Goal: Task Accomplishment & Management: Manage account settings

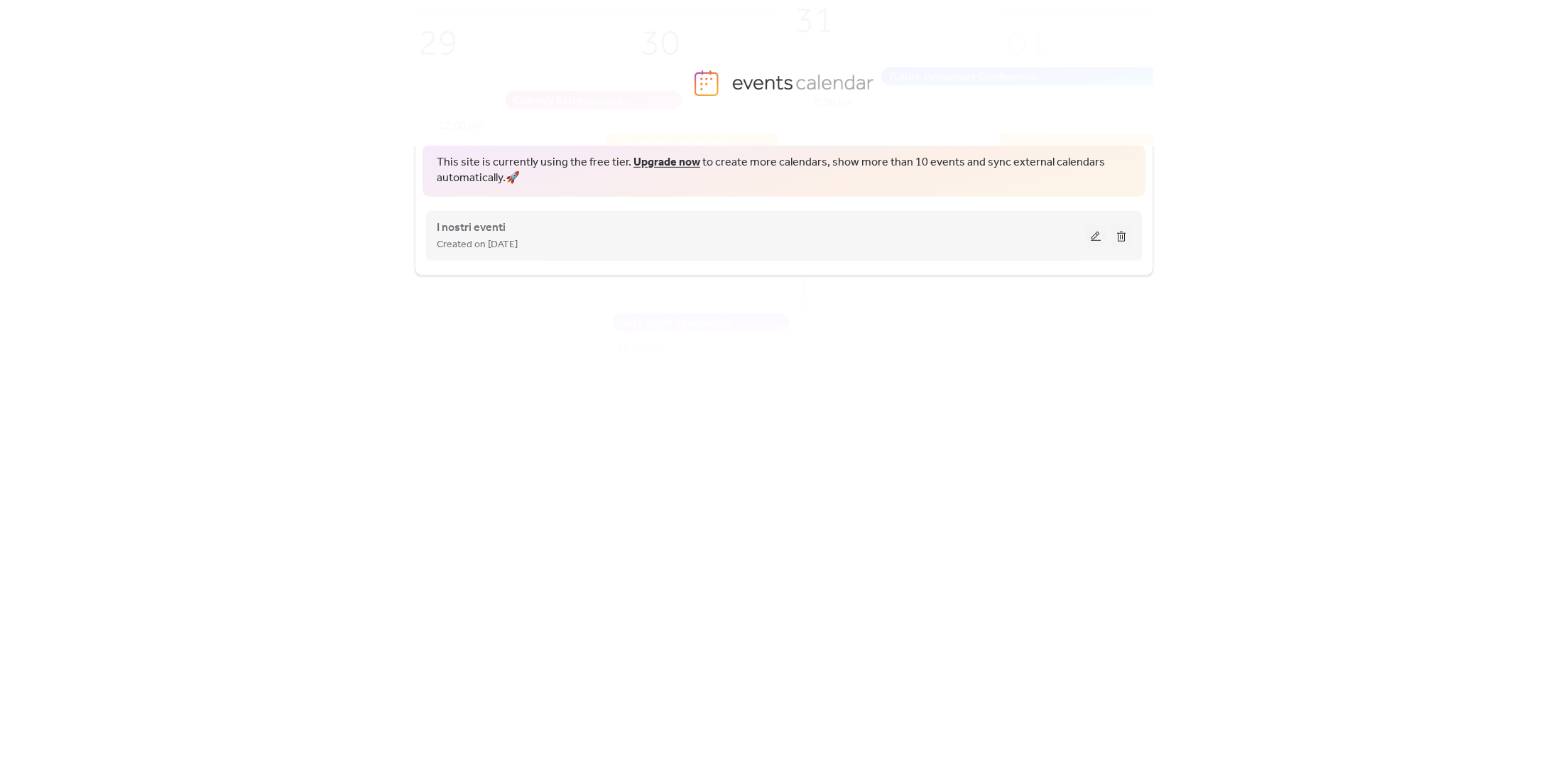
click at [1088, 233] on button at bounding box center [1096, 236] width 20 height 21
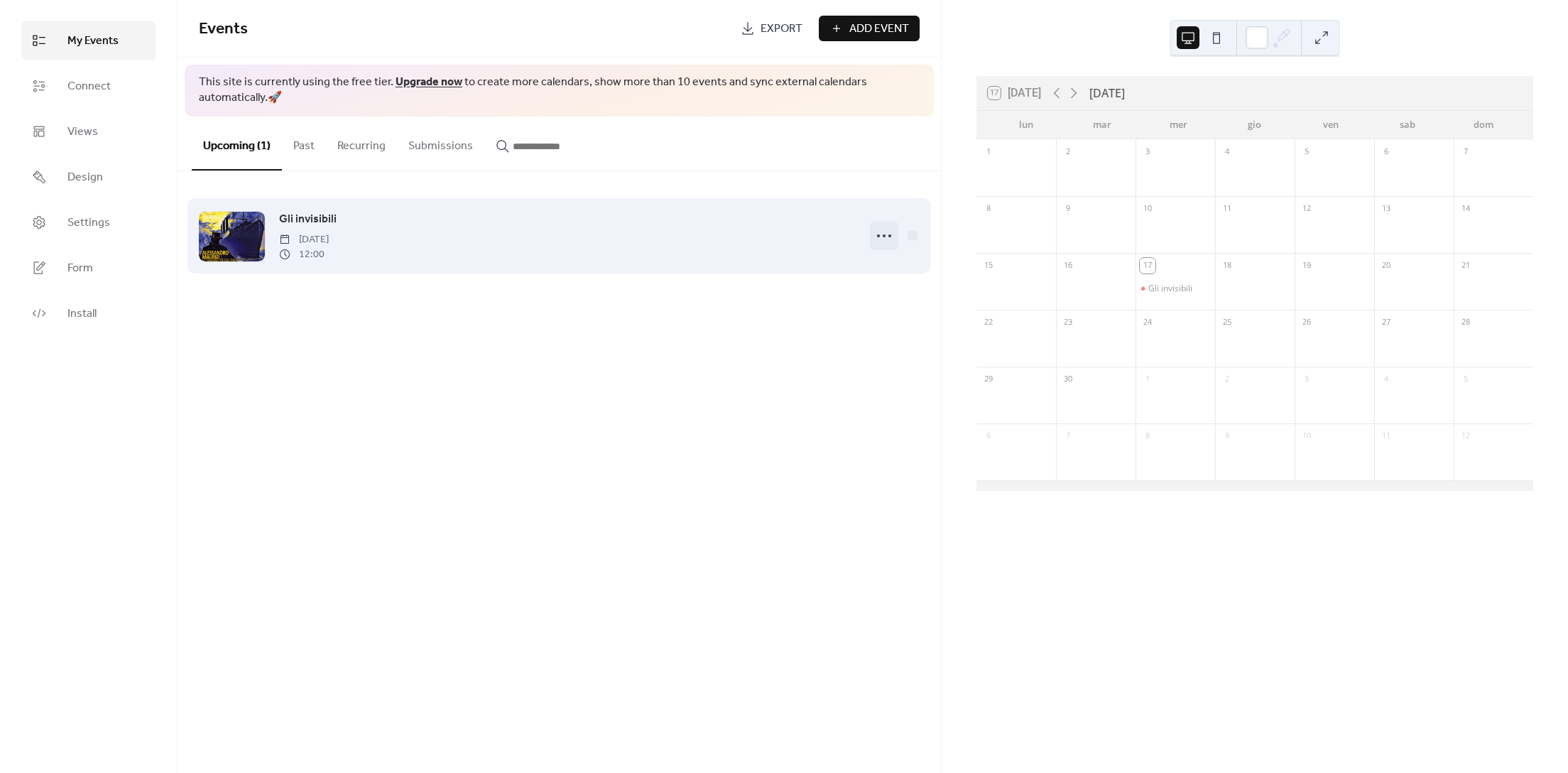
click at [886, 233] on icon at bounding box center [884, 236] width 23 height 23
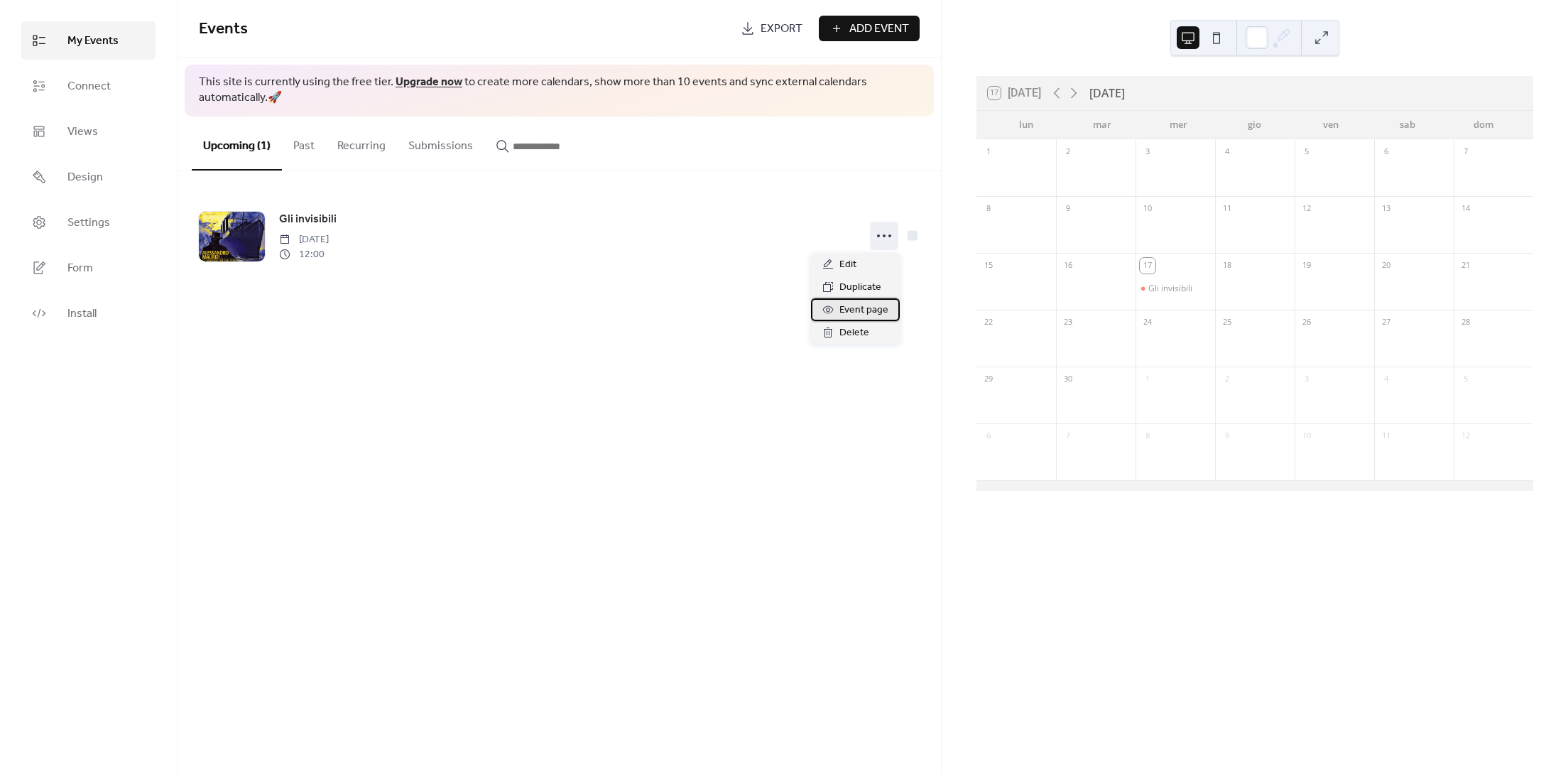
click at [862, 312] on span "Event page" at bounding box center [864, 310] width 49 height 17
click at [1163, 289] on div "Gli invisibili" at bounding box center [1170, 288] width 44 height 11
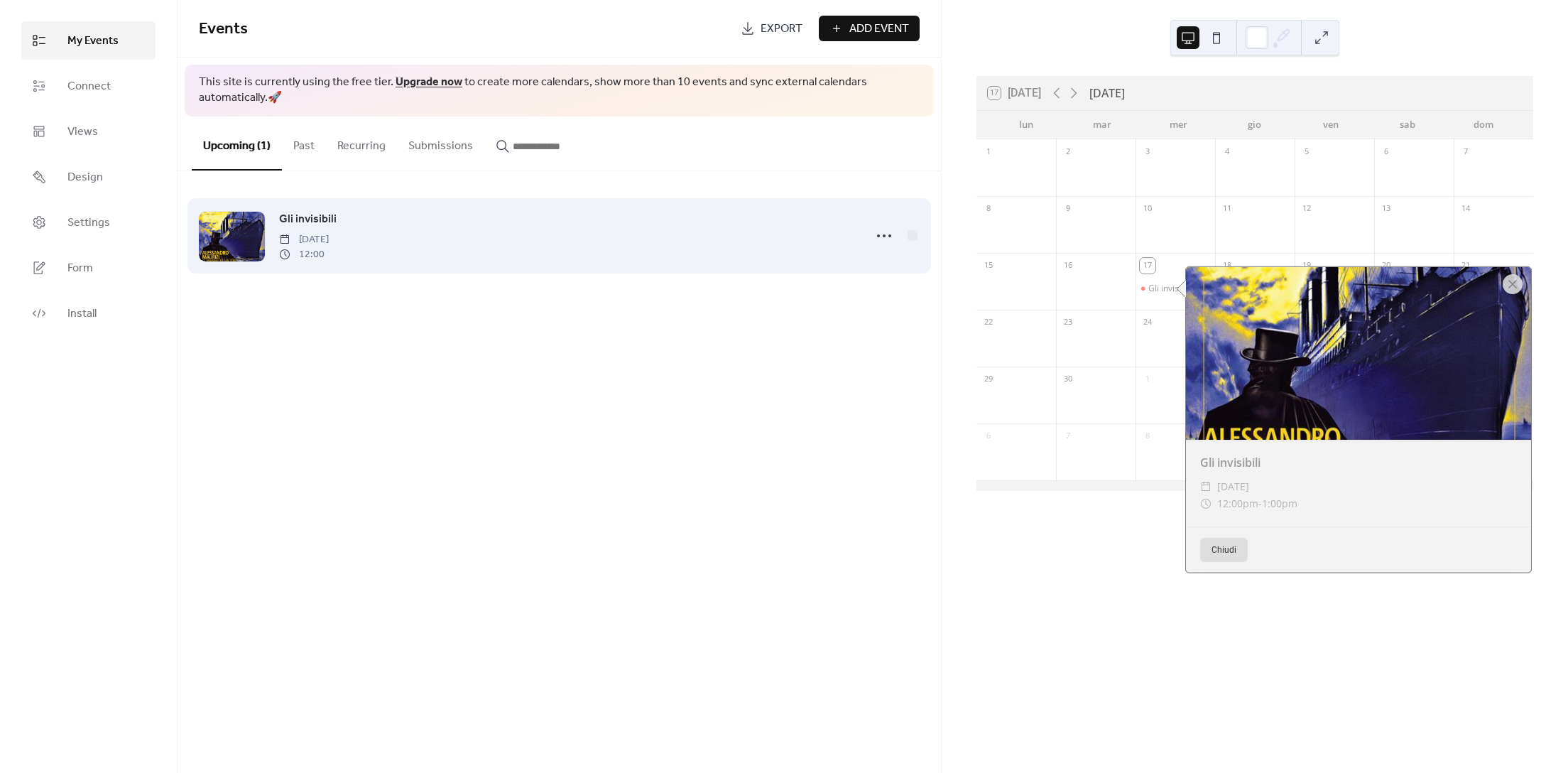
click at [227, 249] on div at bounding box center [232, 236] width 66 height 49
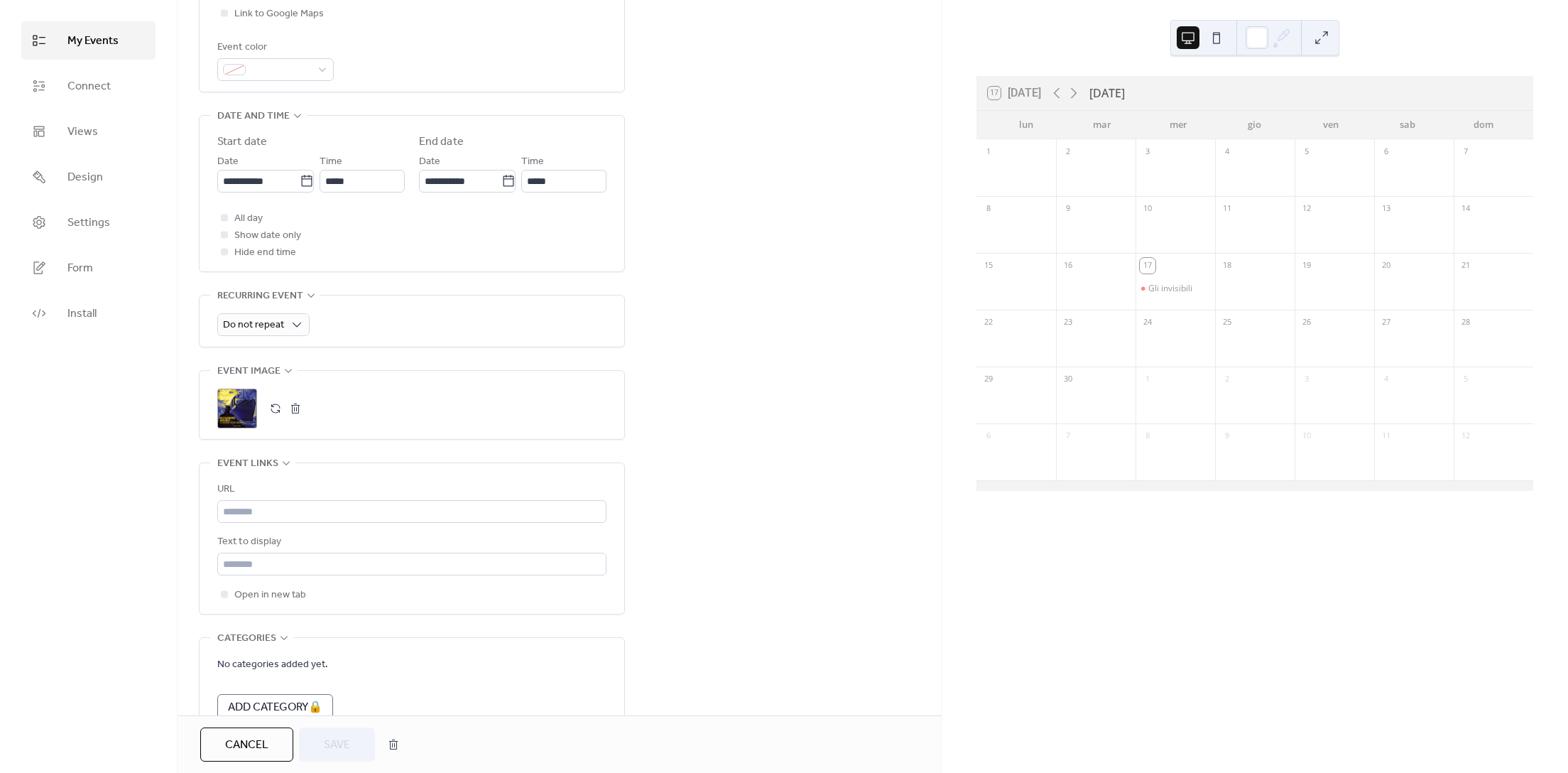
scroll to position [392, 0]
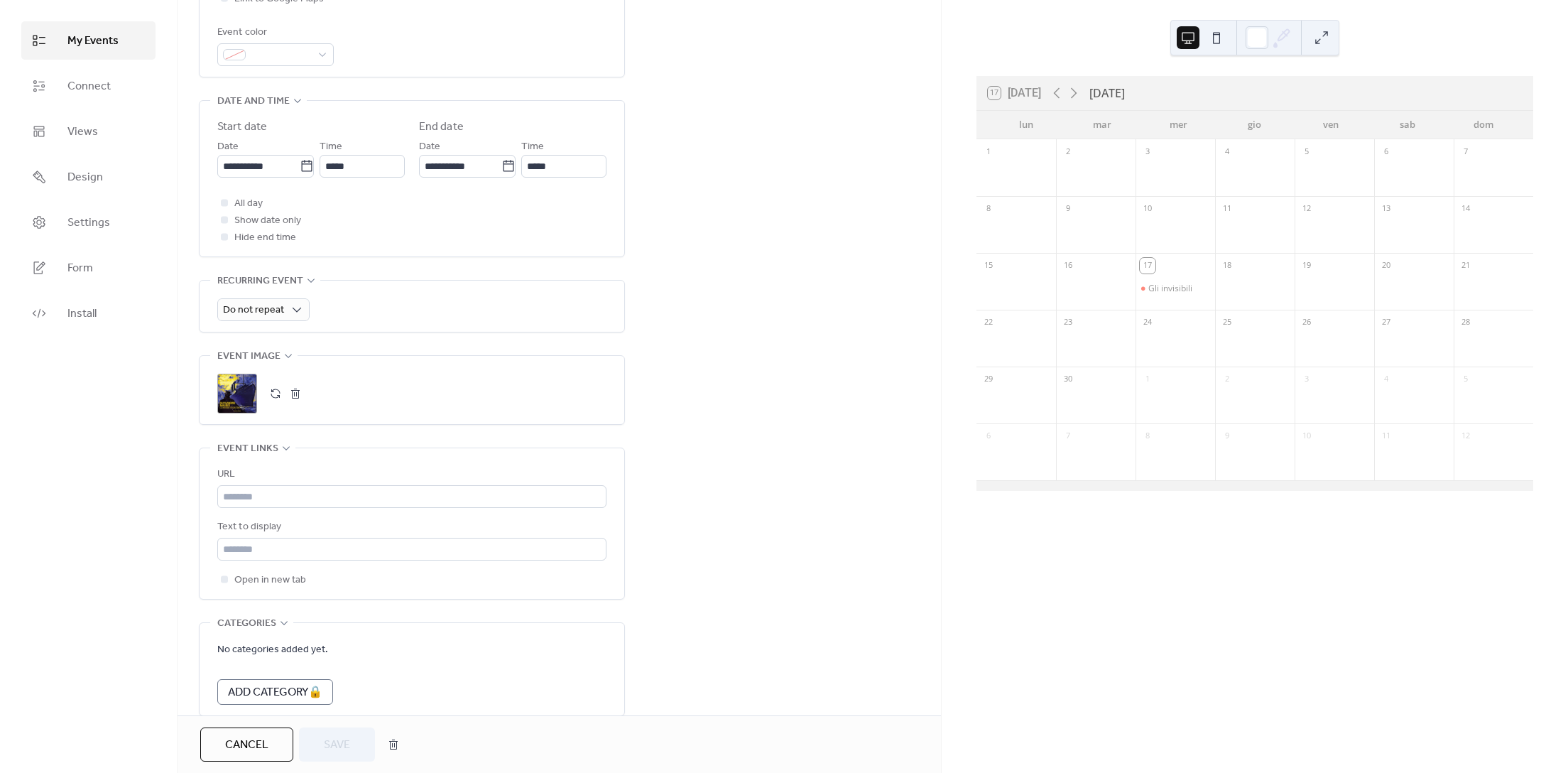
click at [235, 390] on div ";" at bounding box center [237, 394] width 40 height 40
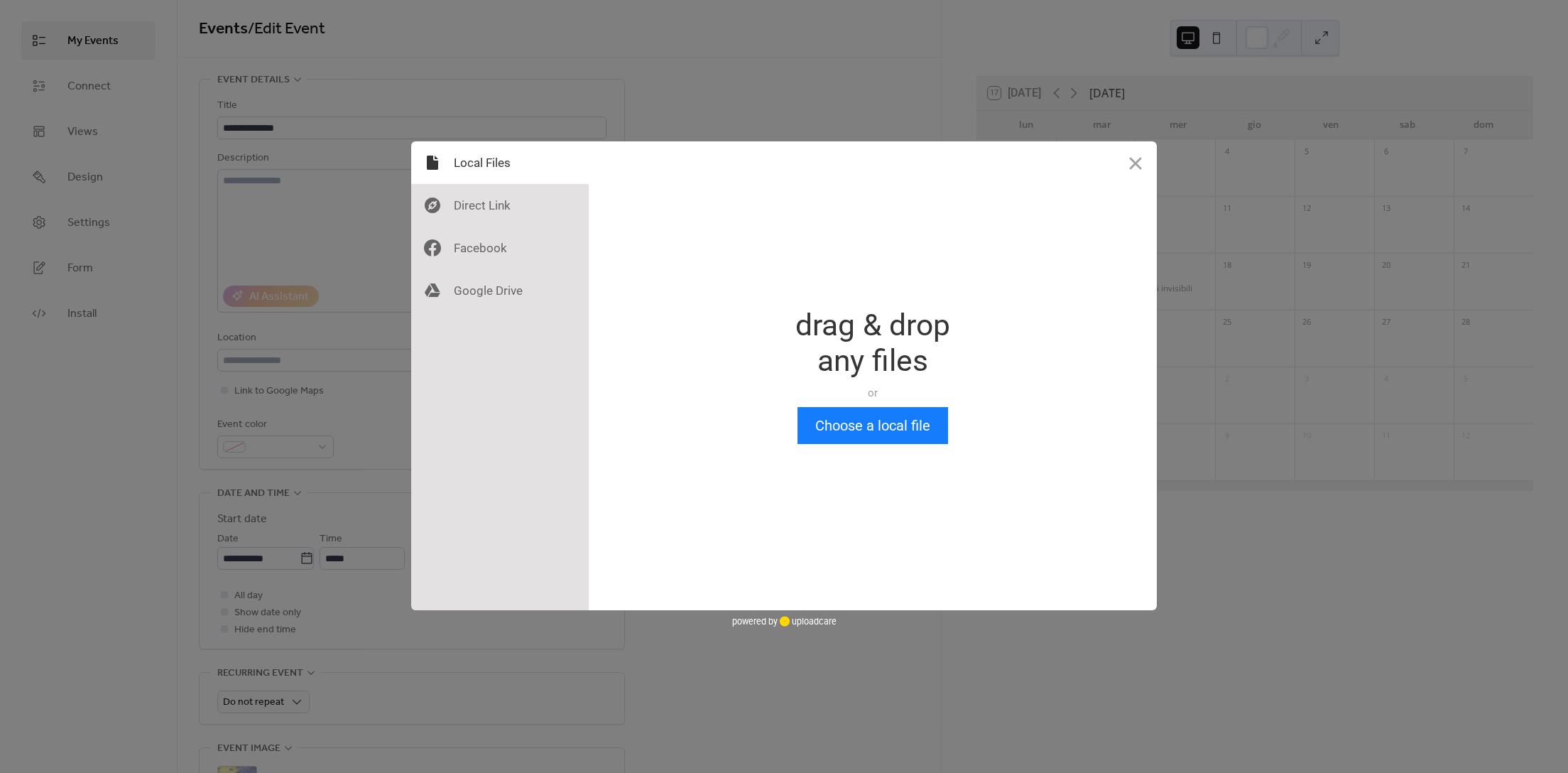
scroll to position [0, 0]
click at [1132, 166] on button "Close" at bounding box center [1136, 163] width 43 height 43
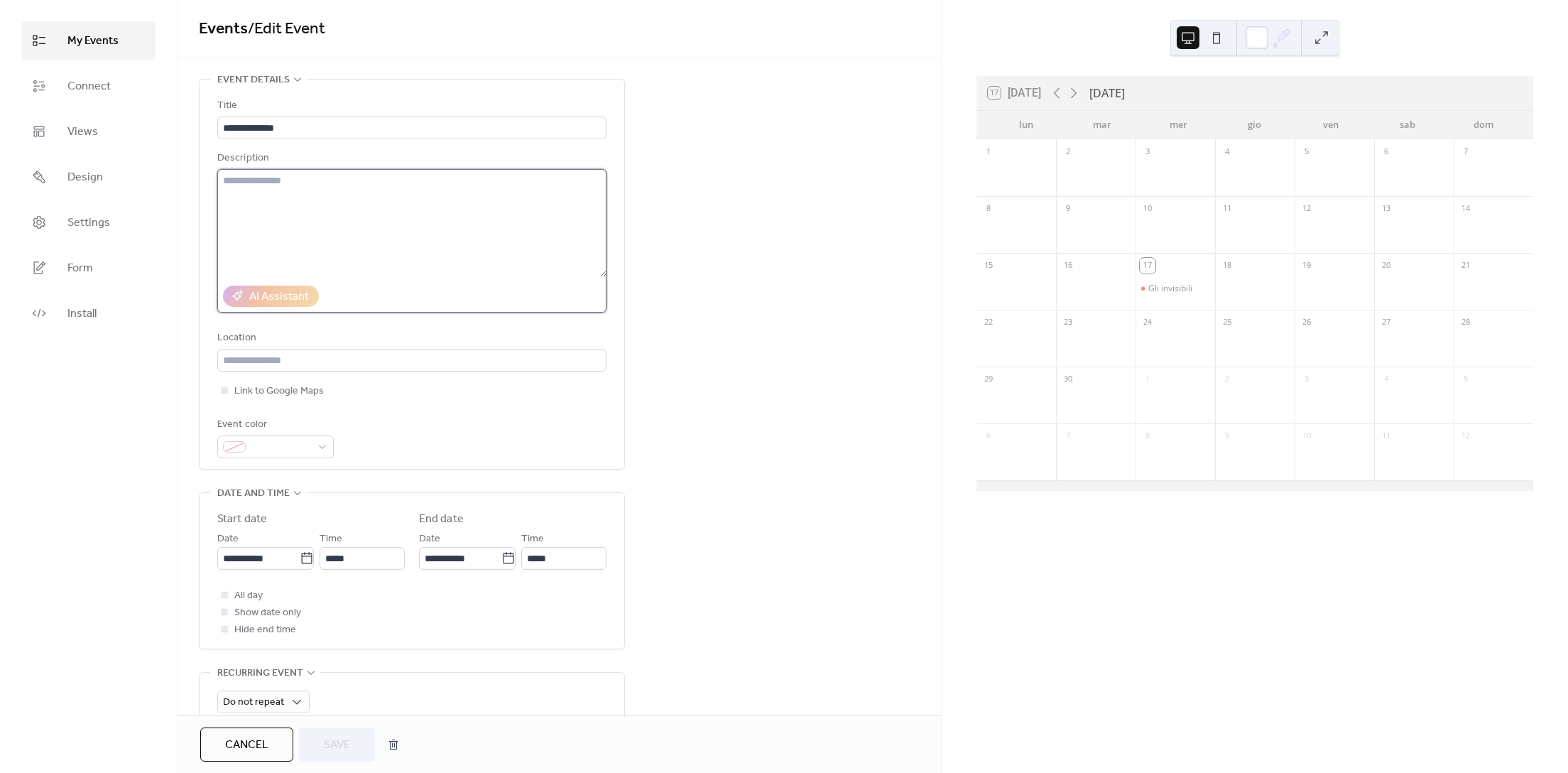
click at [328, 215] on textarea at bounding box center [412, 223] width 389 height 108
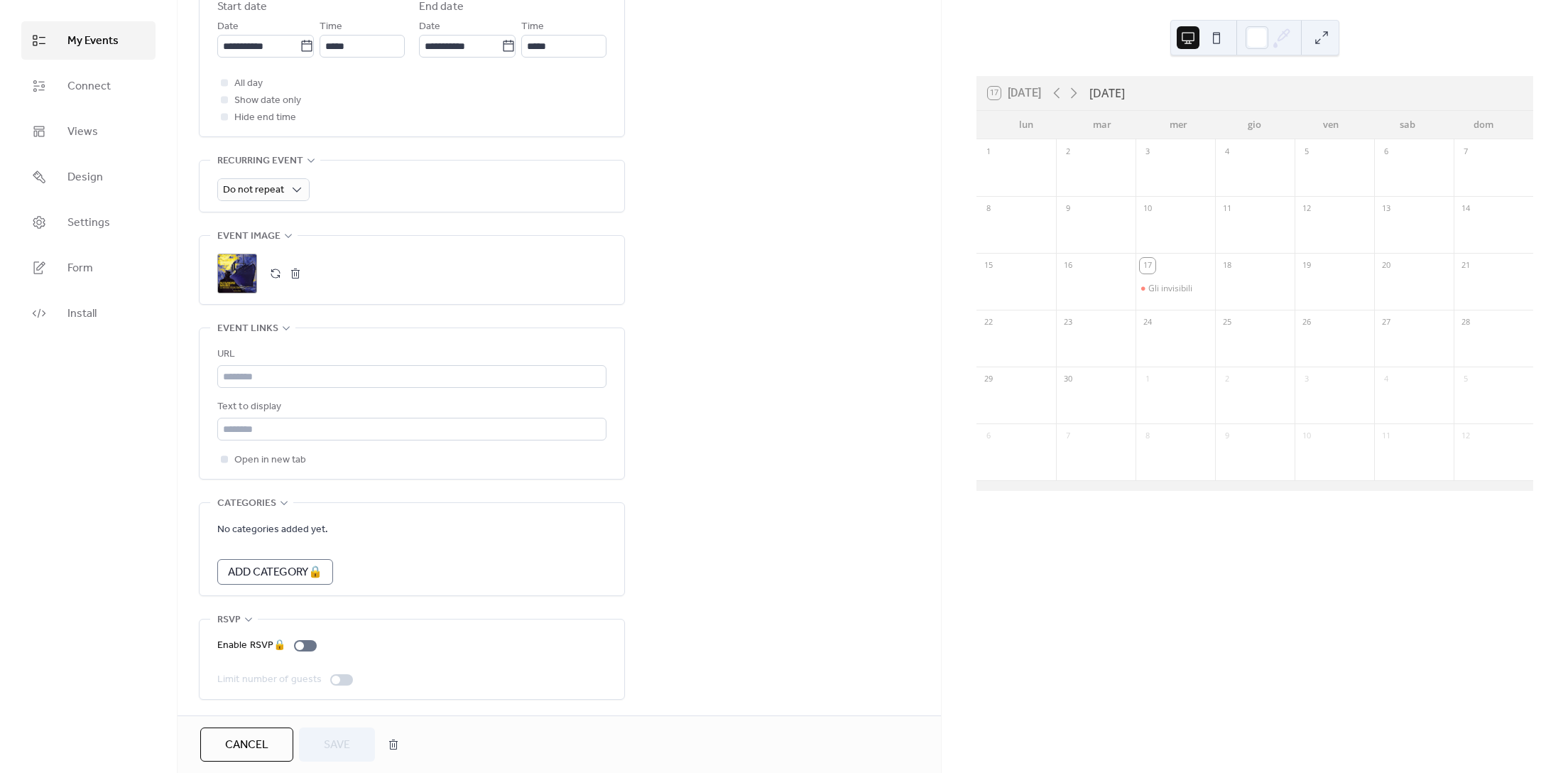
scroll to position [513, 0]
click at [271, 460] on span "Open in new tab" at bounding box center [270, 460] width 71 height 17
click at [227, 467] on div at bounding box center [224, 459] width 14 height 14
click at [302, 644] on div "Enable RSVP 🔒" at bounding box center [270, 645] width 105 height 17
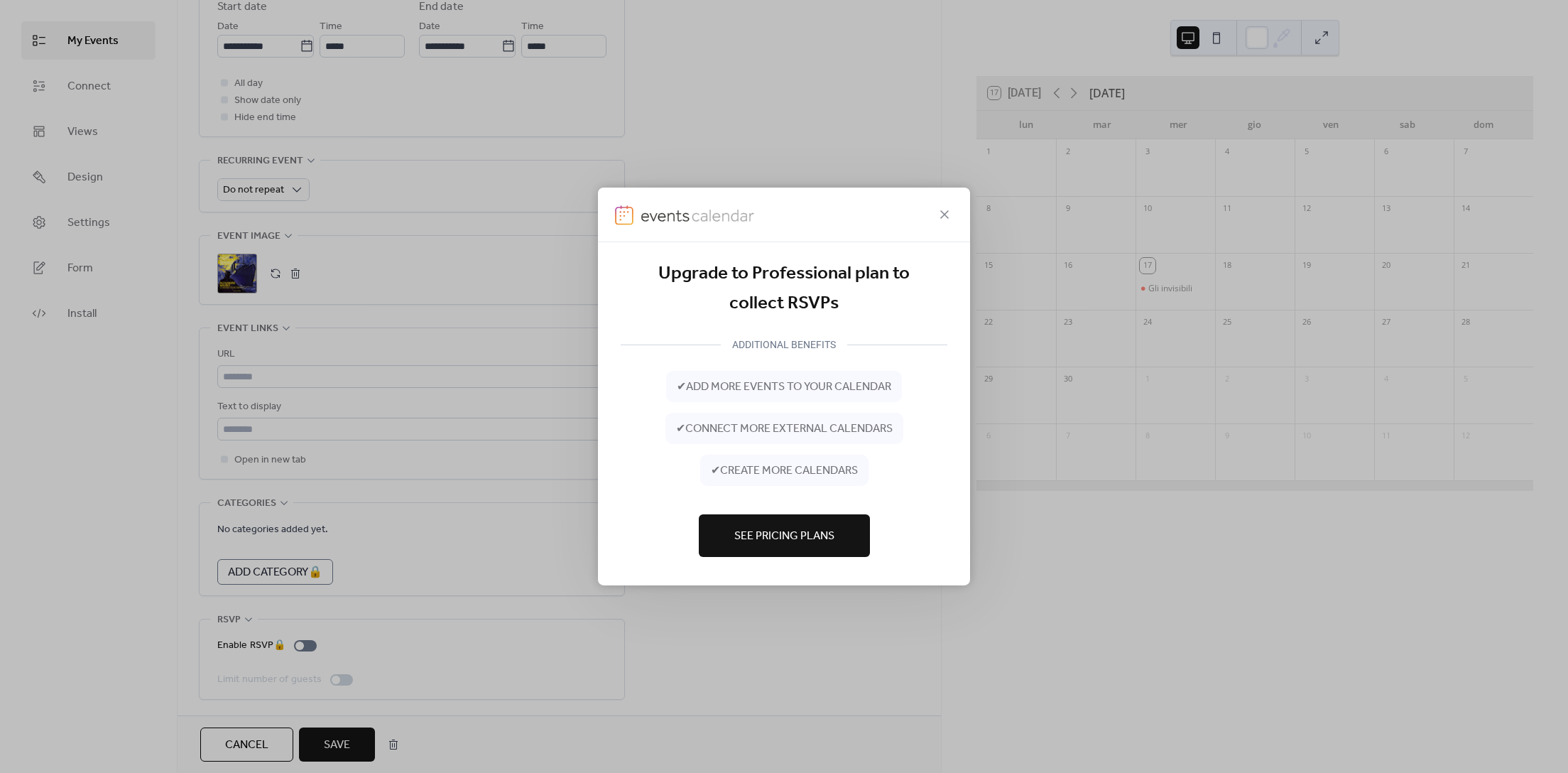
click at [792, 542] on span "See Pricing Plans" at bounding box center [784, 536] width 100 height 17
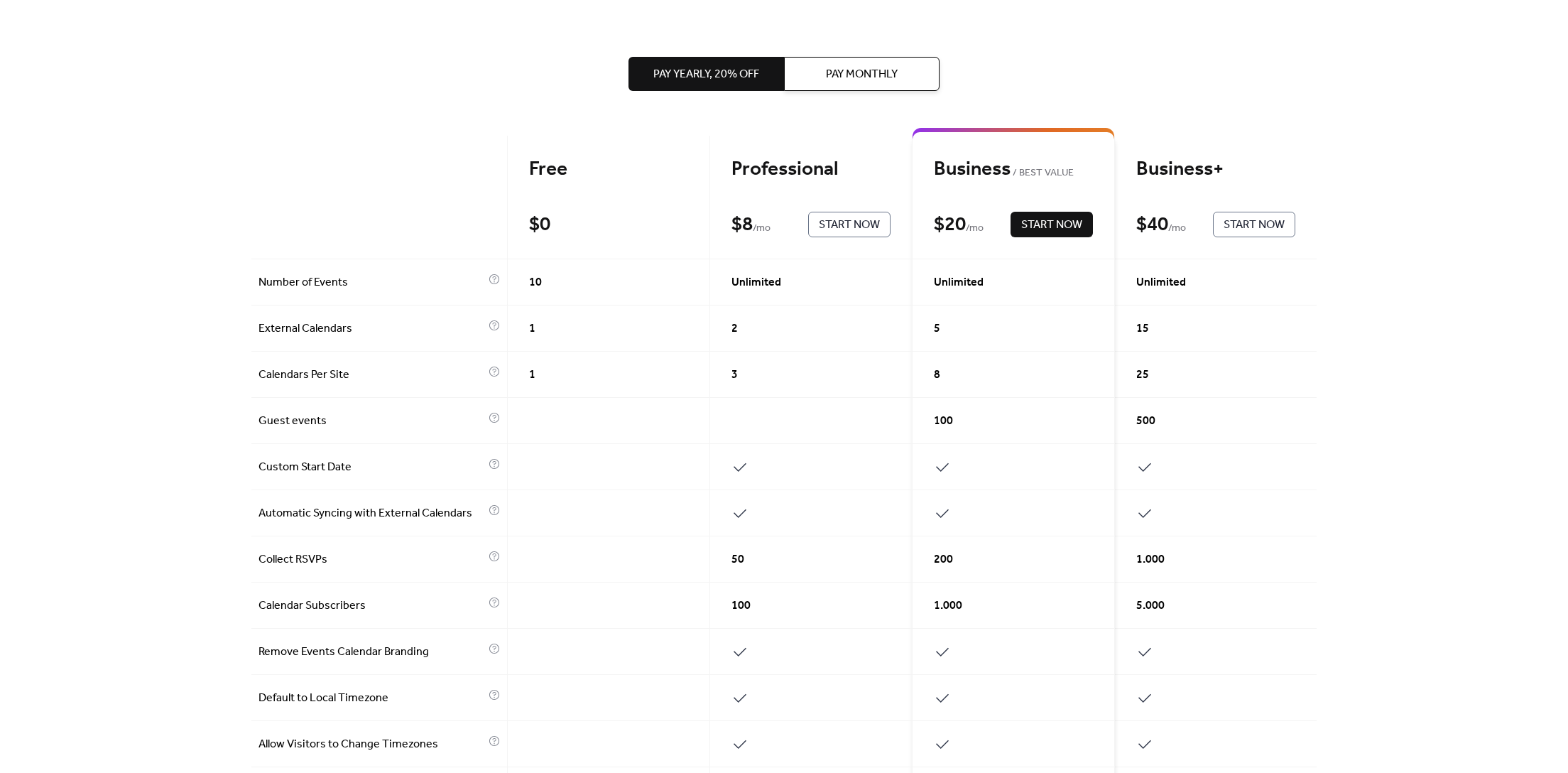
scroll to position [16, 0]
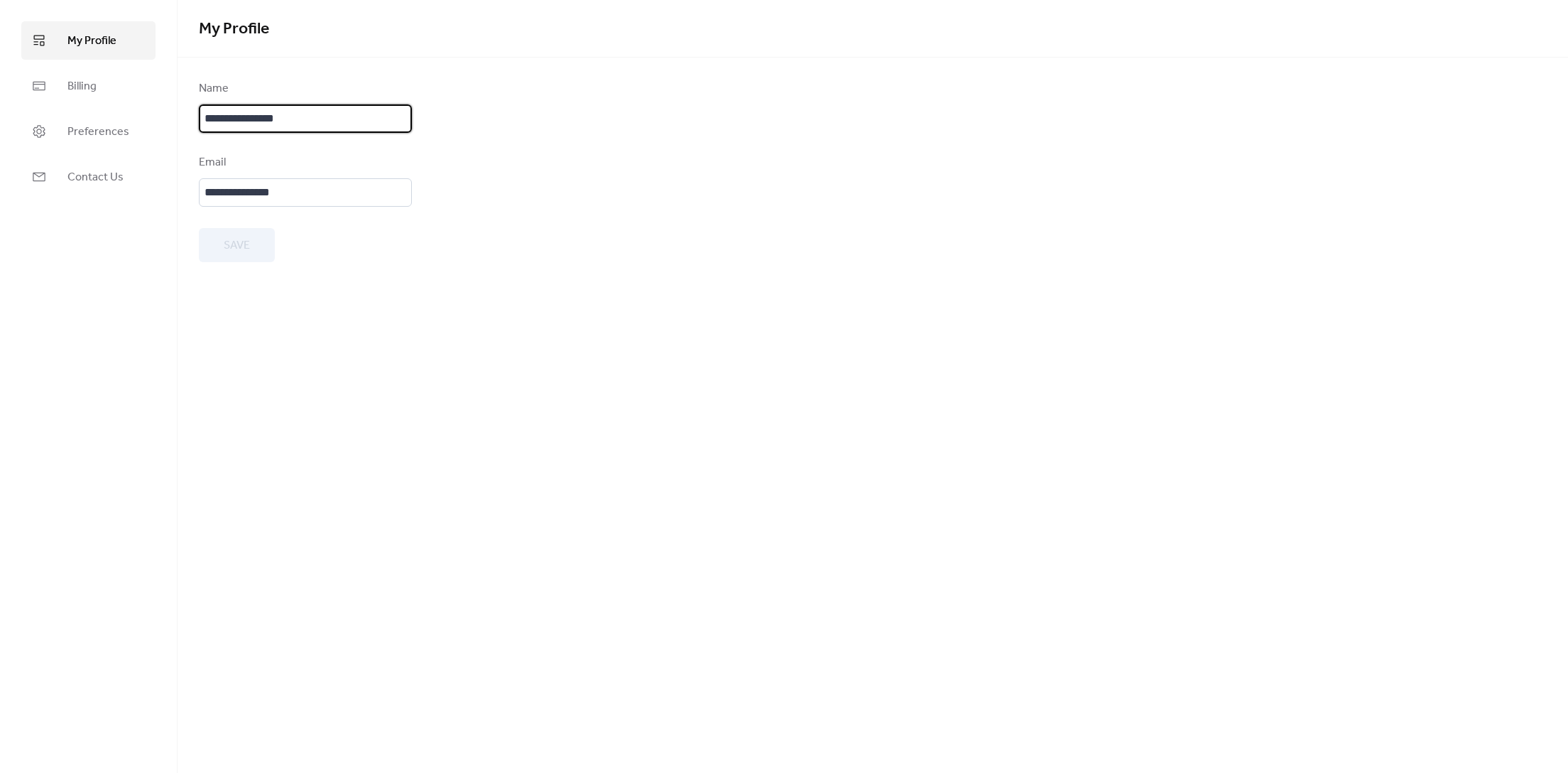
click at [242, 116] on input "**********" at bounding box center [306, 118] width 213 height 28
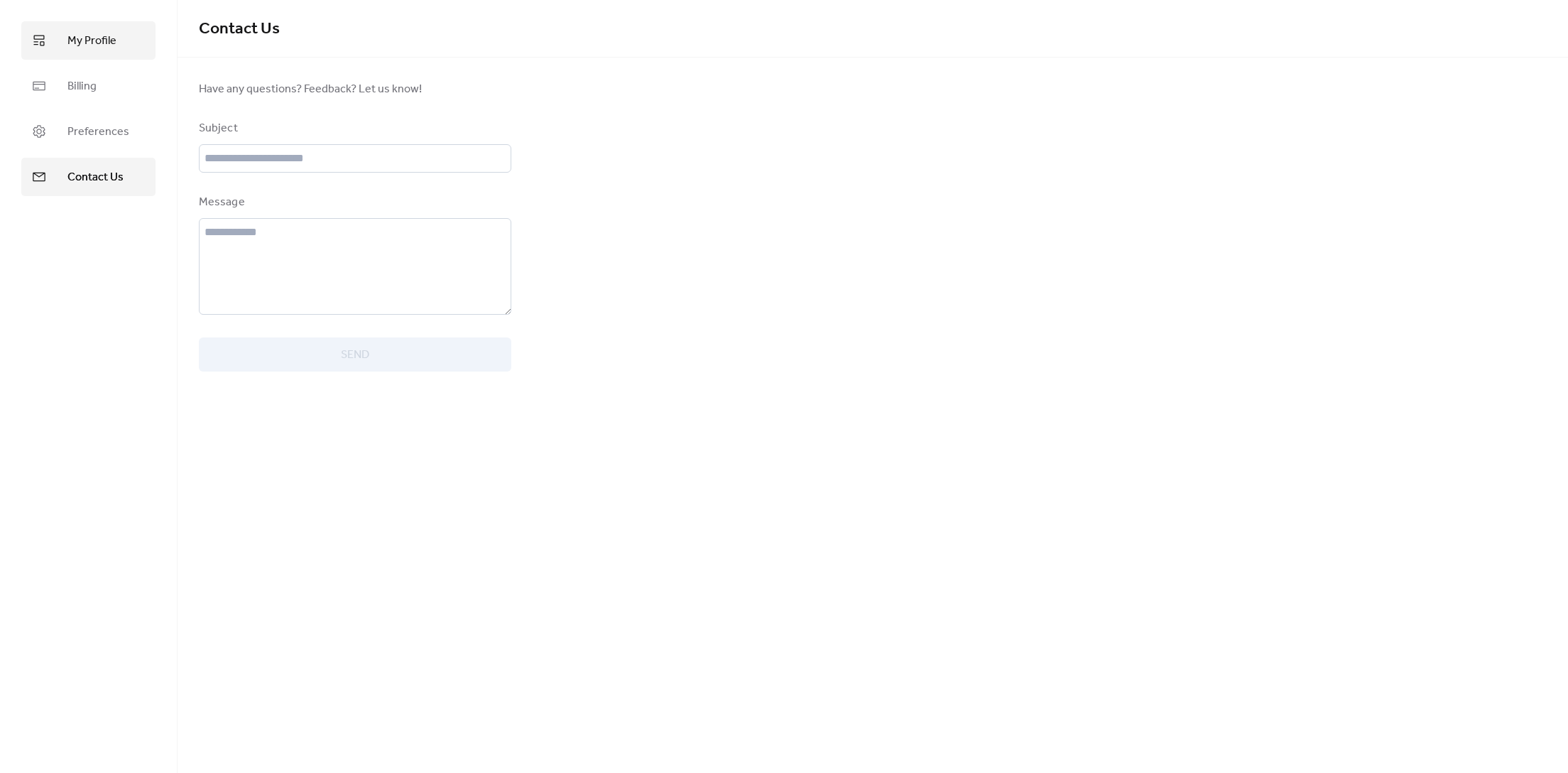
click at [92, 43] on span "My Profile" at bounding box center [92, 41] width 49 height 17
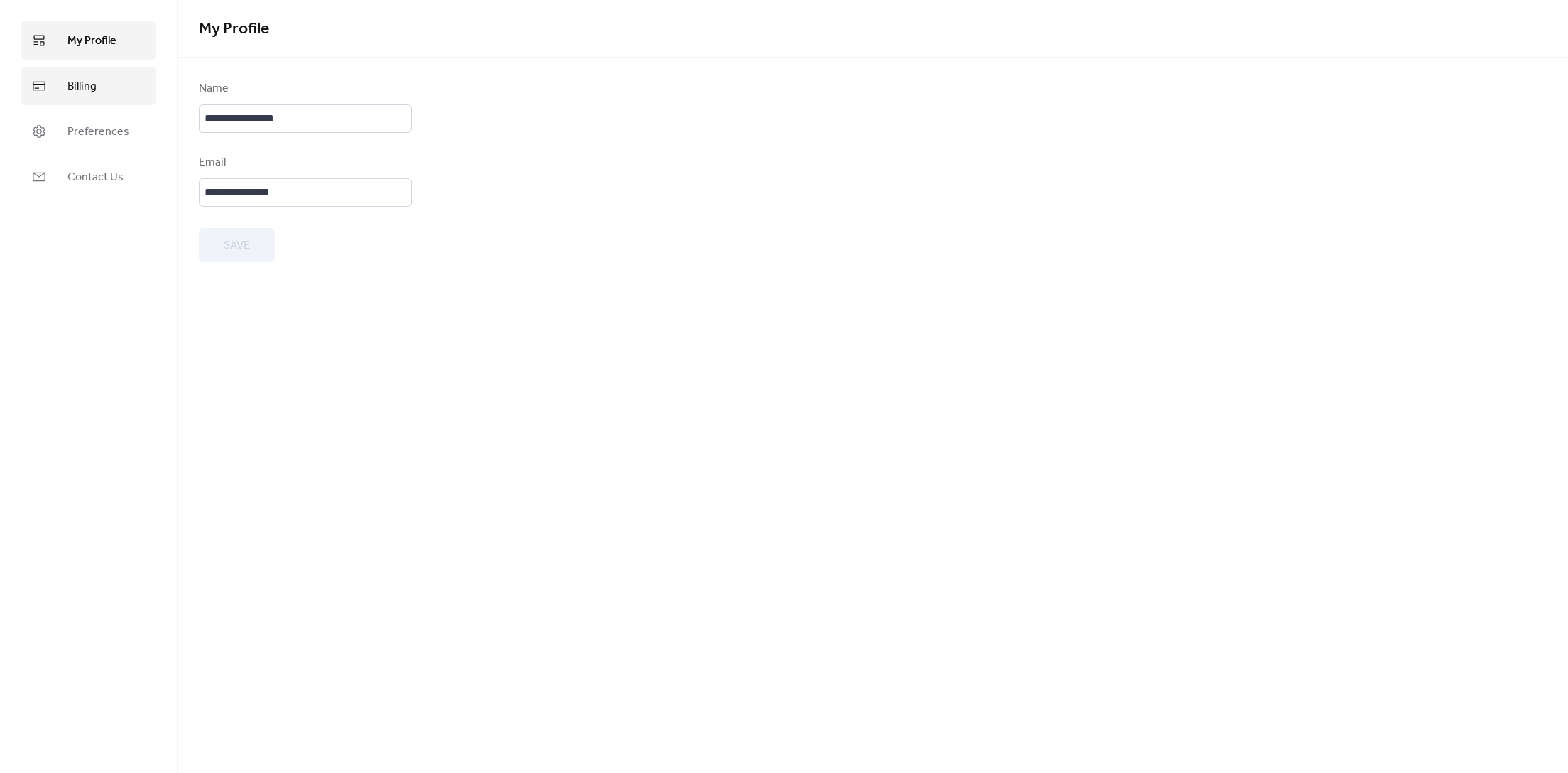
click at [81, 79] on span "Billing" at bounding box center [82, 87] width 29 height 17
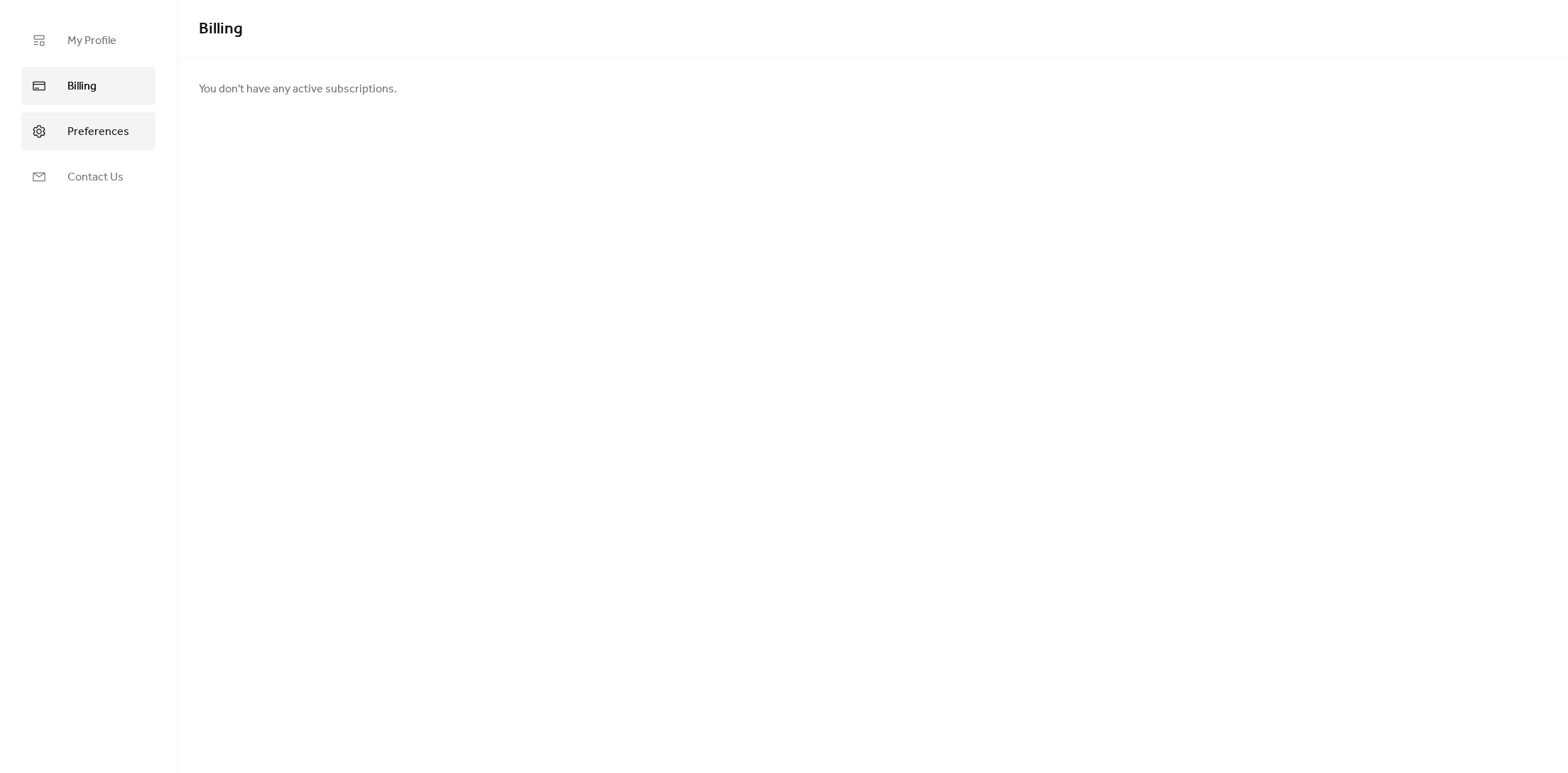
click at [87, 129] on span "Preferences" at bounding box center [98, 132] width 62 height 17
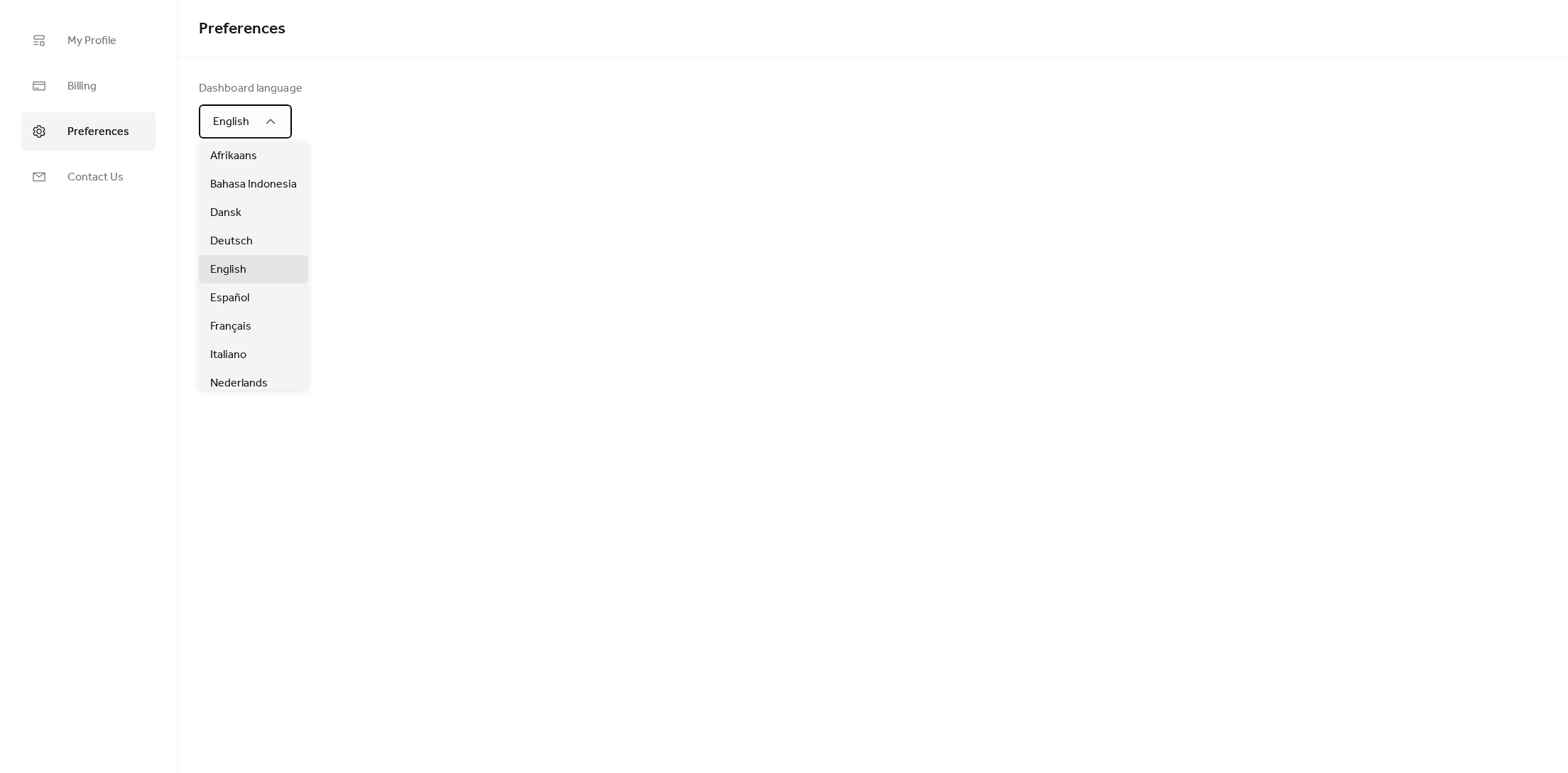
click at [236, 109] on div "English" at bounding box center [245, 121] width 93 height 34
click at [245, 268] on div "Italiano" at bounding box center [254, 277] width 109 height 28
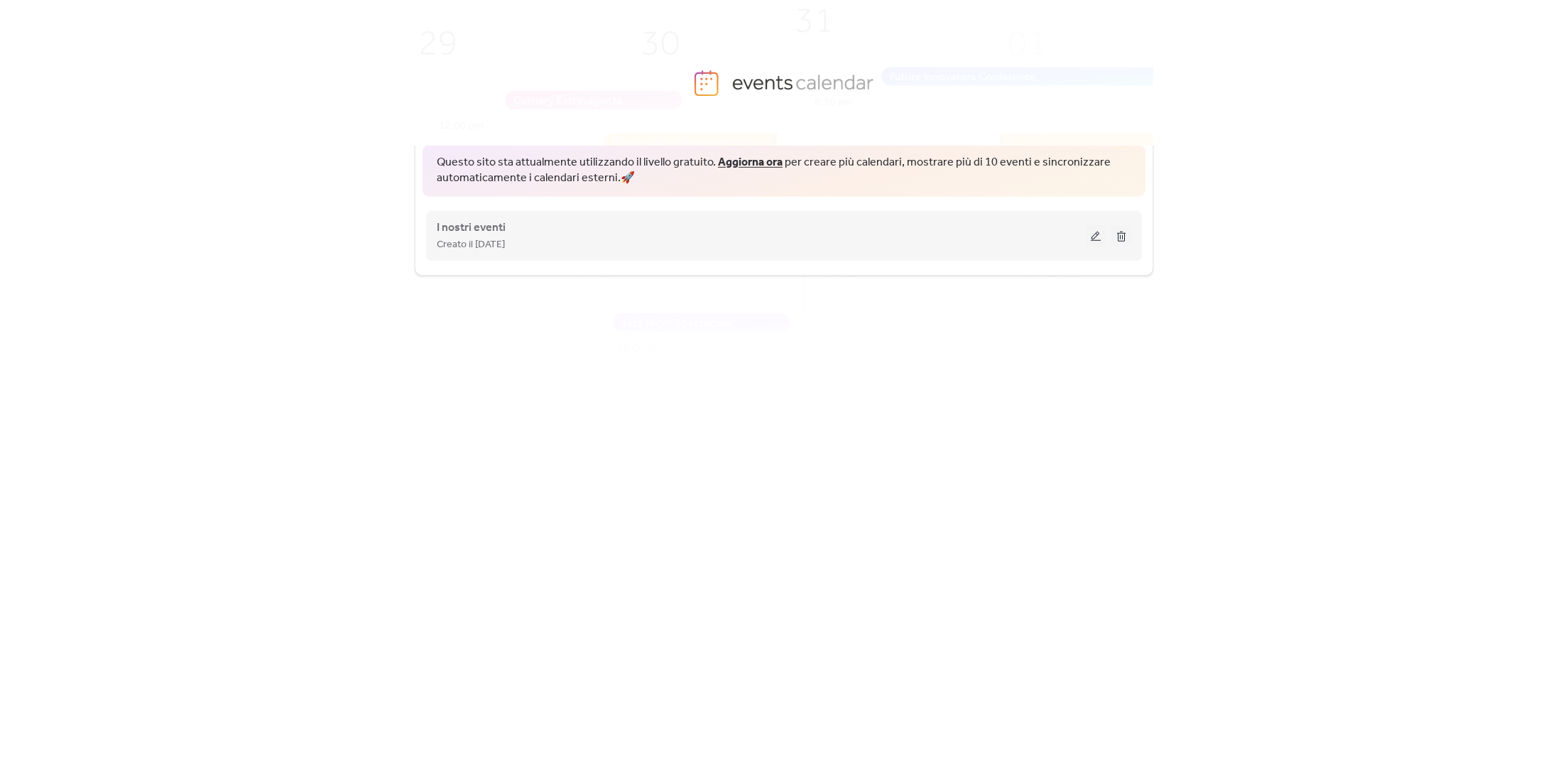
click at [567, 244] on div "Creato il [DATE]" at bounding box center [762, 244] width 649 height 17
click at [1094, 238] on button at bounding box center [1096, 236] width 20 height 21
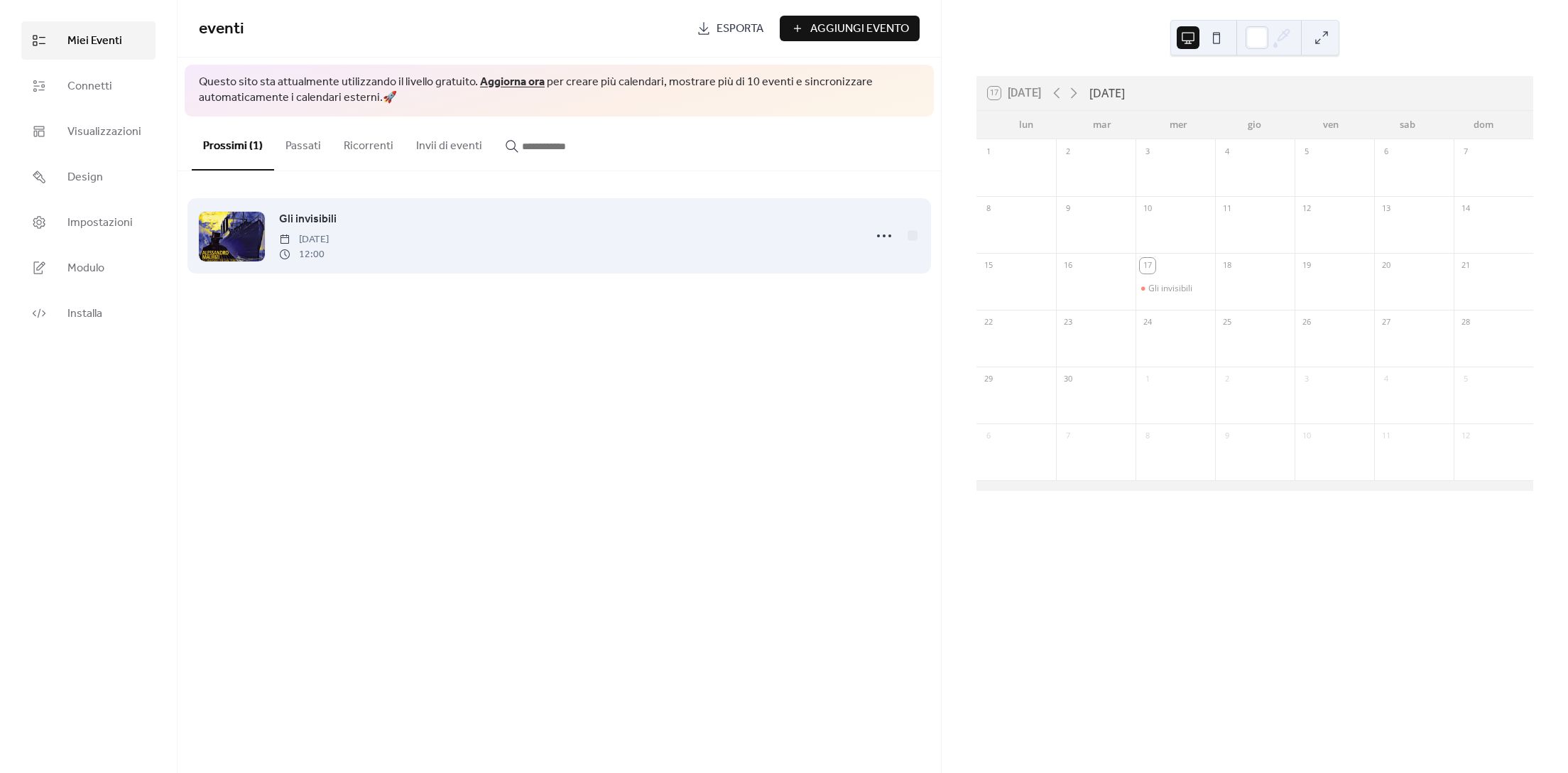
click at [329, 236] on span "Wednesday, September 17, 2025" at bounding box center [303, 240] width 49 height 15
click at [258, 237] on div at bounding box center [232, 236] width 66 height 49
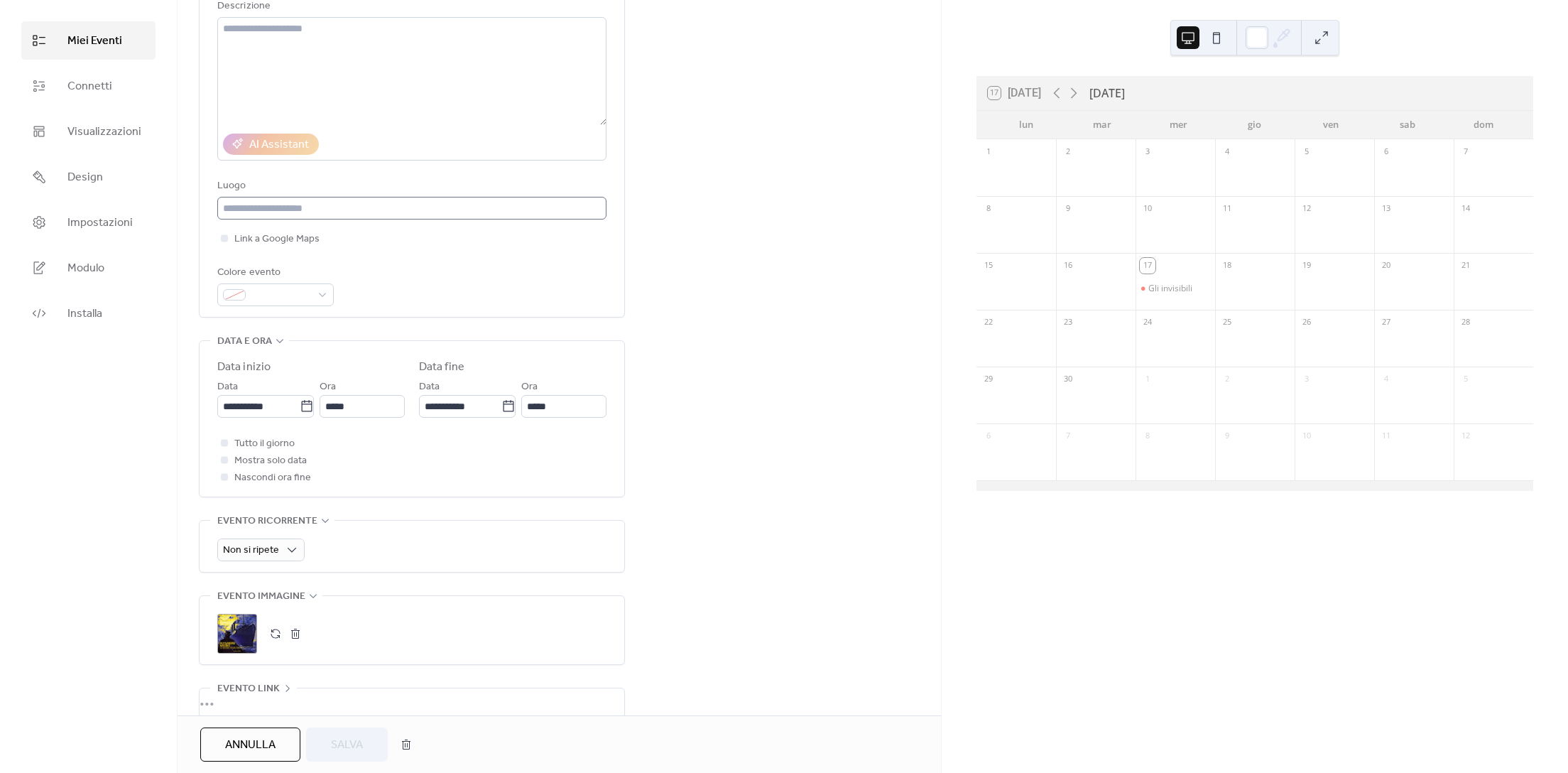
scroll to position [331, 0]
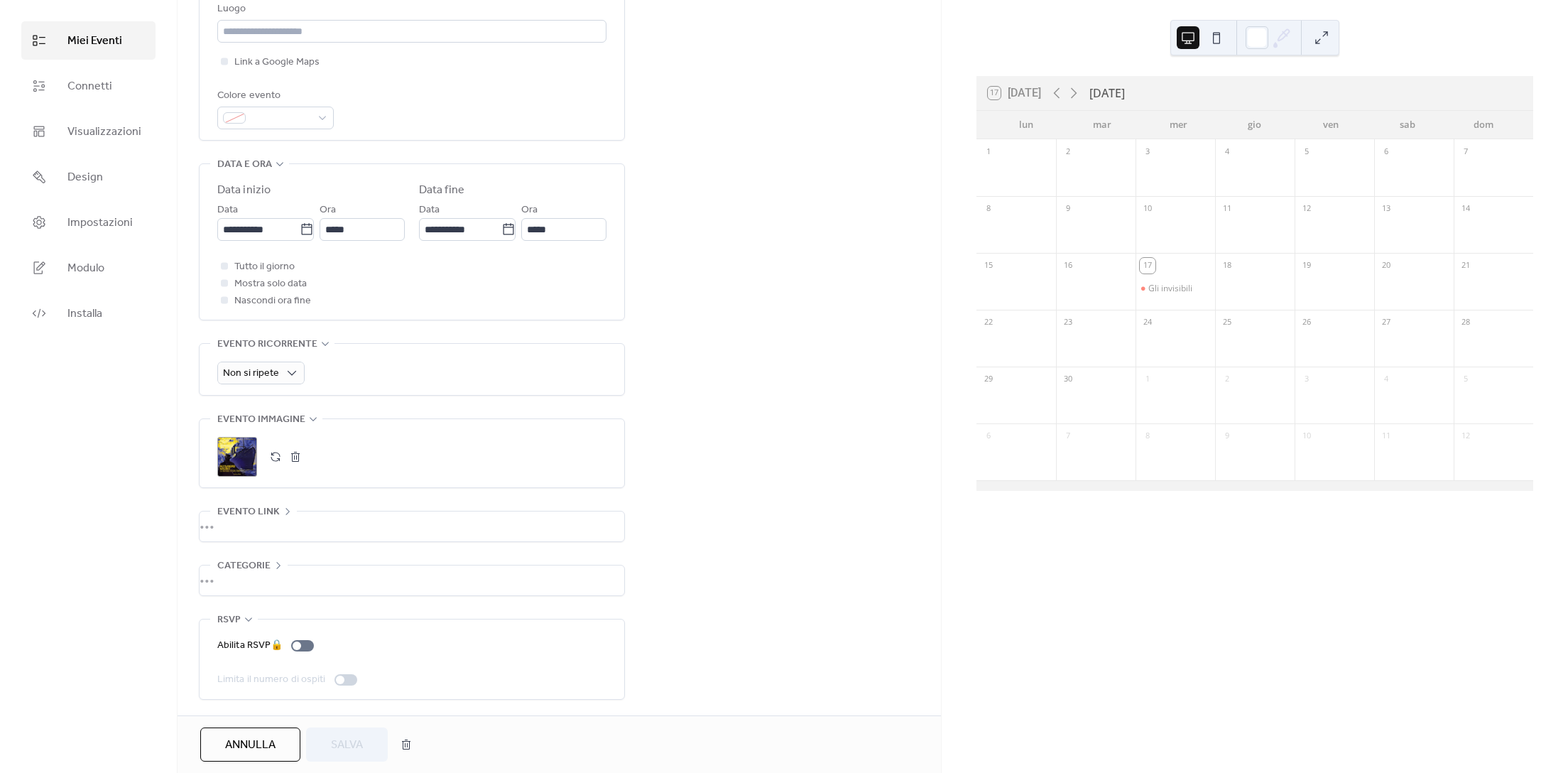
click at [230, 458] on div ";" at bounding box center [237, 457] width 40 height 40
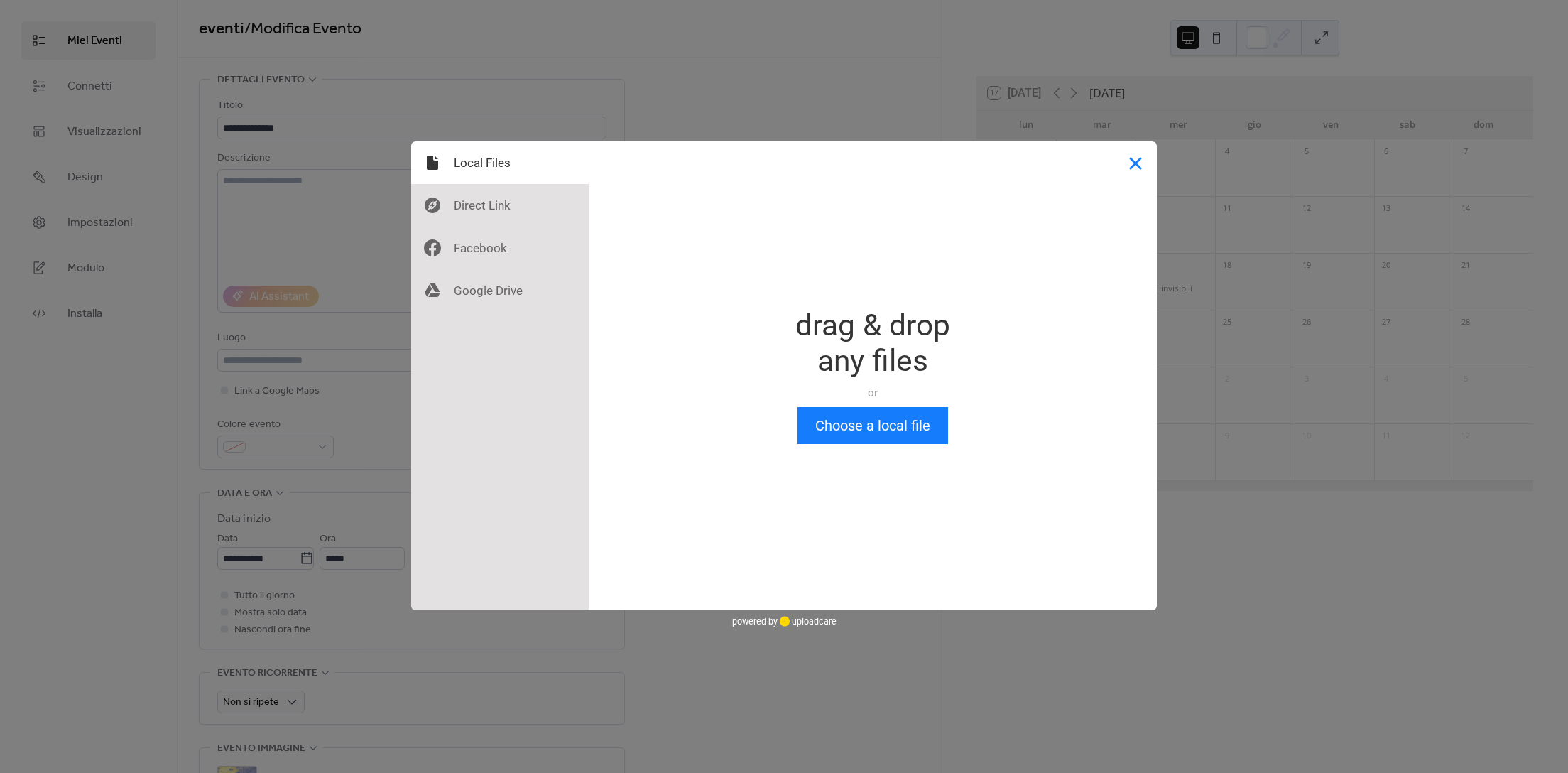
click at [1143, 165] on button "Close" at bounding box center [1136, 163] width 43 height 43
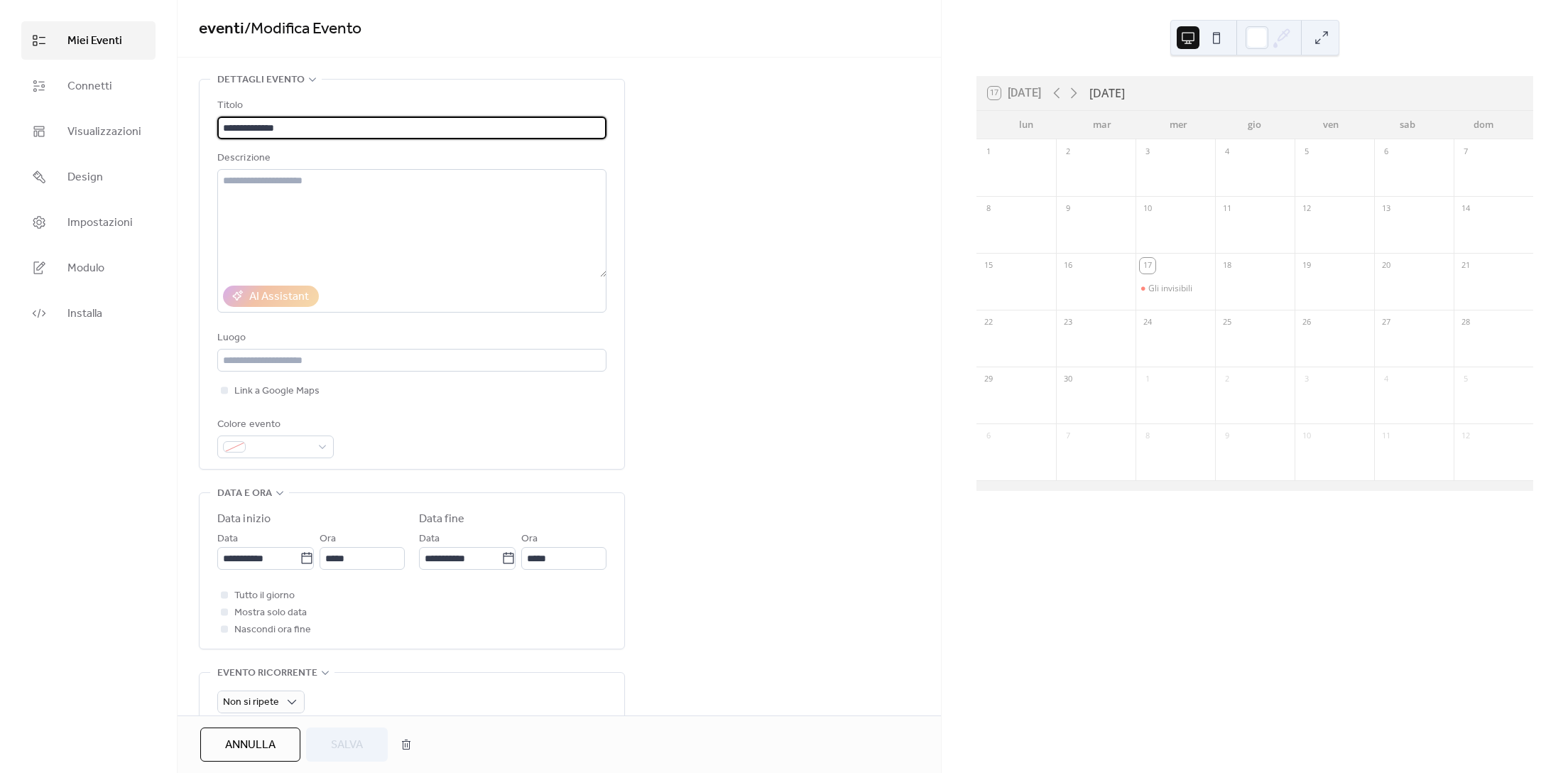
click at [305, 129] on input "**********" at bounding box center [412, 128] width 389 height 23
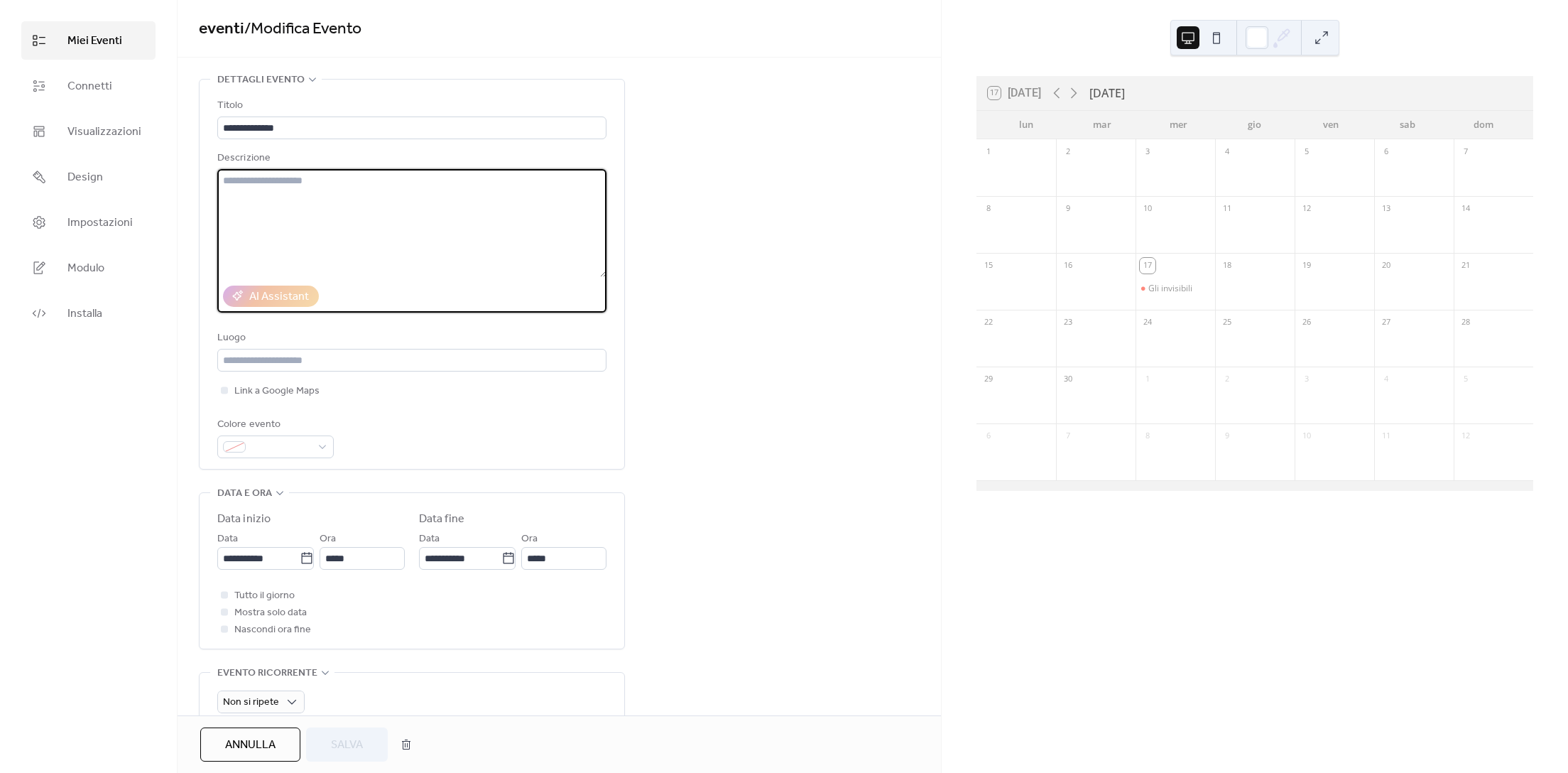
click at [277, 185] on textarea at bounding box center [412, 223] width 389 height 108
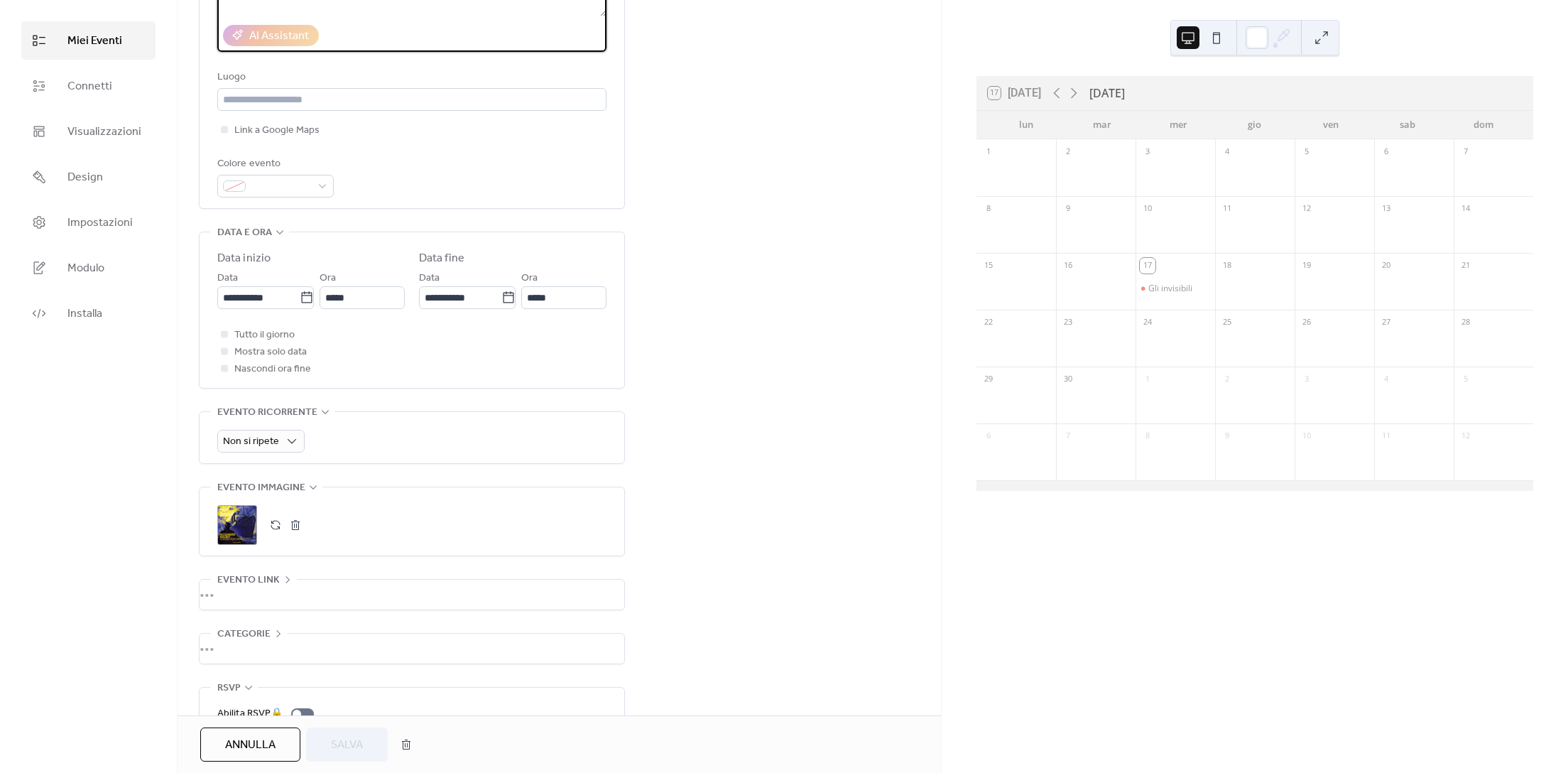
scroll to position [331, 0]
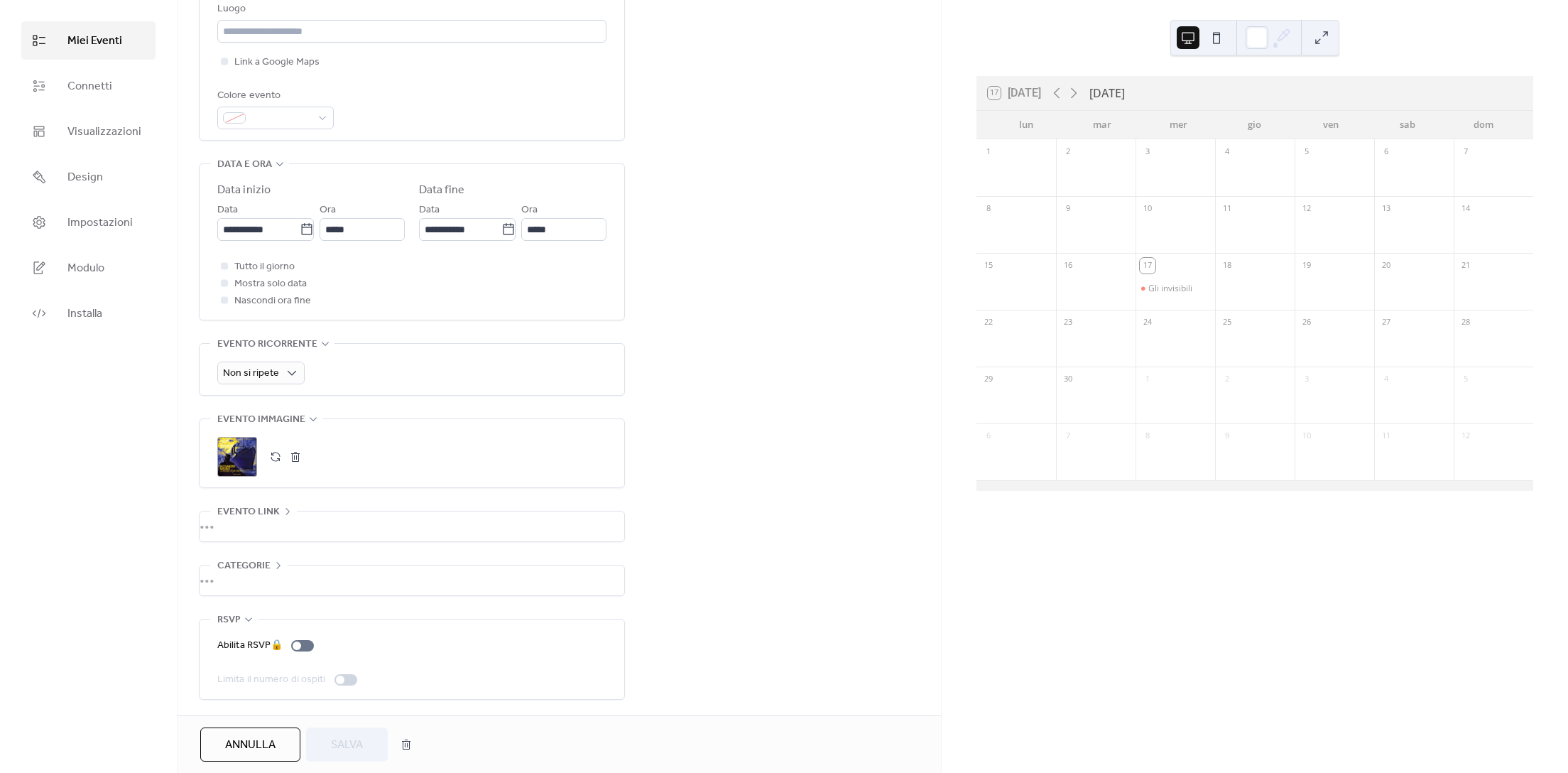
click at [282, 506] on icon at bounding box center [287, 511] width 11 height 11
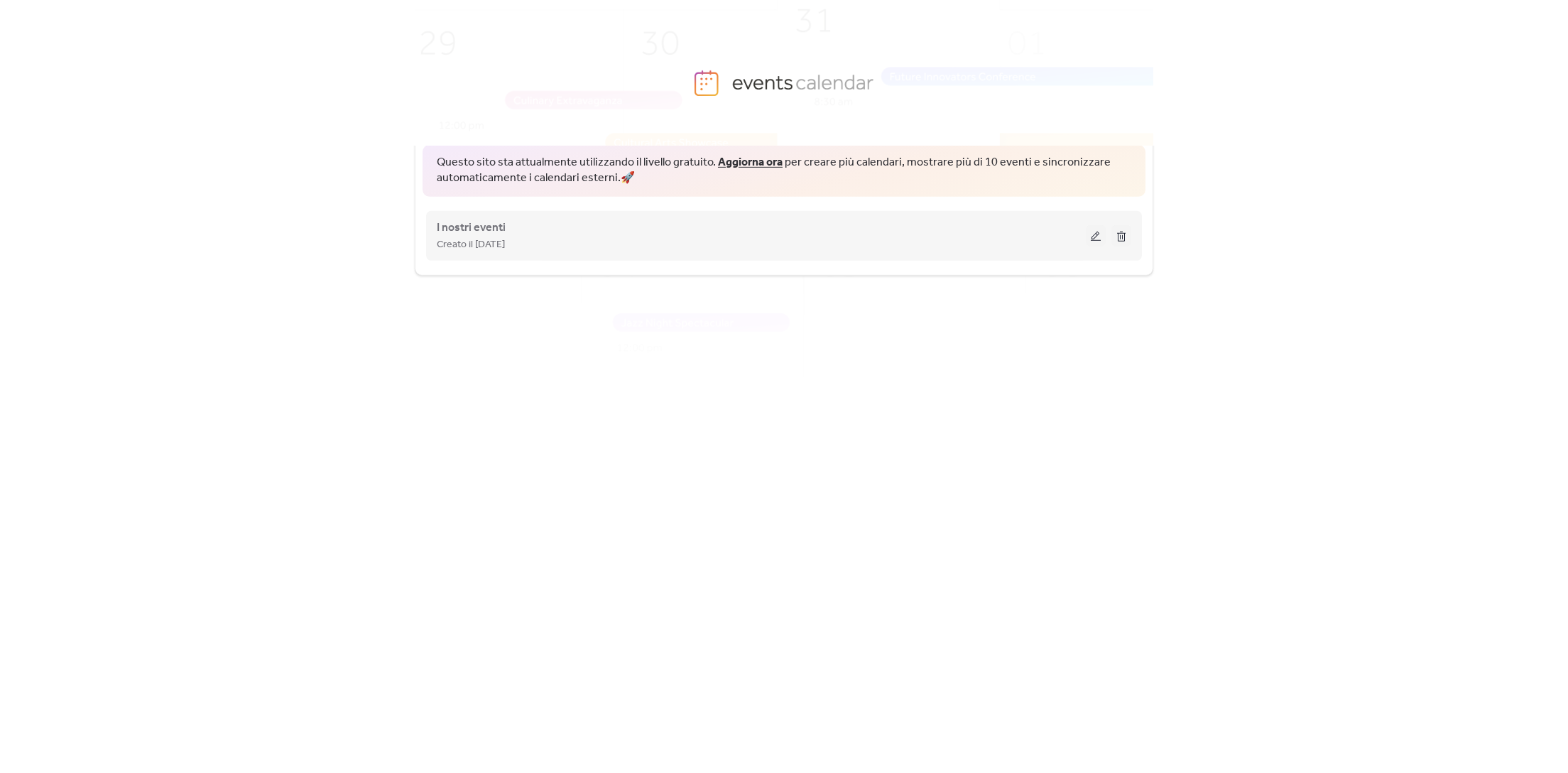
click at [496, 241] on span "Creato il [DATE]" at bounding box center [471, 245] width 68 height 17
click at [1094, 241] on button at bounding box center [1096, 236] width 20 height 21
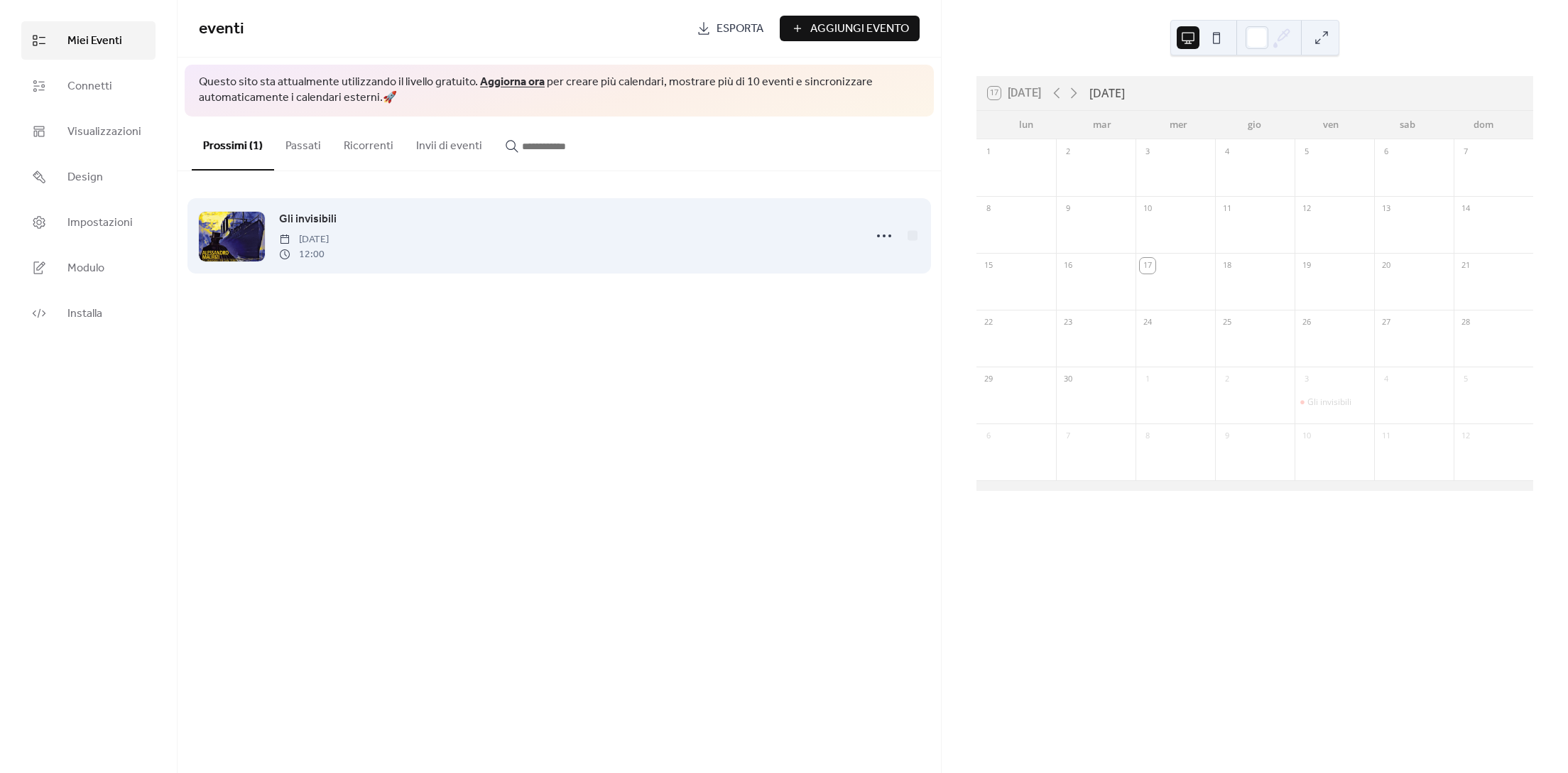
click at [258, 233] on div at bounding box center [232, 236] width 66 height 49
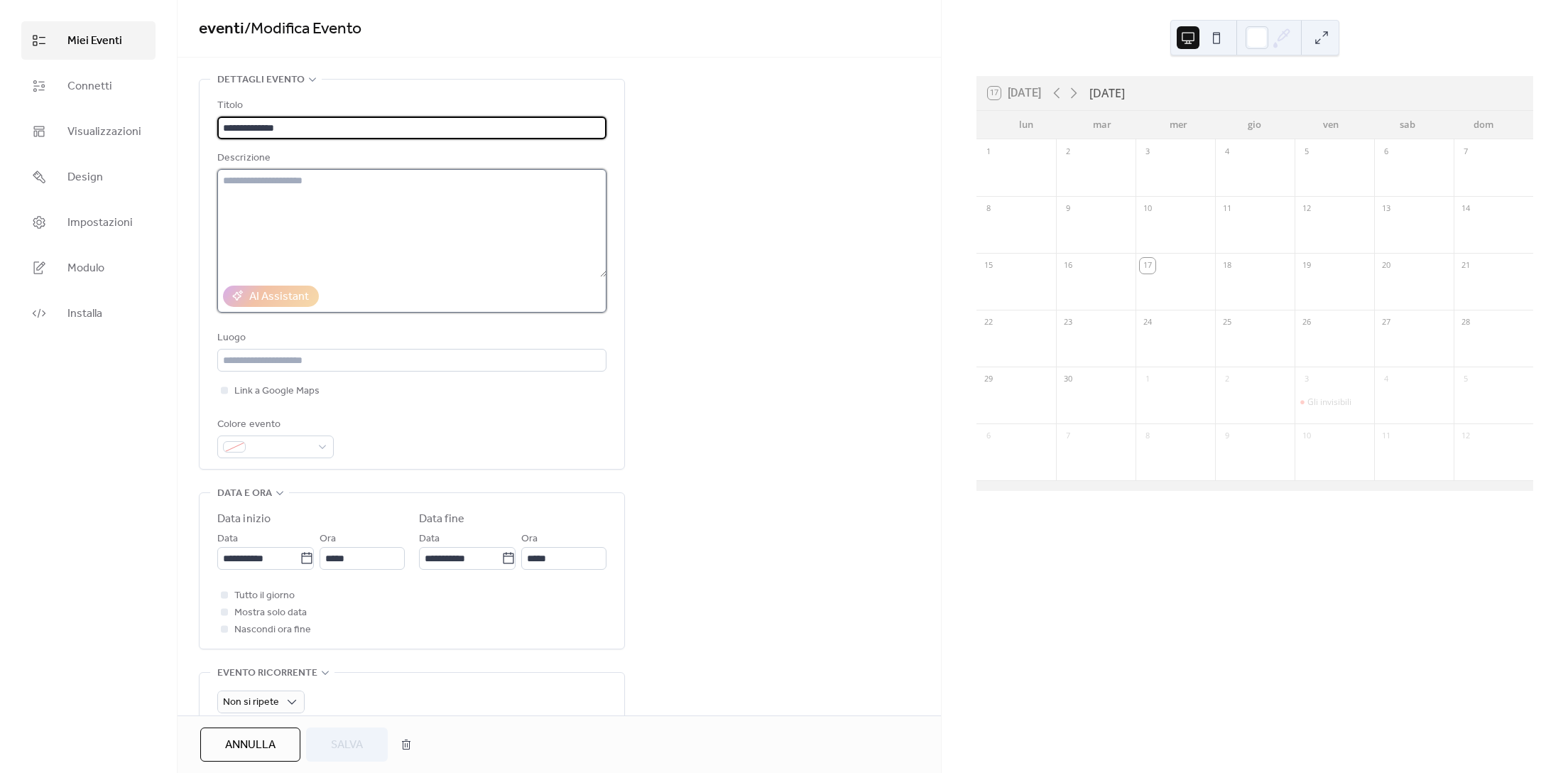
click at [288, 220] on textarea at bounding box center [412, 223] width 389 height 108
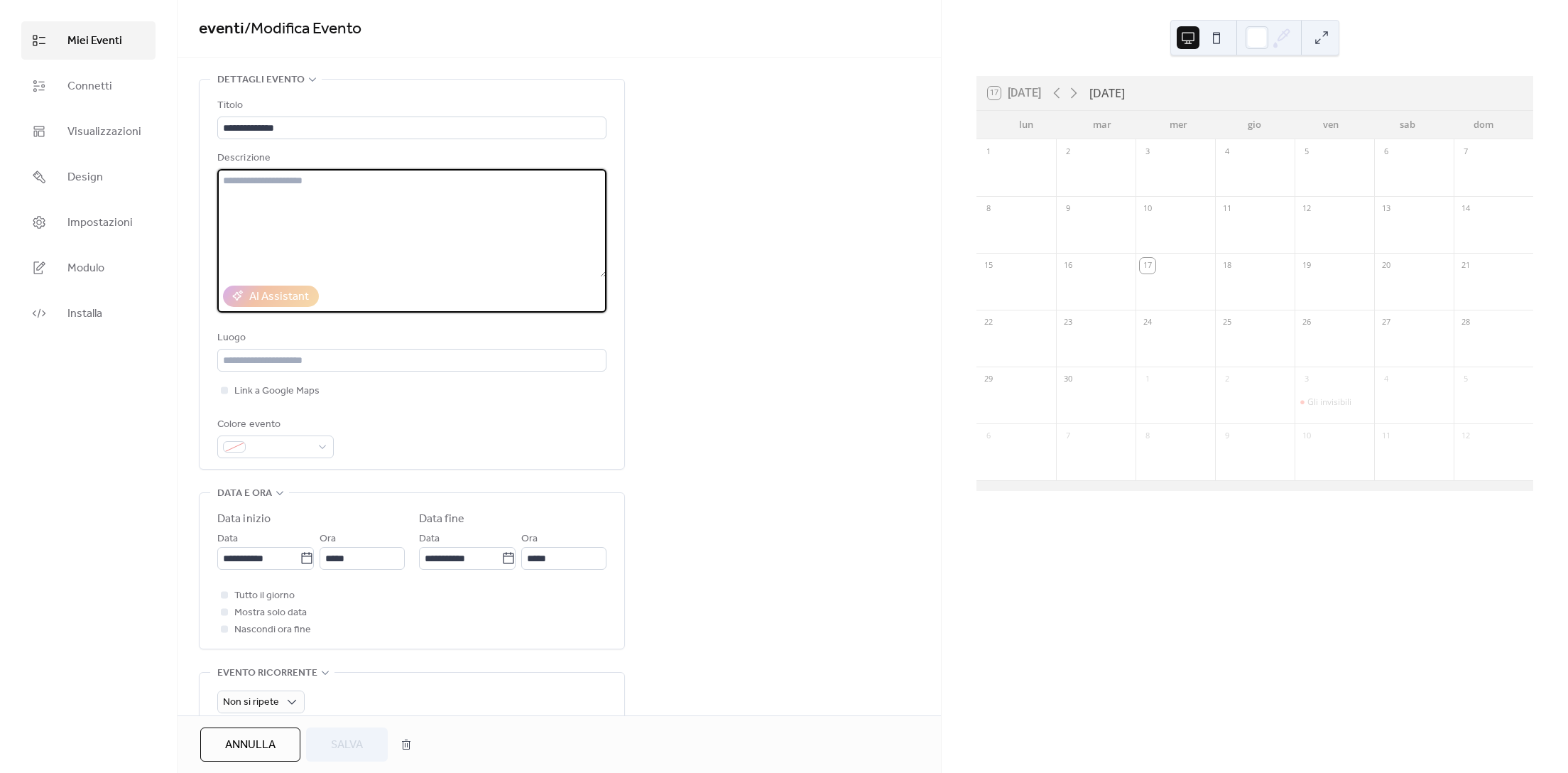
paste textarea "**********"
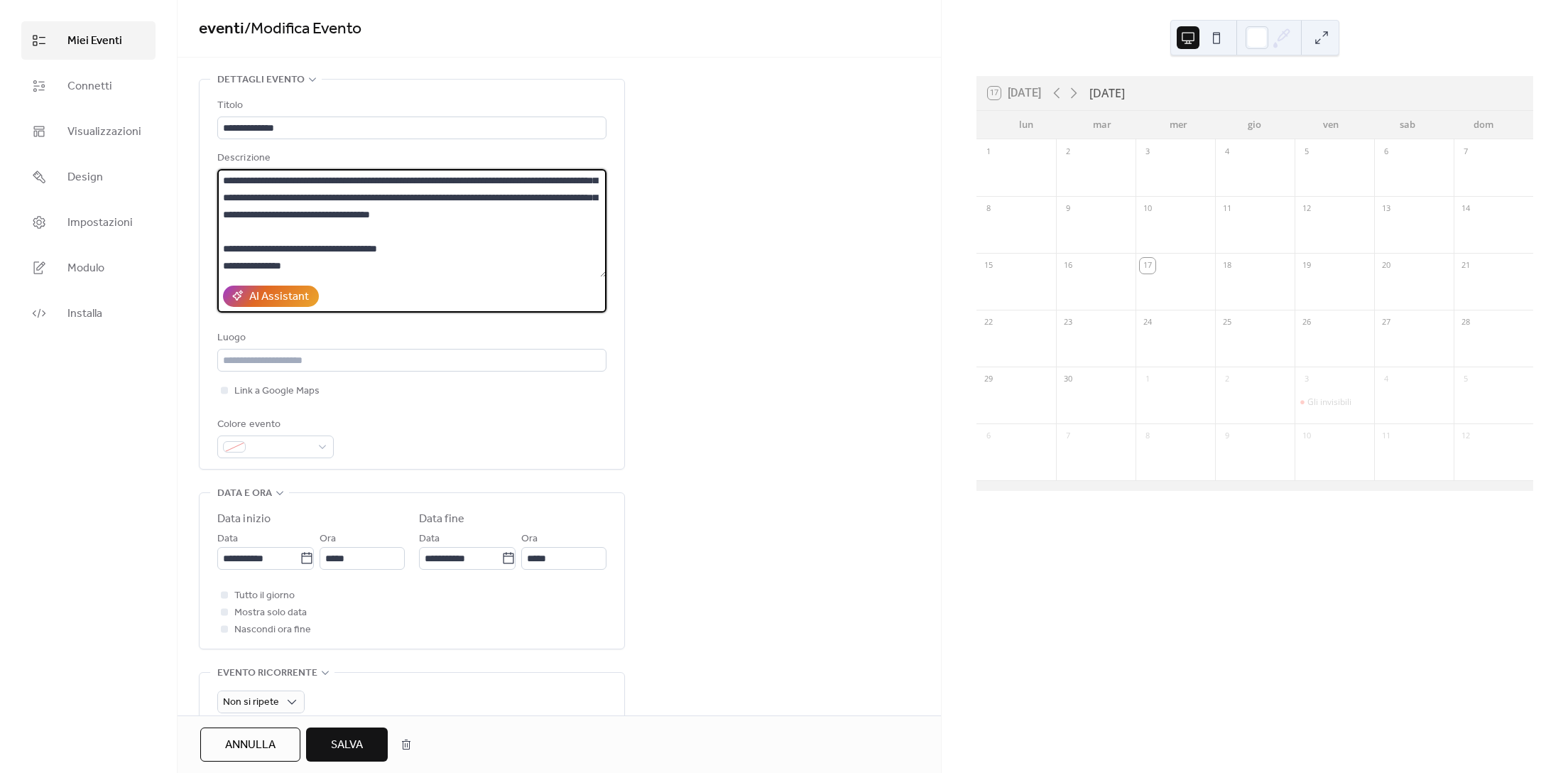
scroll to position [202, 0]
click at [434, 271] on textarea at bounding box center [412, 223] width 389 height 108
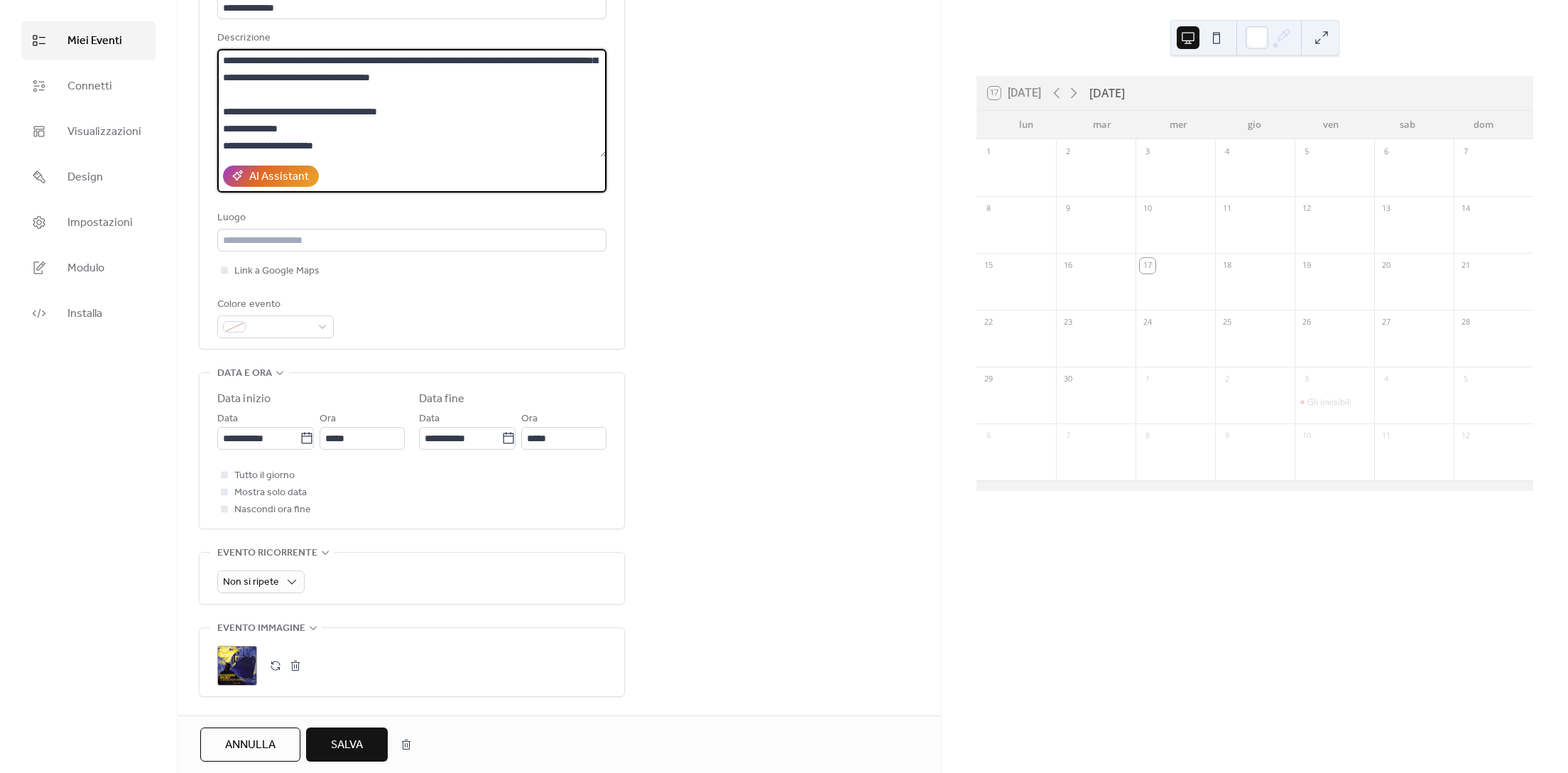
scroll to position [136, 0]
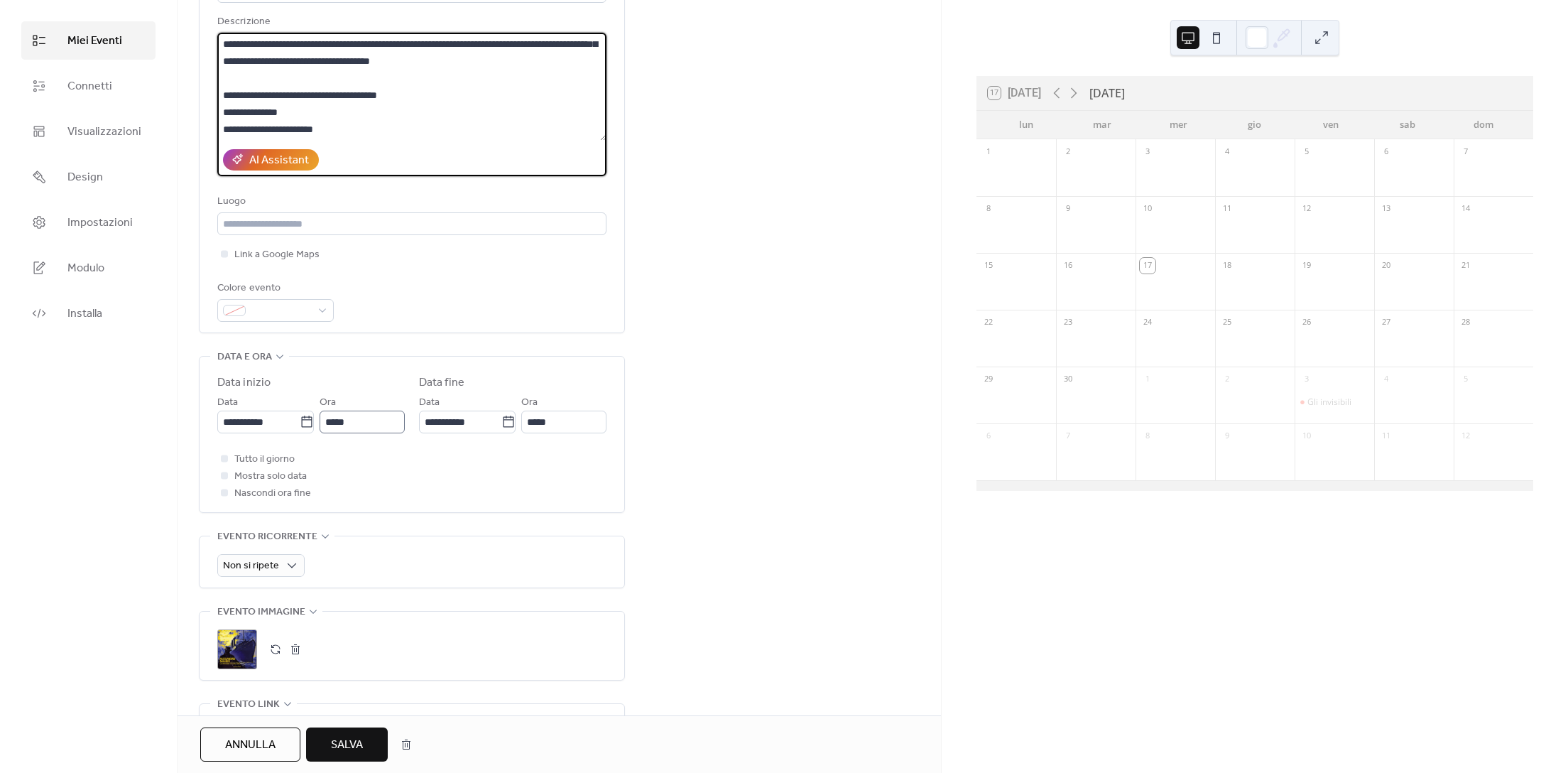
type textarea "**********"
click at [364, 420] on input "*****" at bounding box center [363, 422] width 85 height 23
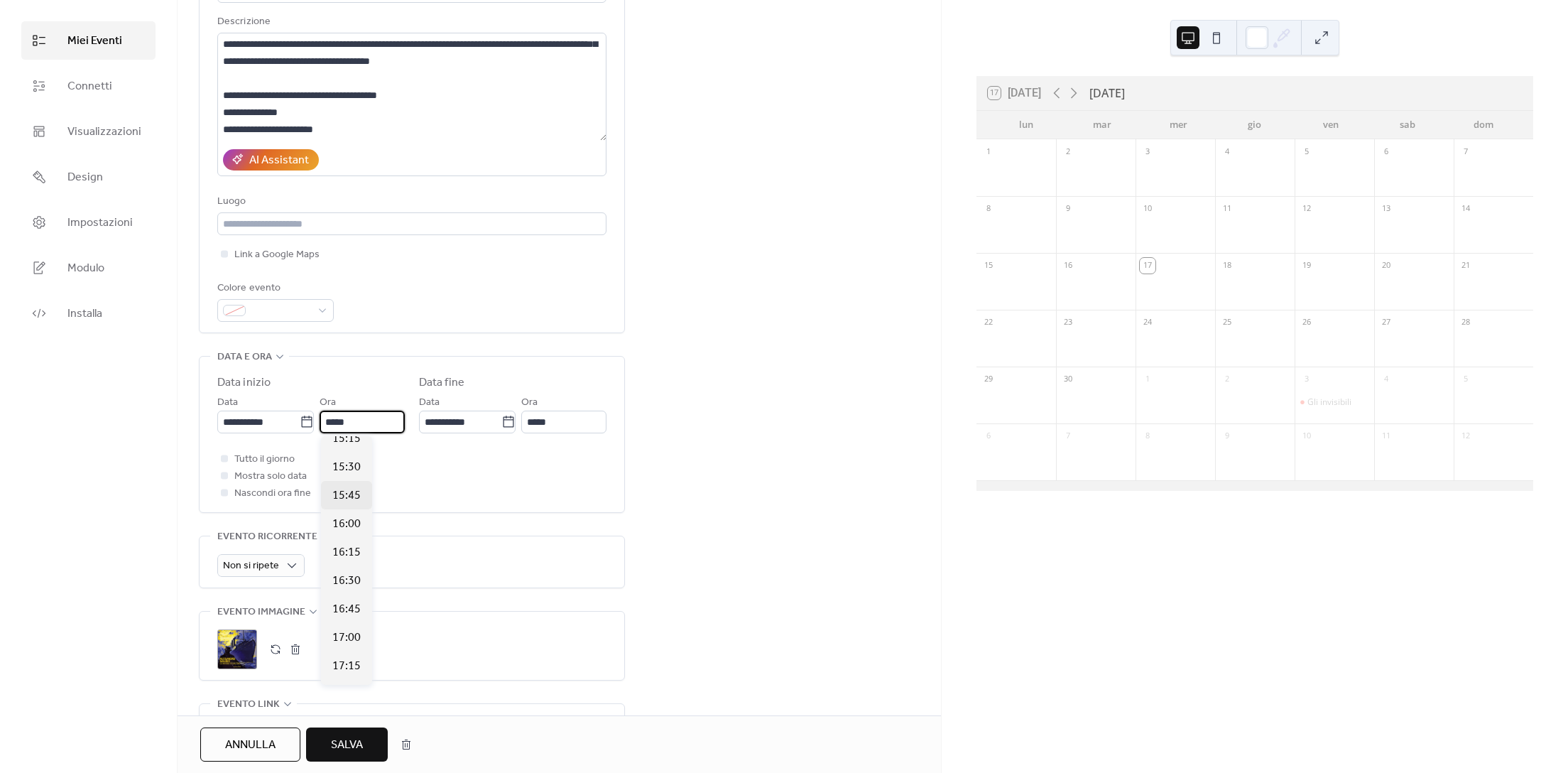
scroll to position [1770, 0]
click at [347, 614] on span "17:00" at bounding box center [346, 613] width 28 height 17
type input "*****"
click at [540, 421] on input "*****" at bounding box center [564, 422] width 85 height 23
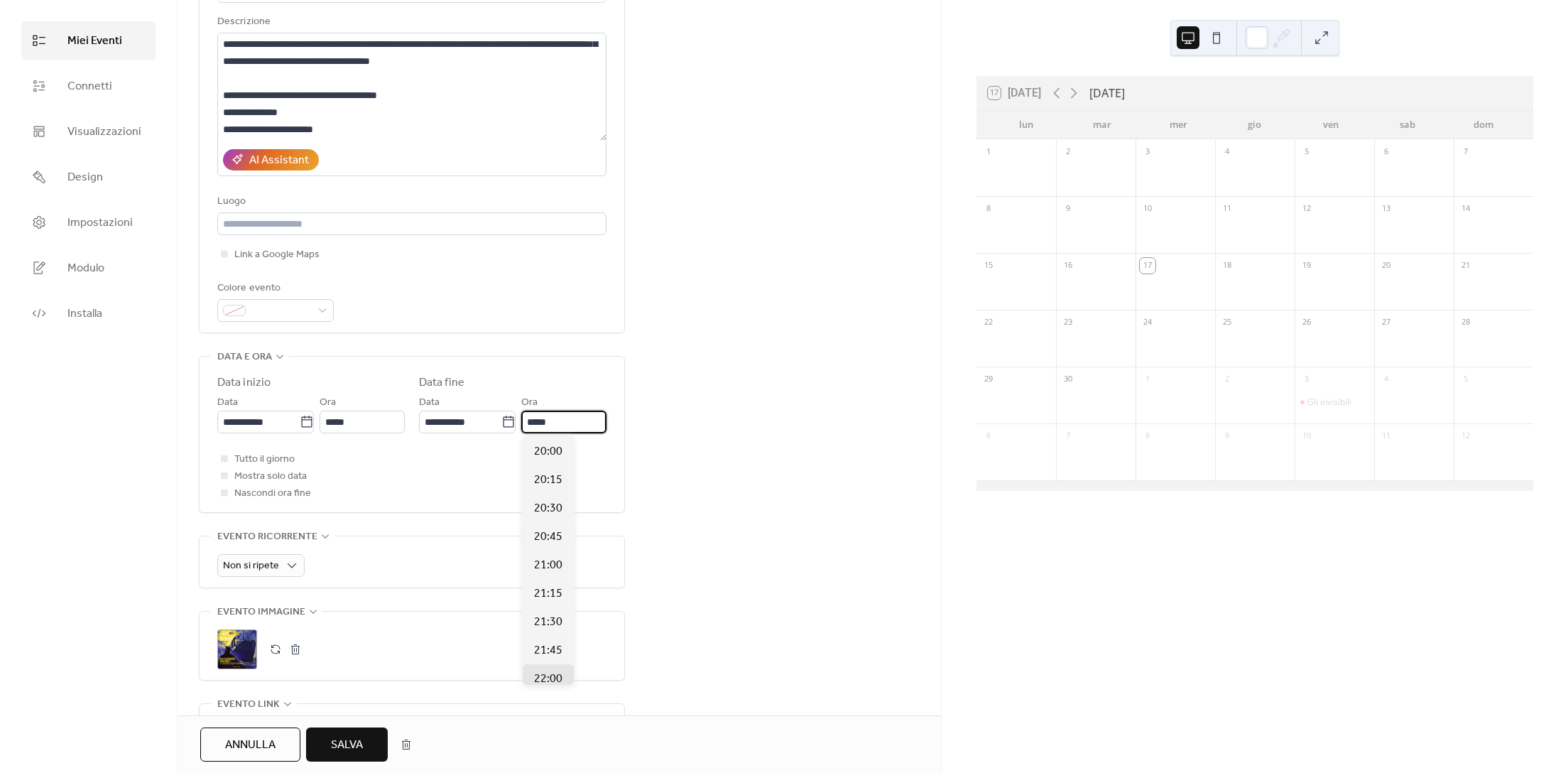
scroll to position [286, 0]
click at [550, 485] on span "20:00" at bounding box center [548, 478] width 28 height 17
type input "*****"
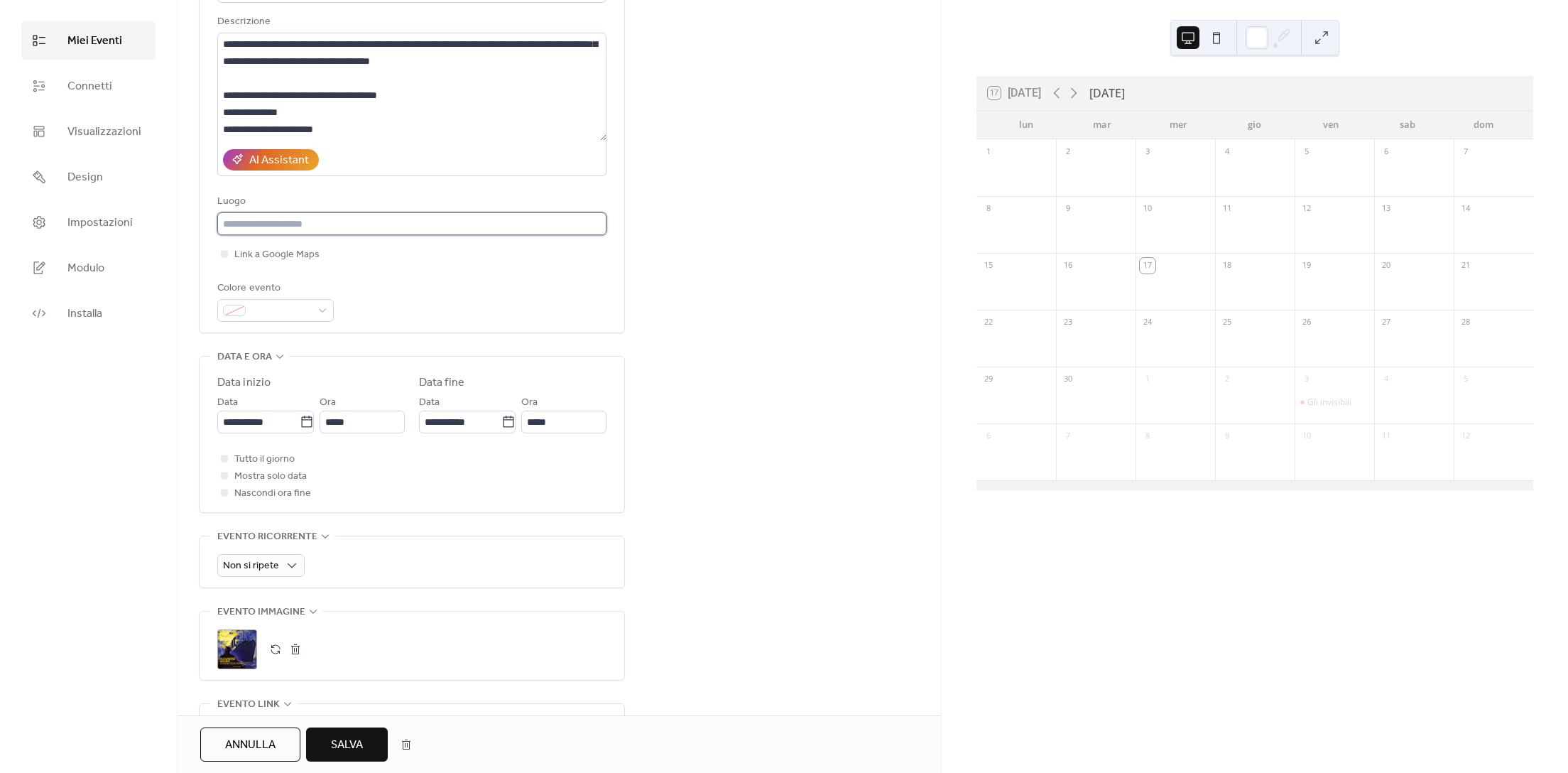
click at [252, 222] on input "text" at bounding box center [412, 223] width 389 height 23
type input "**********"
click at [244, 309] on div at bounding box center [234, 310] width 23 height 11
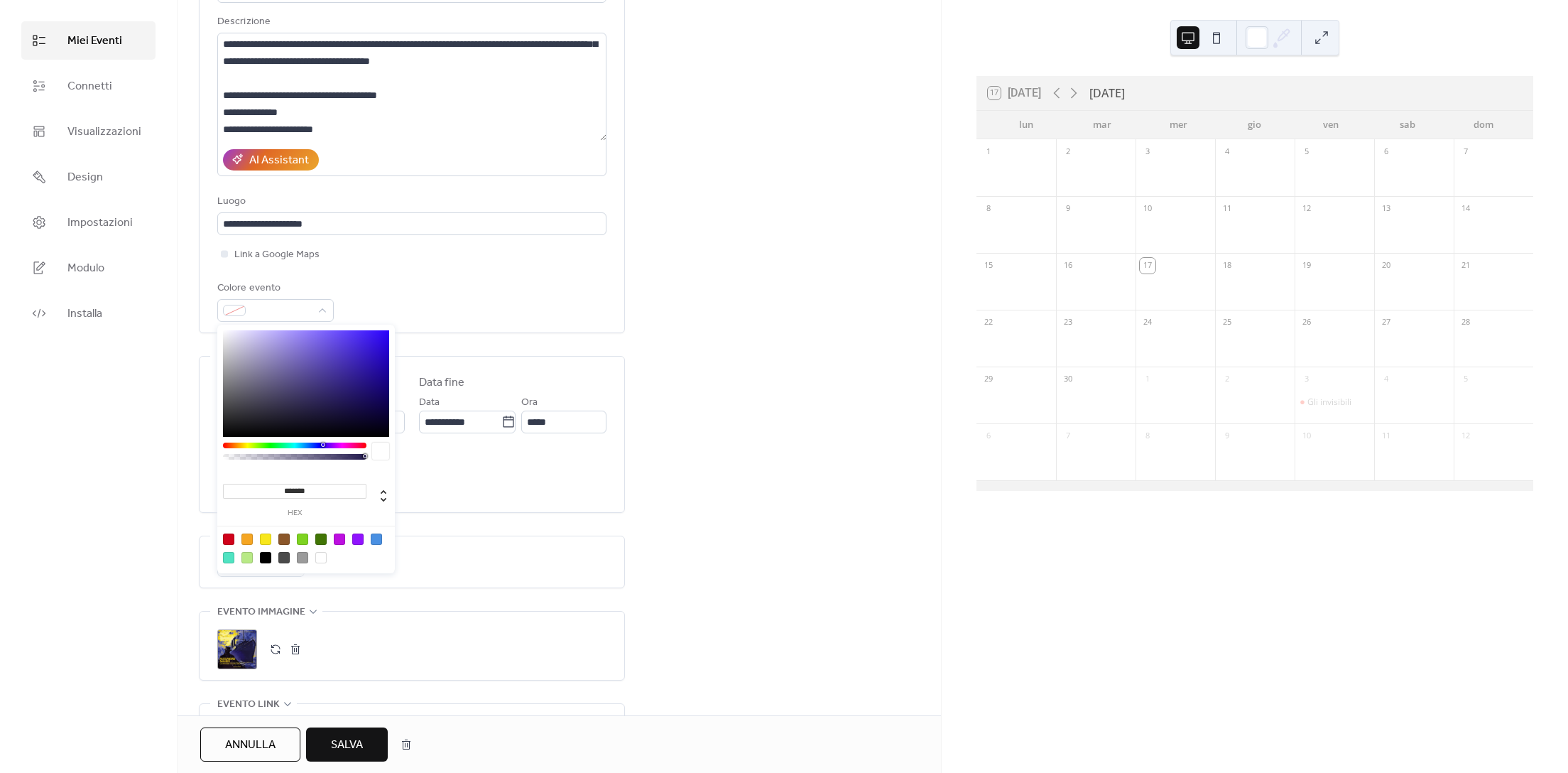
click at [410, 290] on div "Colore evento" at bounding box center [412, 300] width 389 height 42
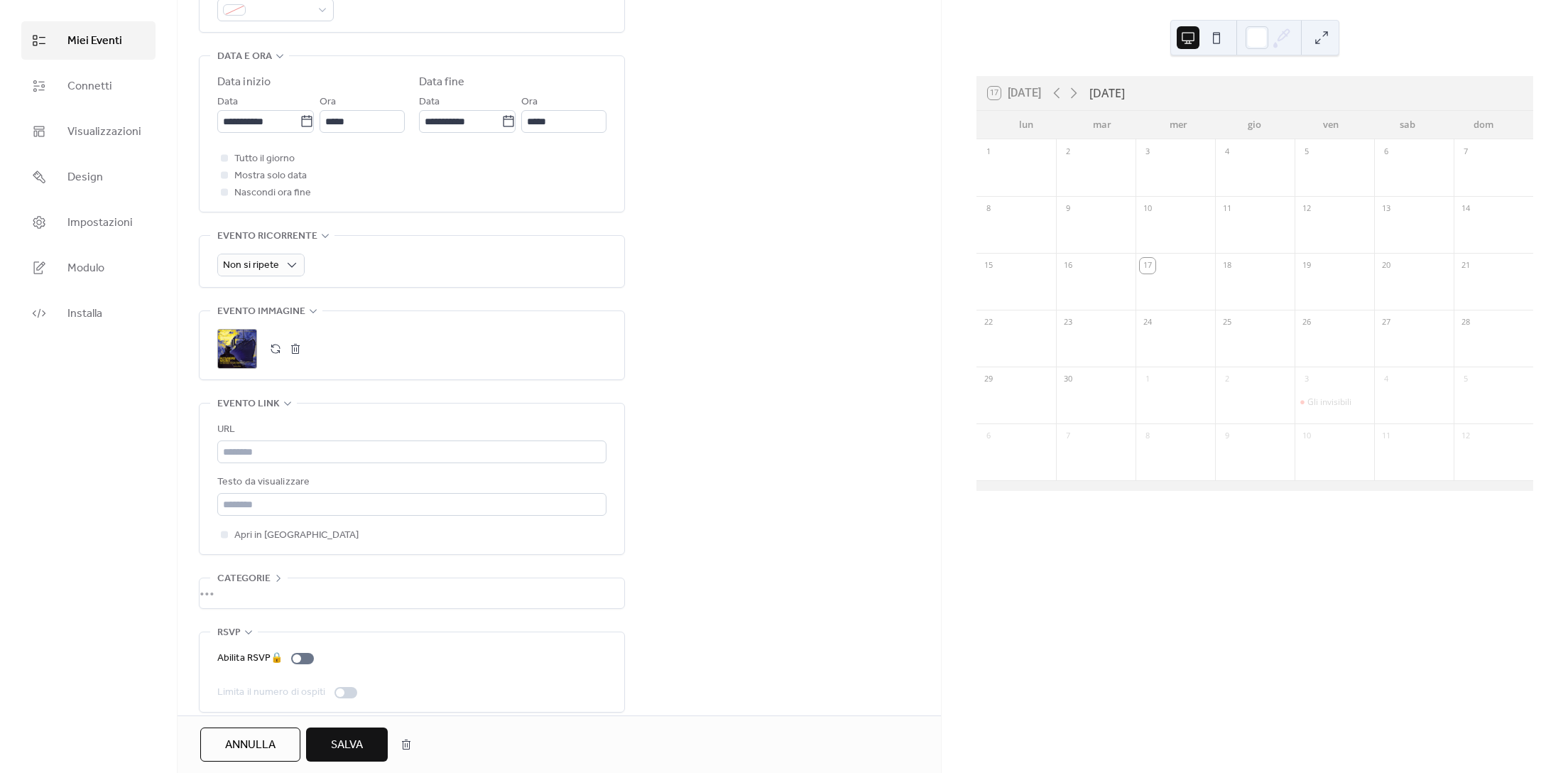
scroll to position [451, 0]
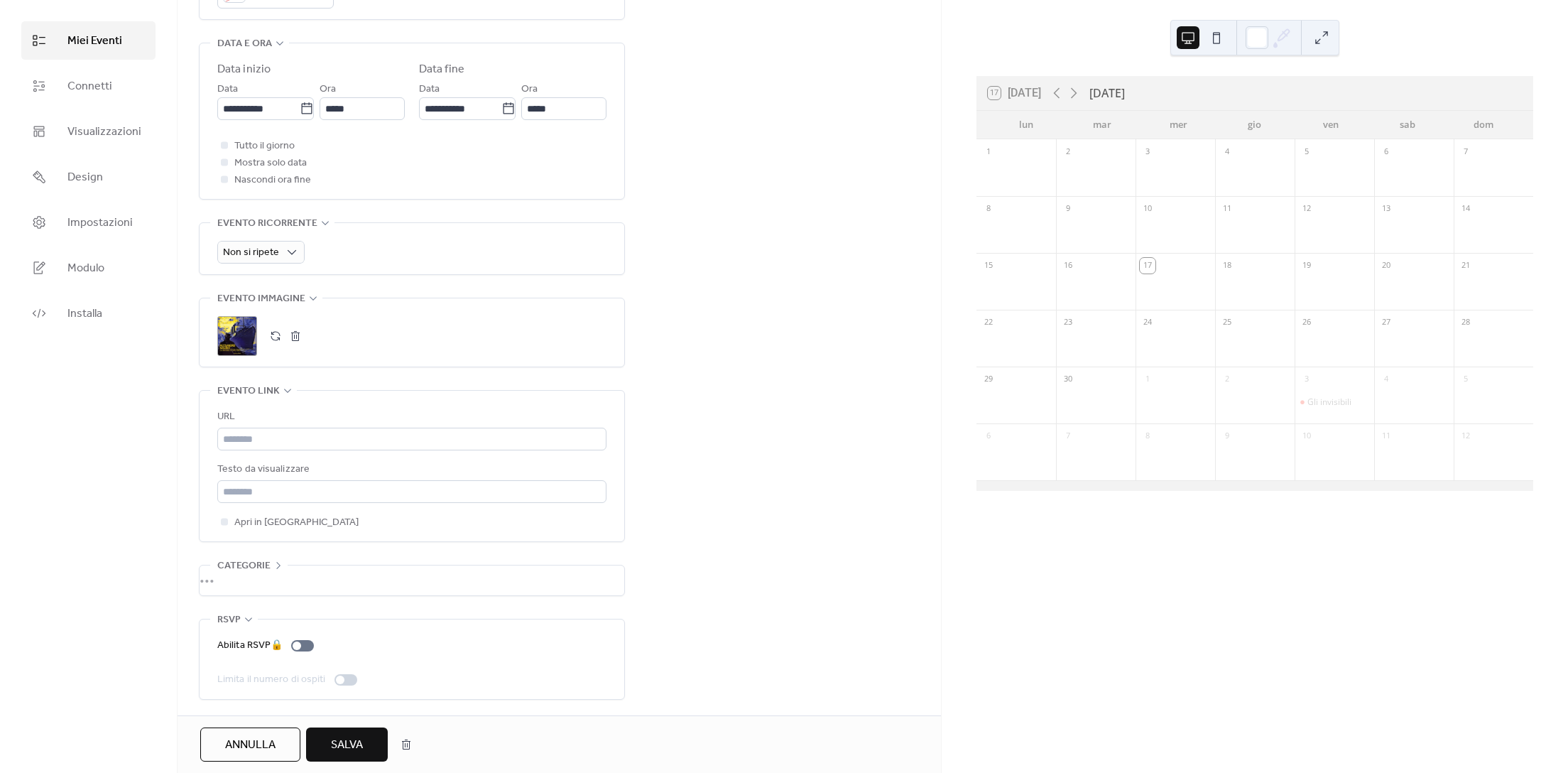
click at [349, 738] on span "Salva" at bounding box center [347, 745] width 32 height 17
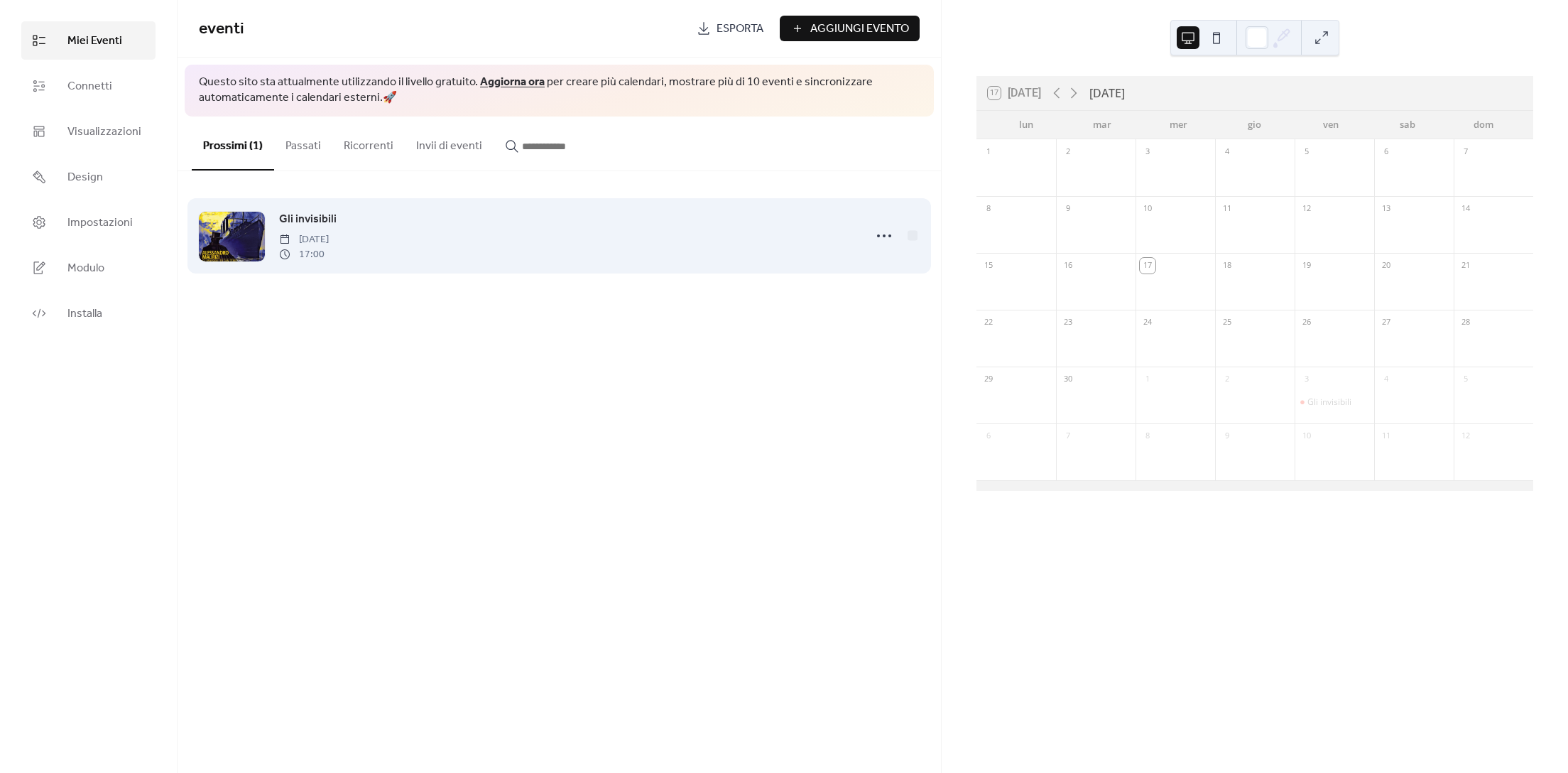
click at [347, 223] on div "Gli invisibili [DATE] 17:00" at bounding box center [567, 236] width 576 height 51
click at [878, 236] on circle at bounding box center [879, 236] width 3 height 3
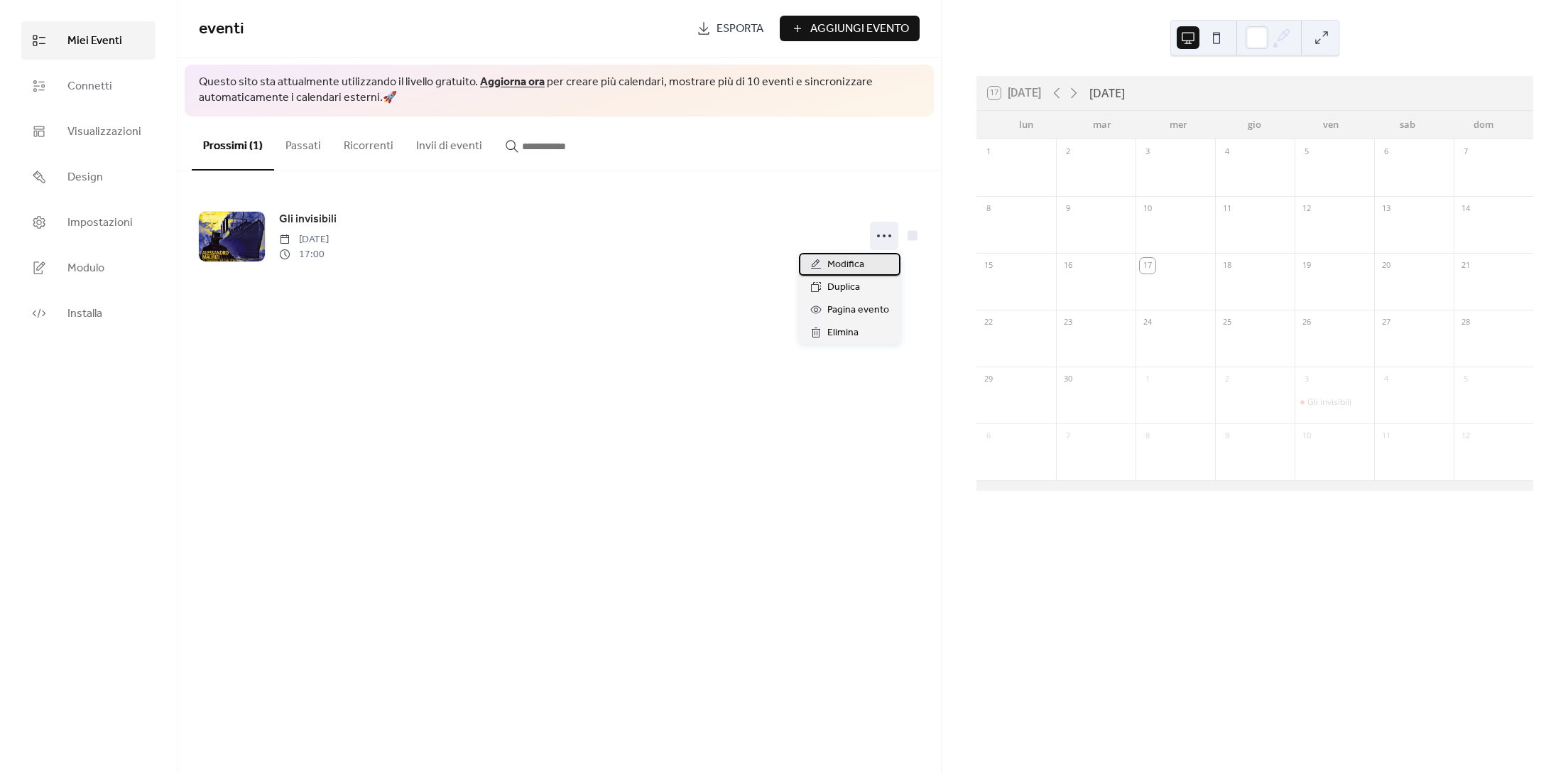
click at [829, 265] on span "Modifica" at bounding box center [846, 265] width 37 height 17
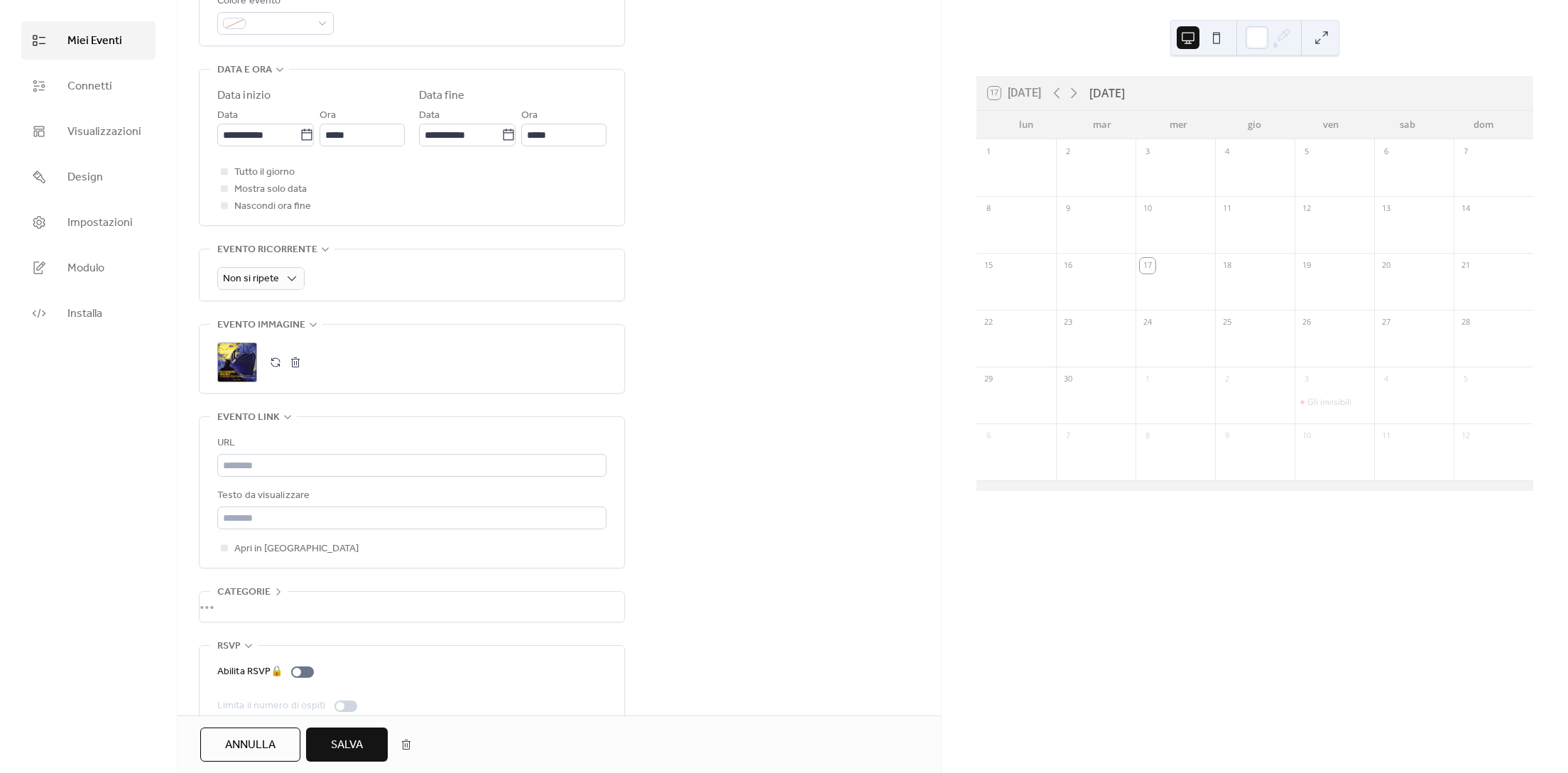
scroll to position [451, 0]
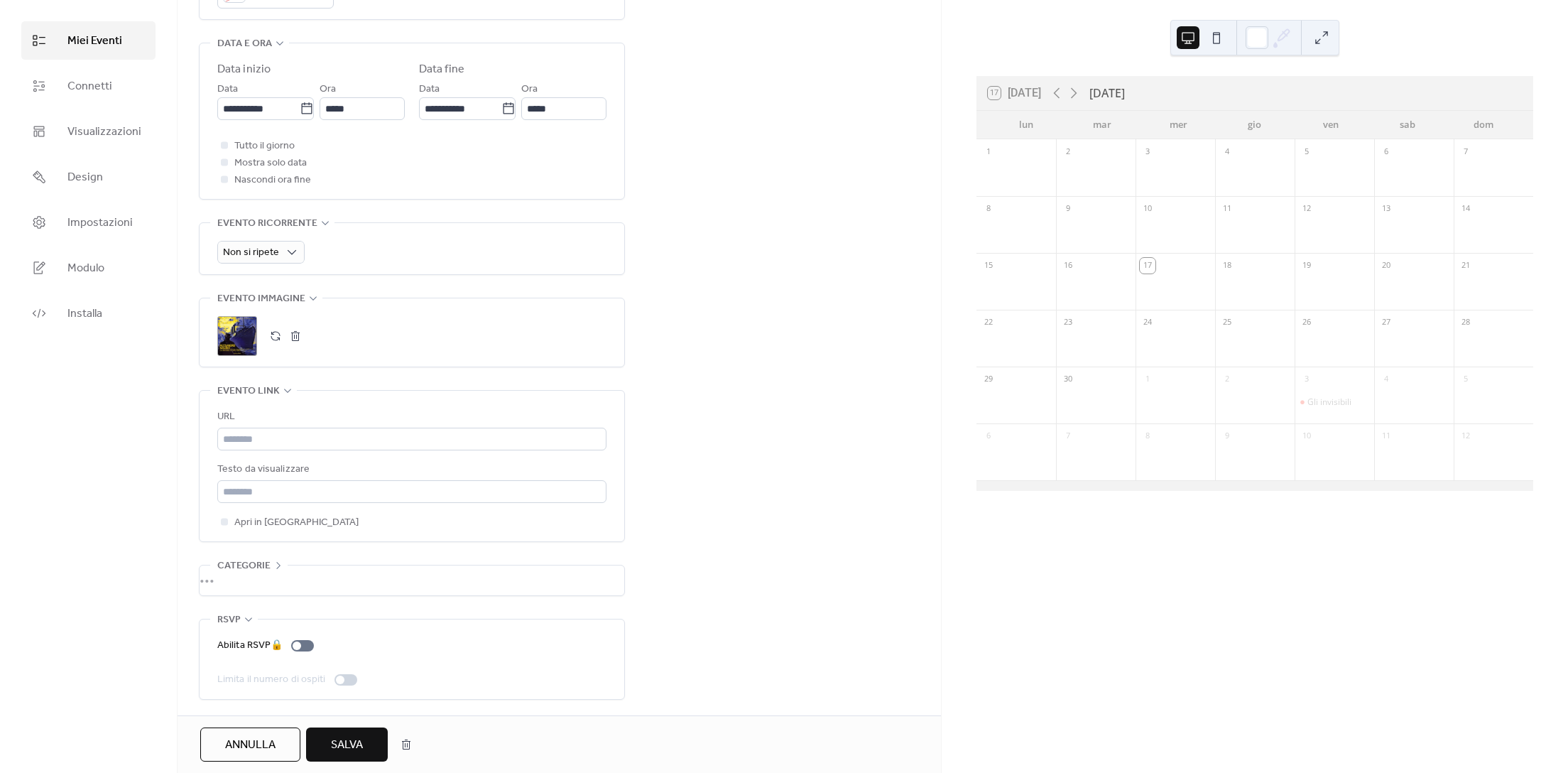
type input "**********"
click at [356, 737] on span "Salva" at bounding box center [347, 745] width 32 height 17
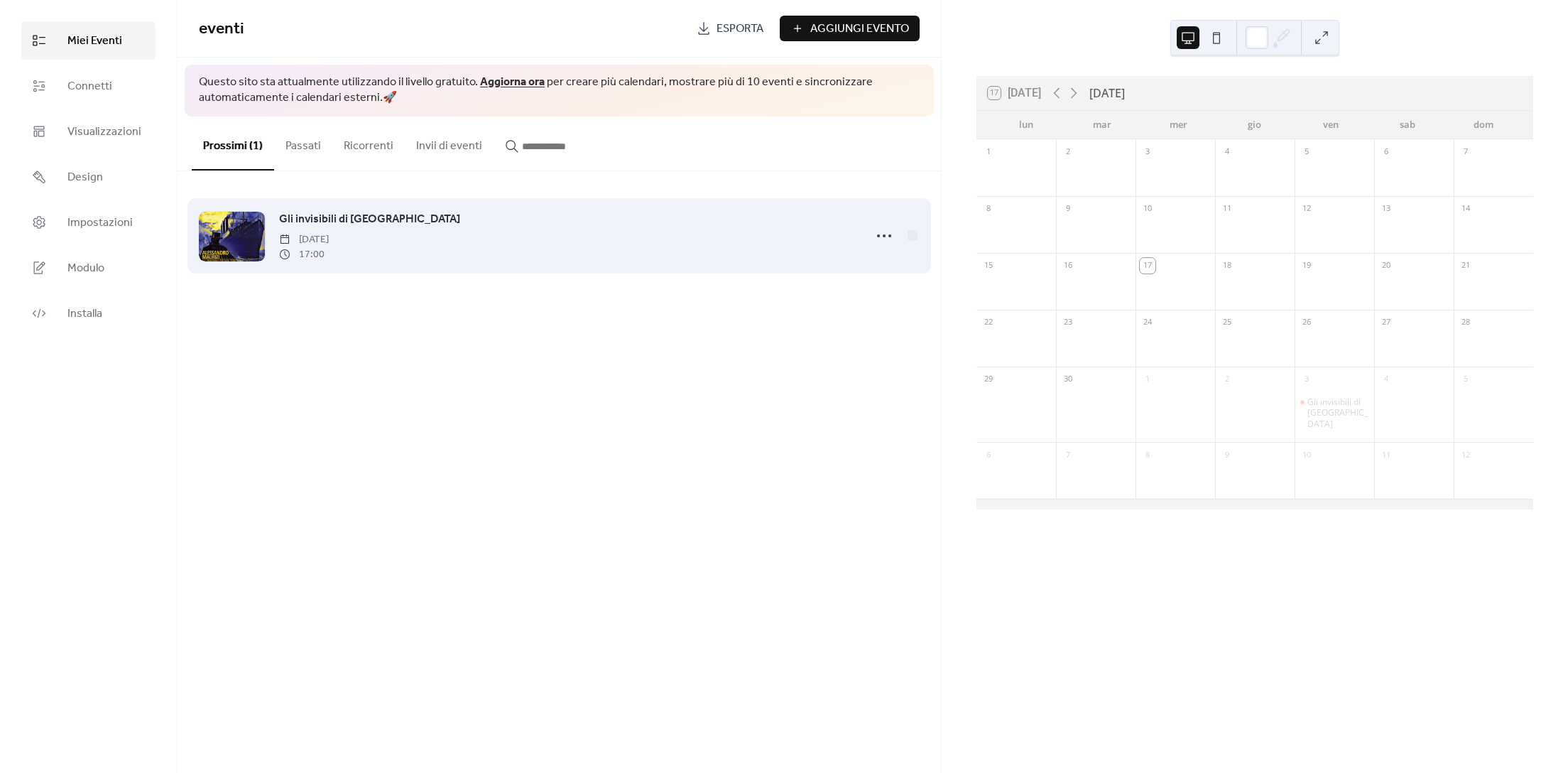
click at [240, 232] on div at bounding box center [232, 236] width 66 height 49
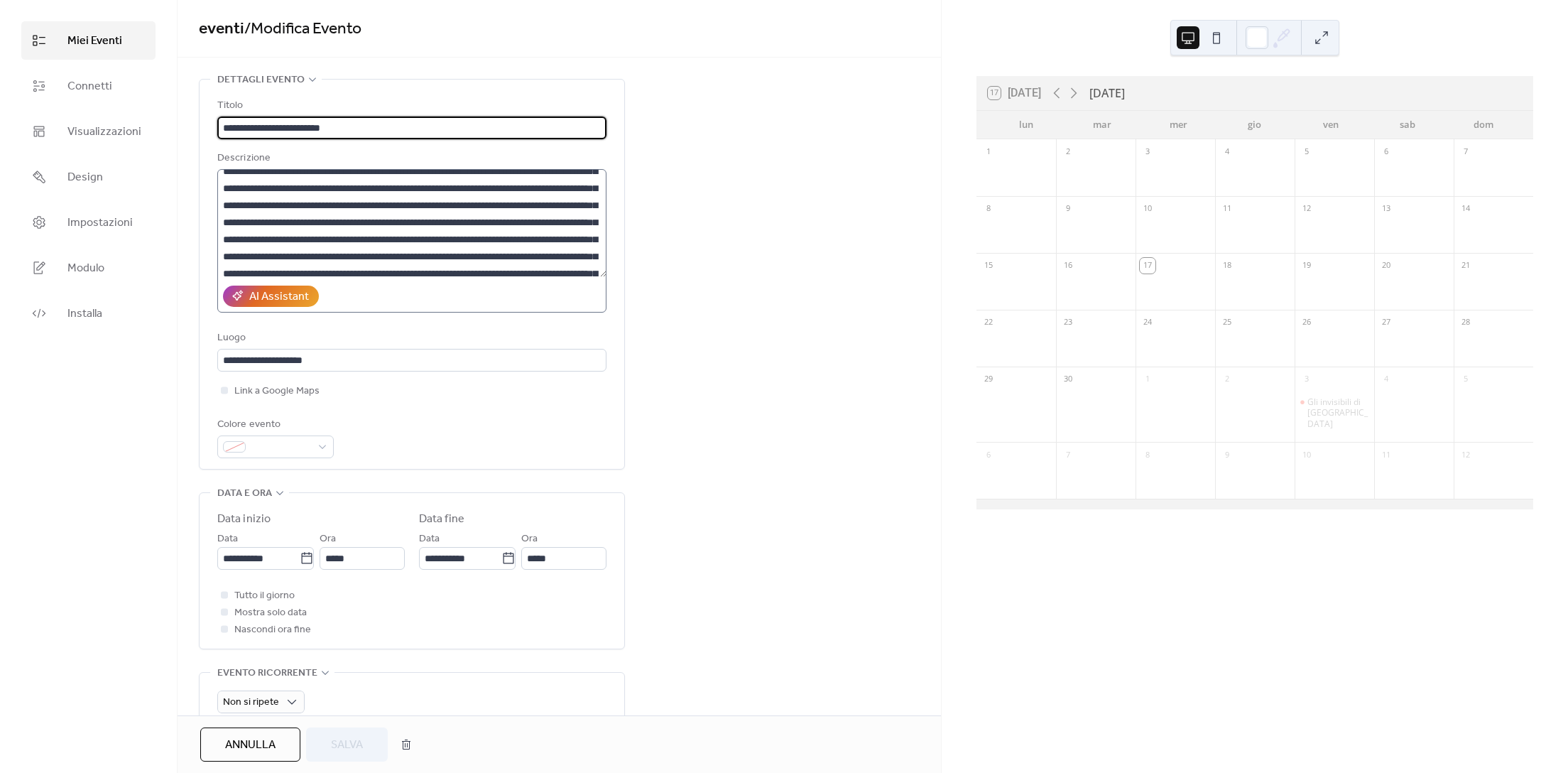
scroll to position [204, 0]
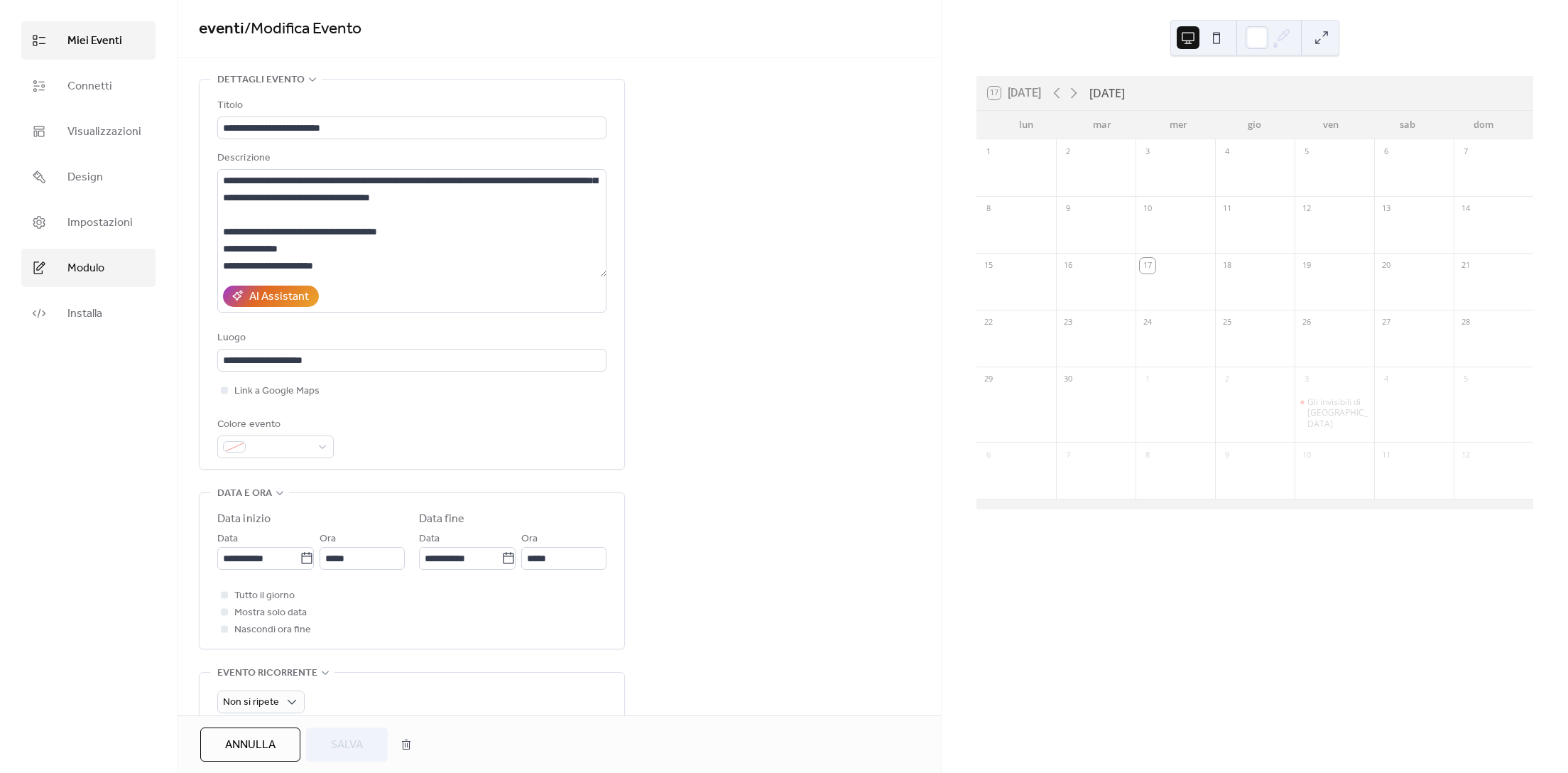
click at [78, 268] on span "Modulo" at bounding box center [86, 268] width 37 height 17
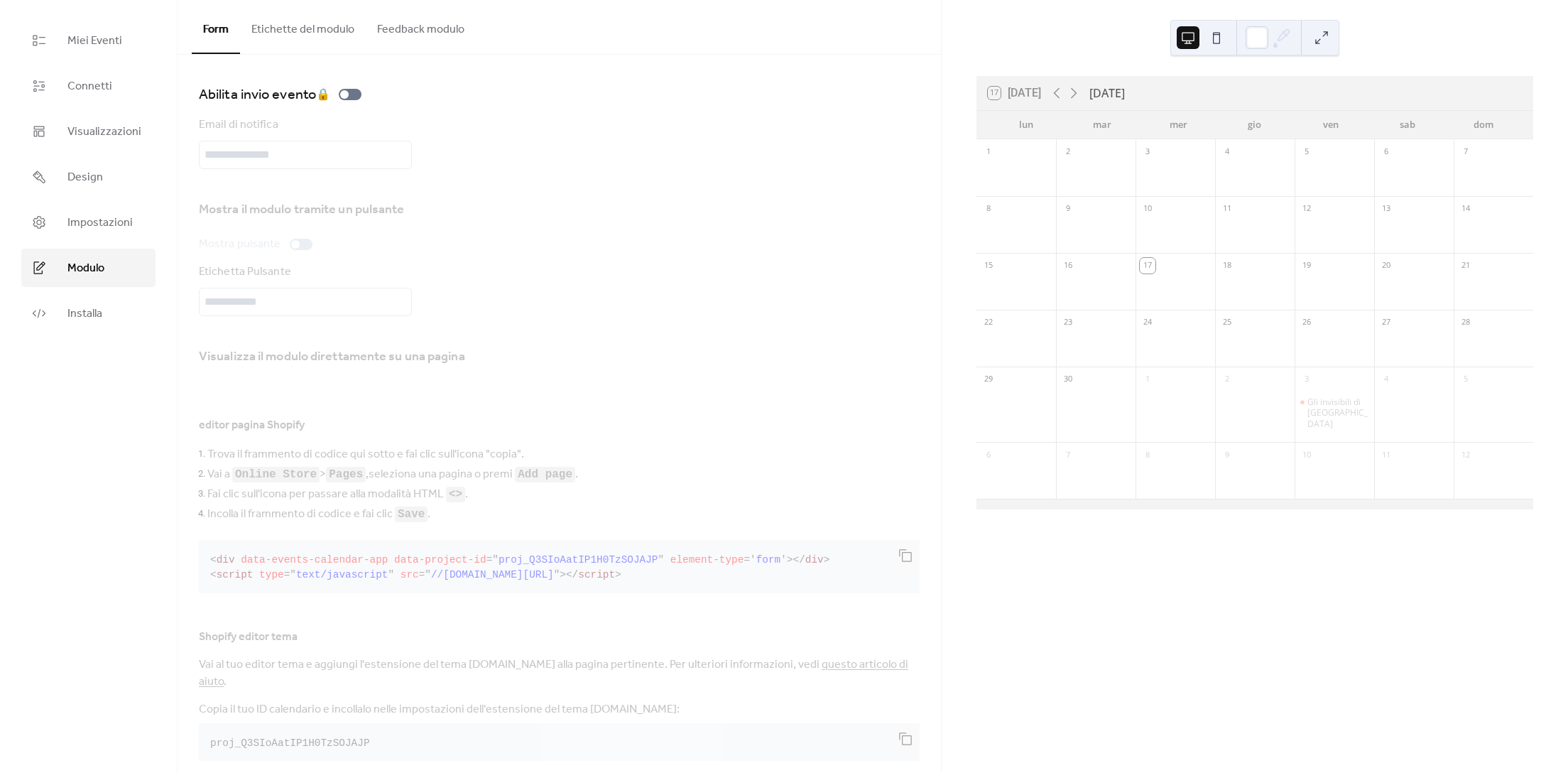
click at [316, 29] on button "Etichette del modulo" at bounding box center [303, 26] width 125 height 52
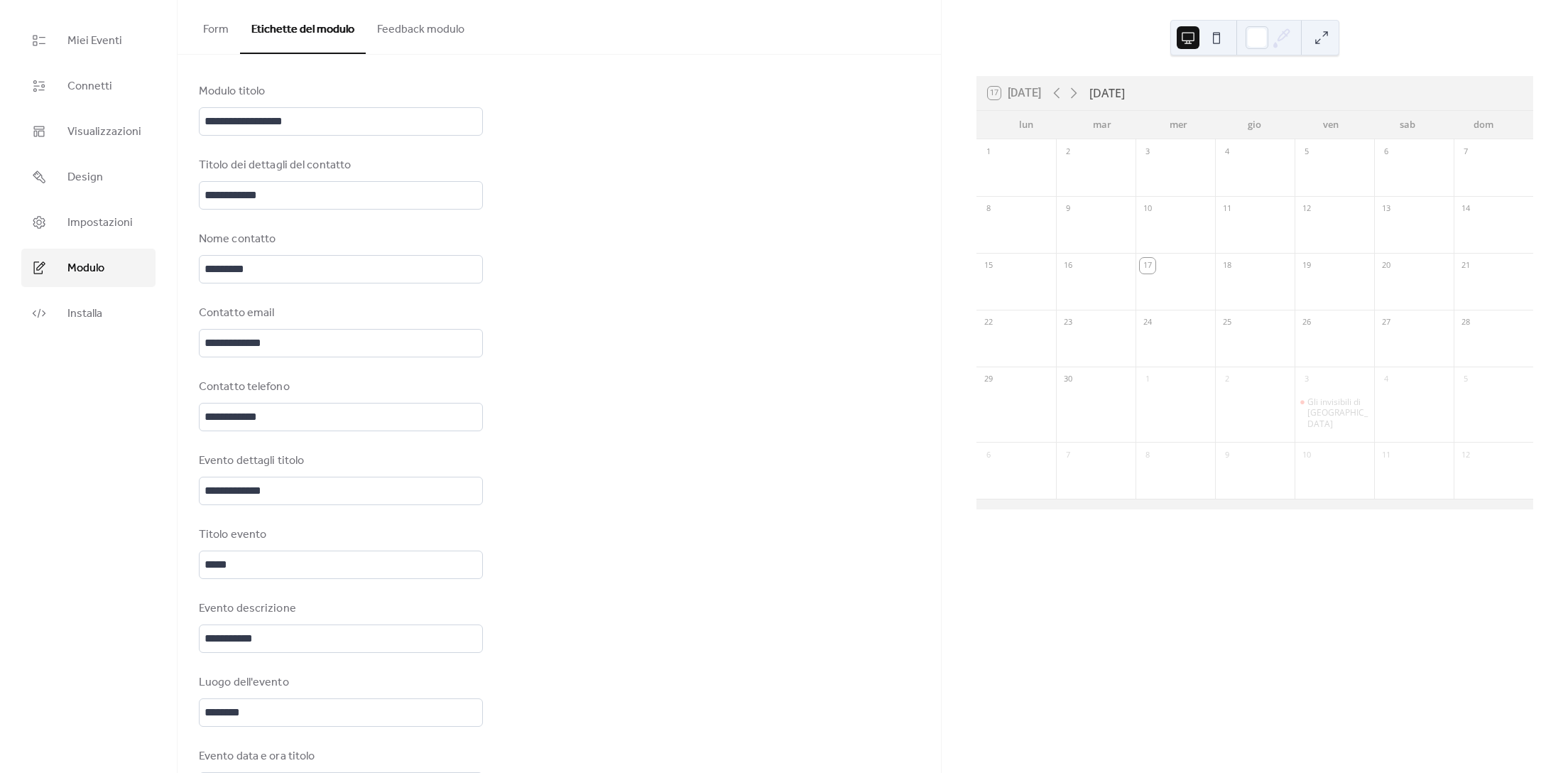
click at [223, 30] on button "Form" at bounding box center [216, 26] width 49 height 52
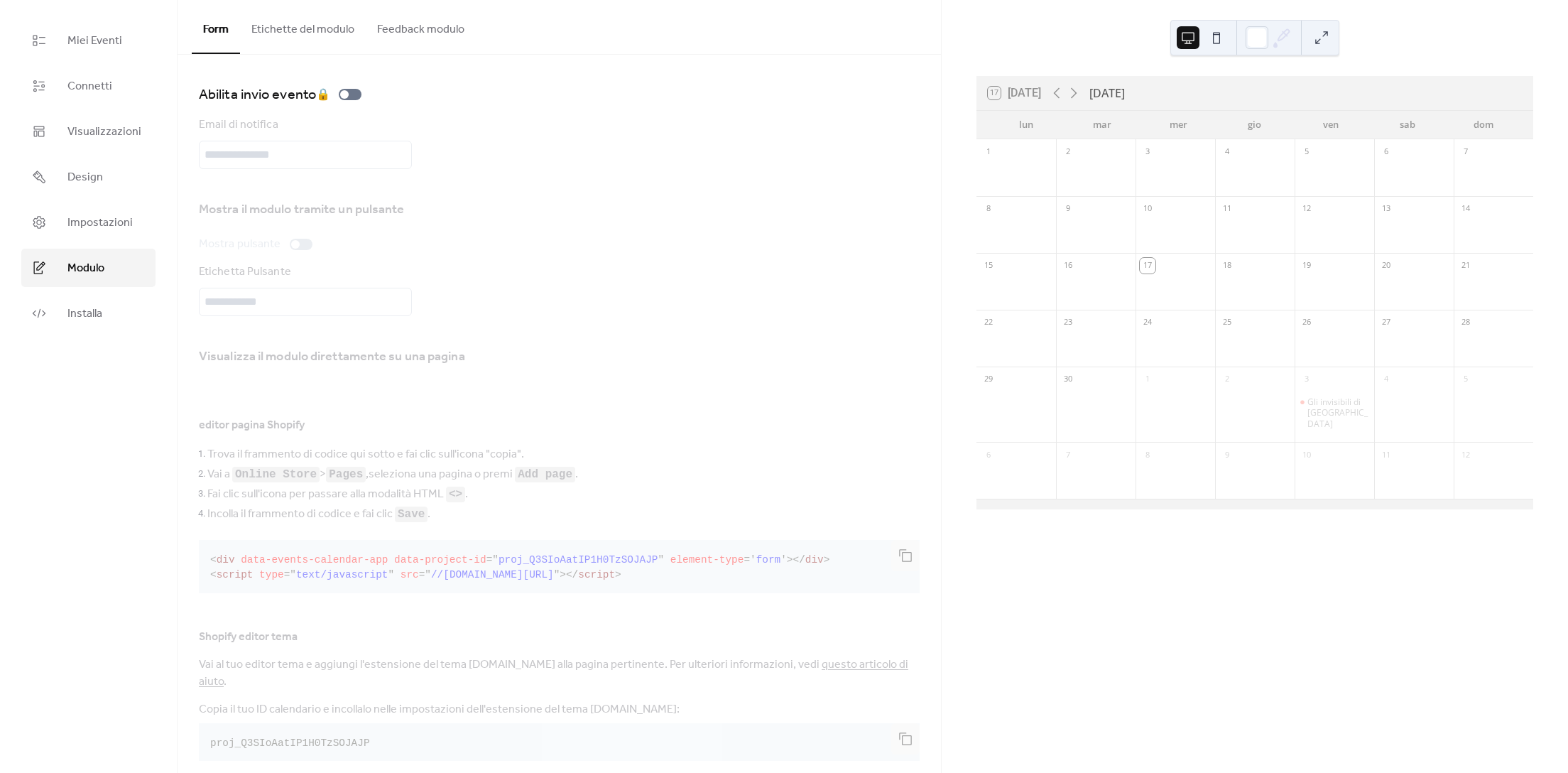
scroll to position [21, 0]
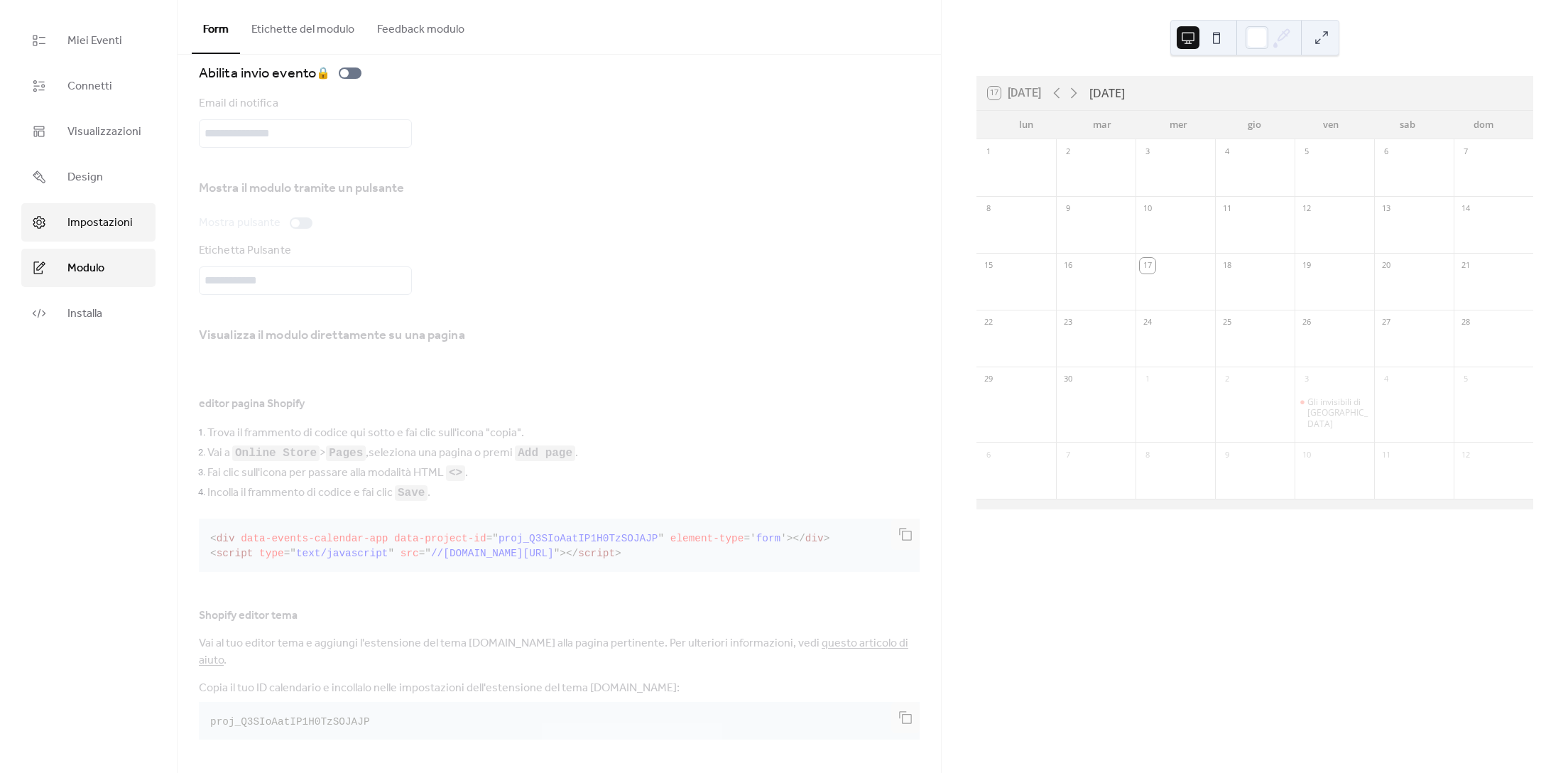
click at [108, 232] on span "Impostazioni" at bounding box center [100, 223] width 65 height 17
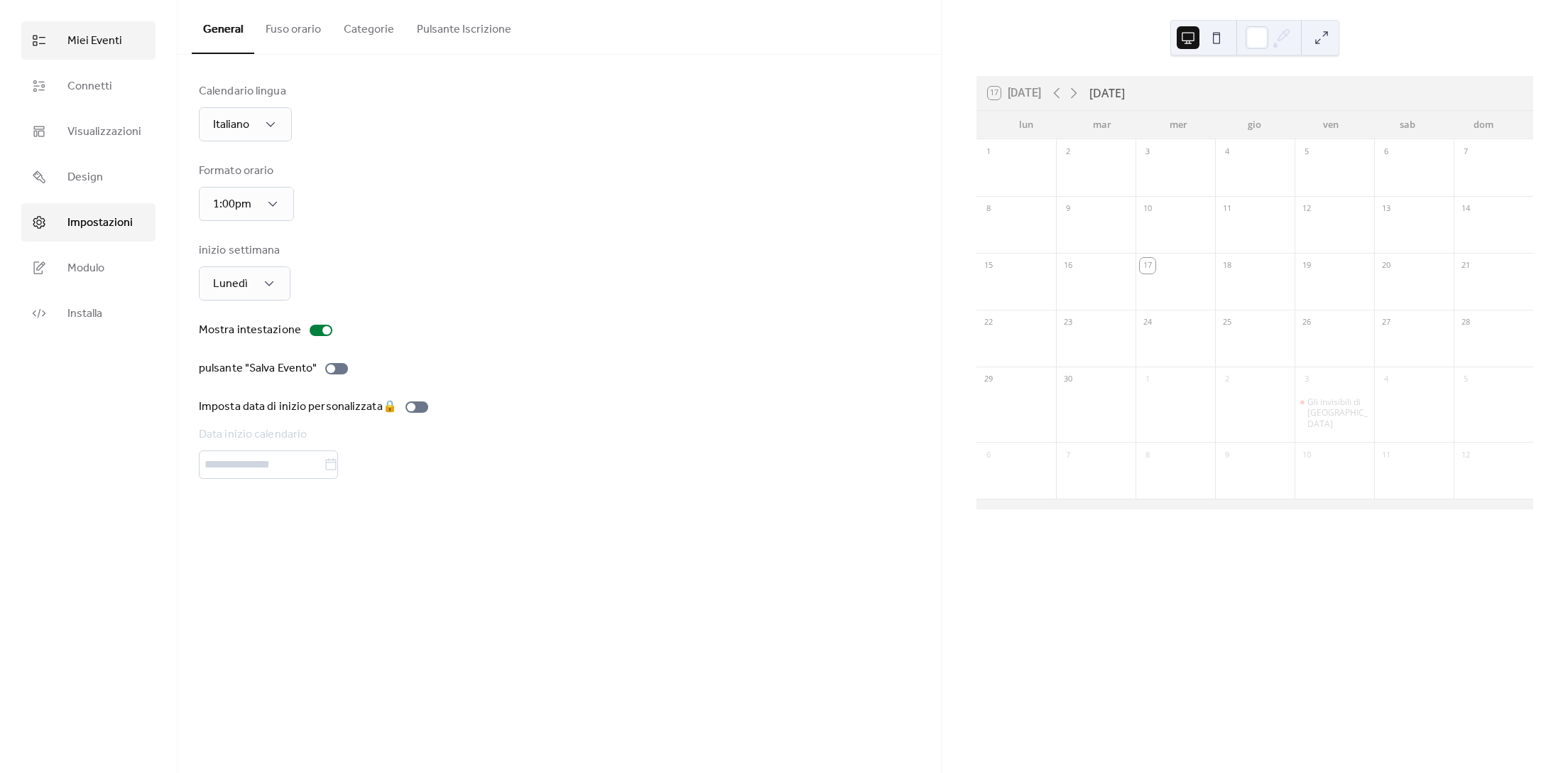
click at [104, 40] on span "Miei Eventi" at bounding box center [95, 41] width 55 height 17
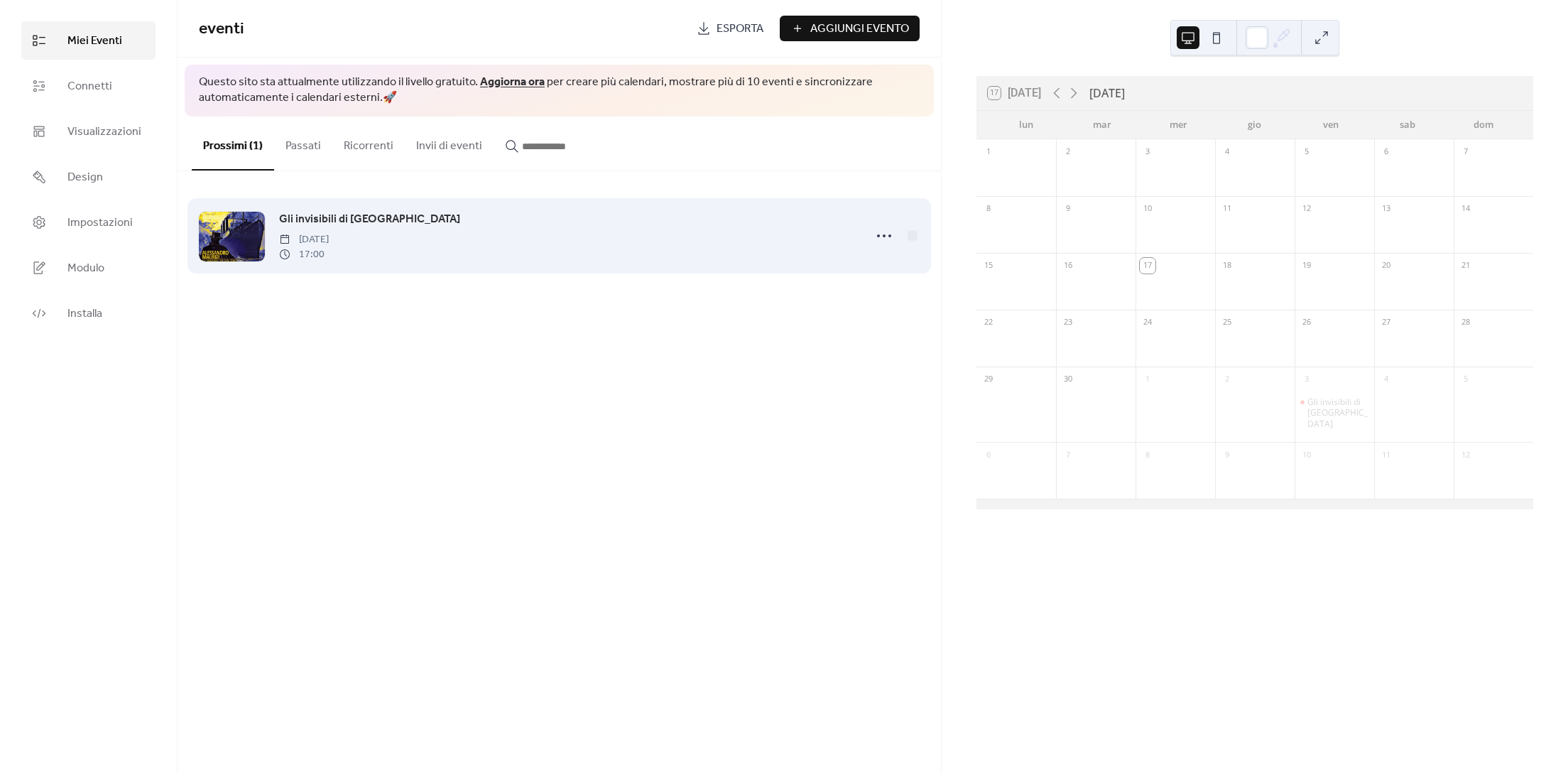
click at [329, 244] on span "[DATE]" at bounding box center [303, 240] width 49 height 15
click at [885, 236] on icon at bounding box center [884, 236] width 23 height 23
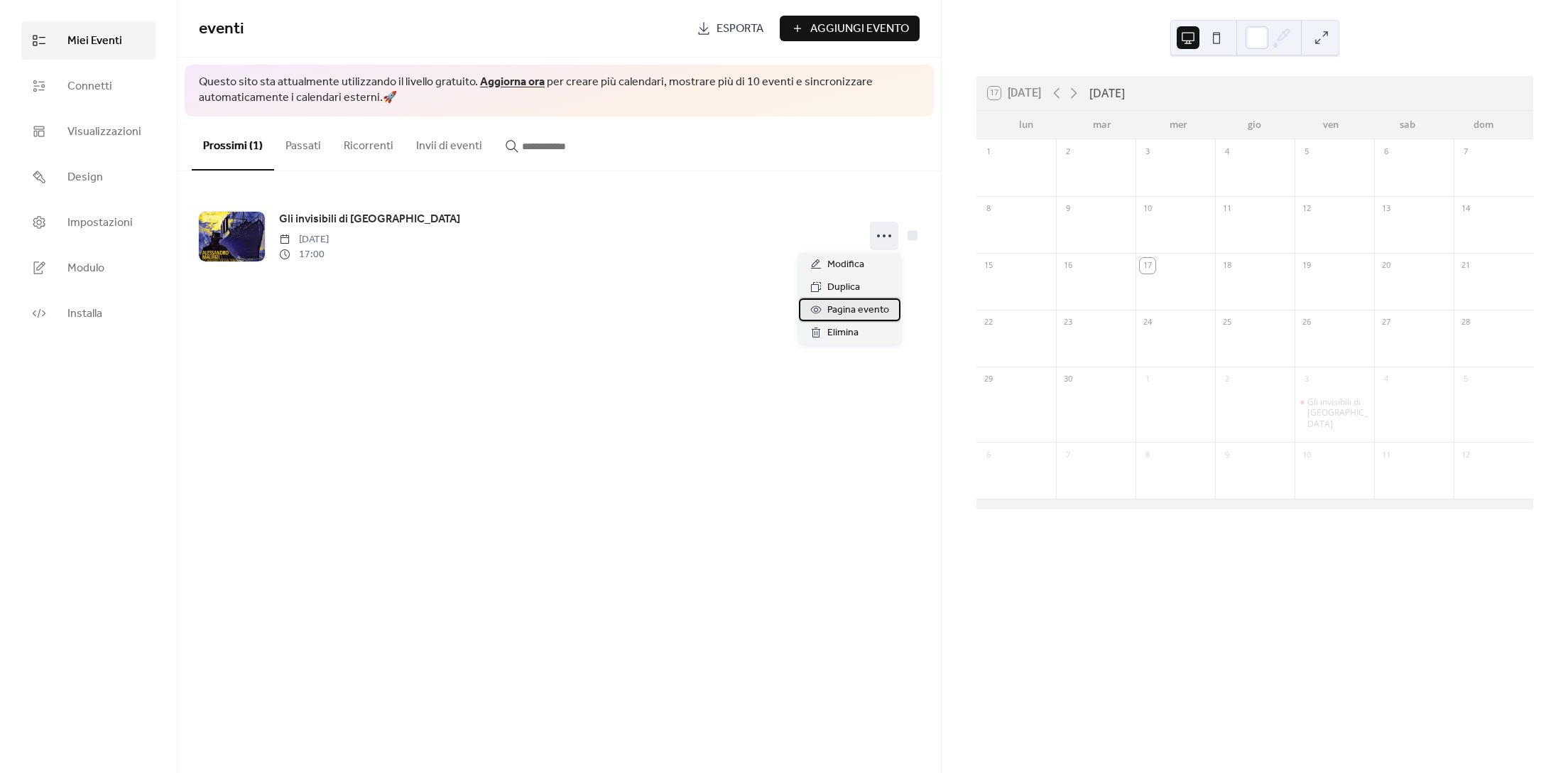
click at [842, 311] on span "Pagina evento" at bounding box center [858, 310] width 62 height 17
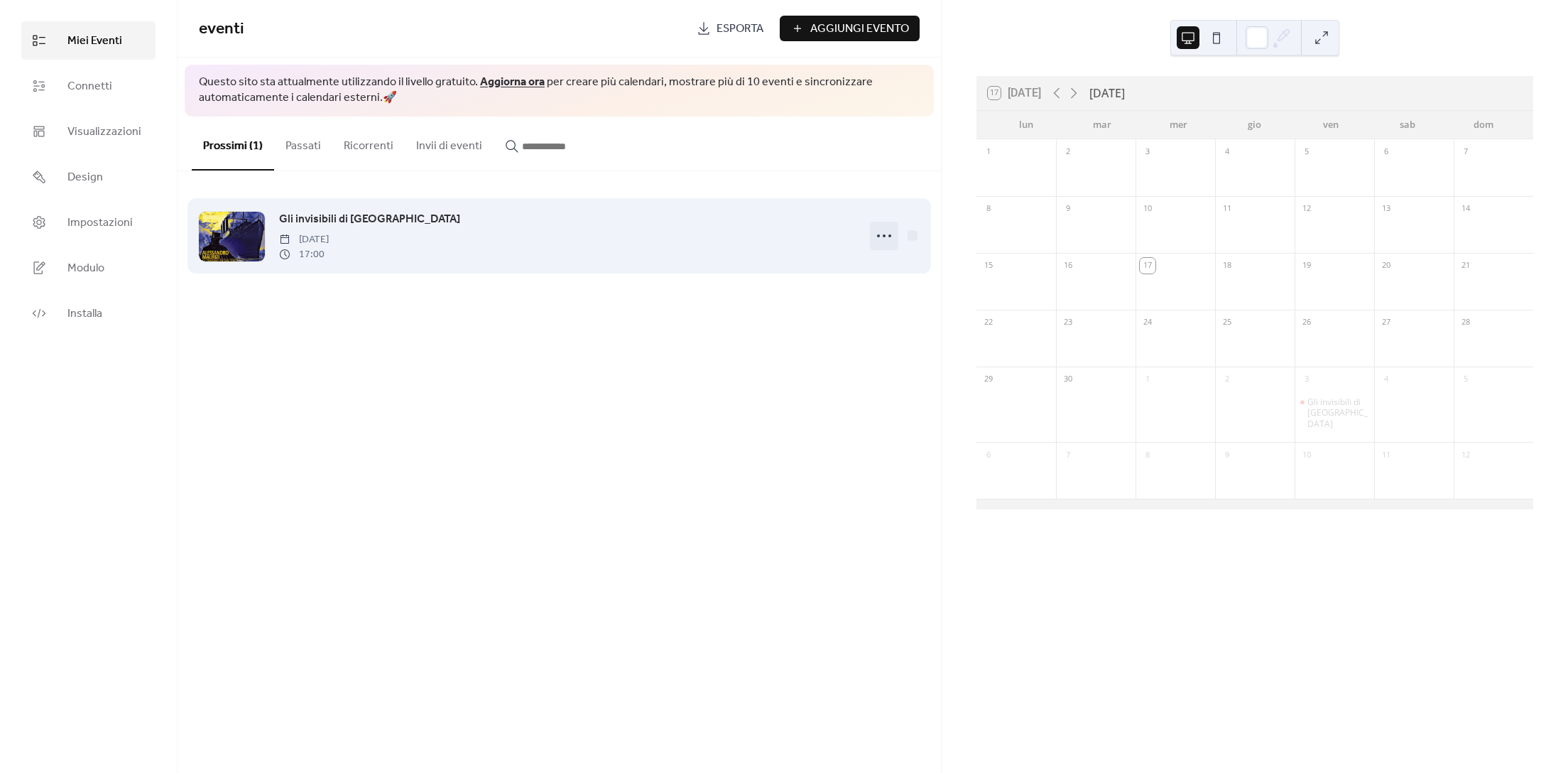
click at [889, 236] on circle at bounding box center [890, 236] width 3 height 3
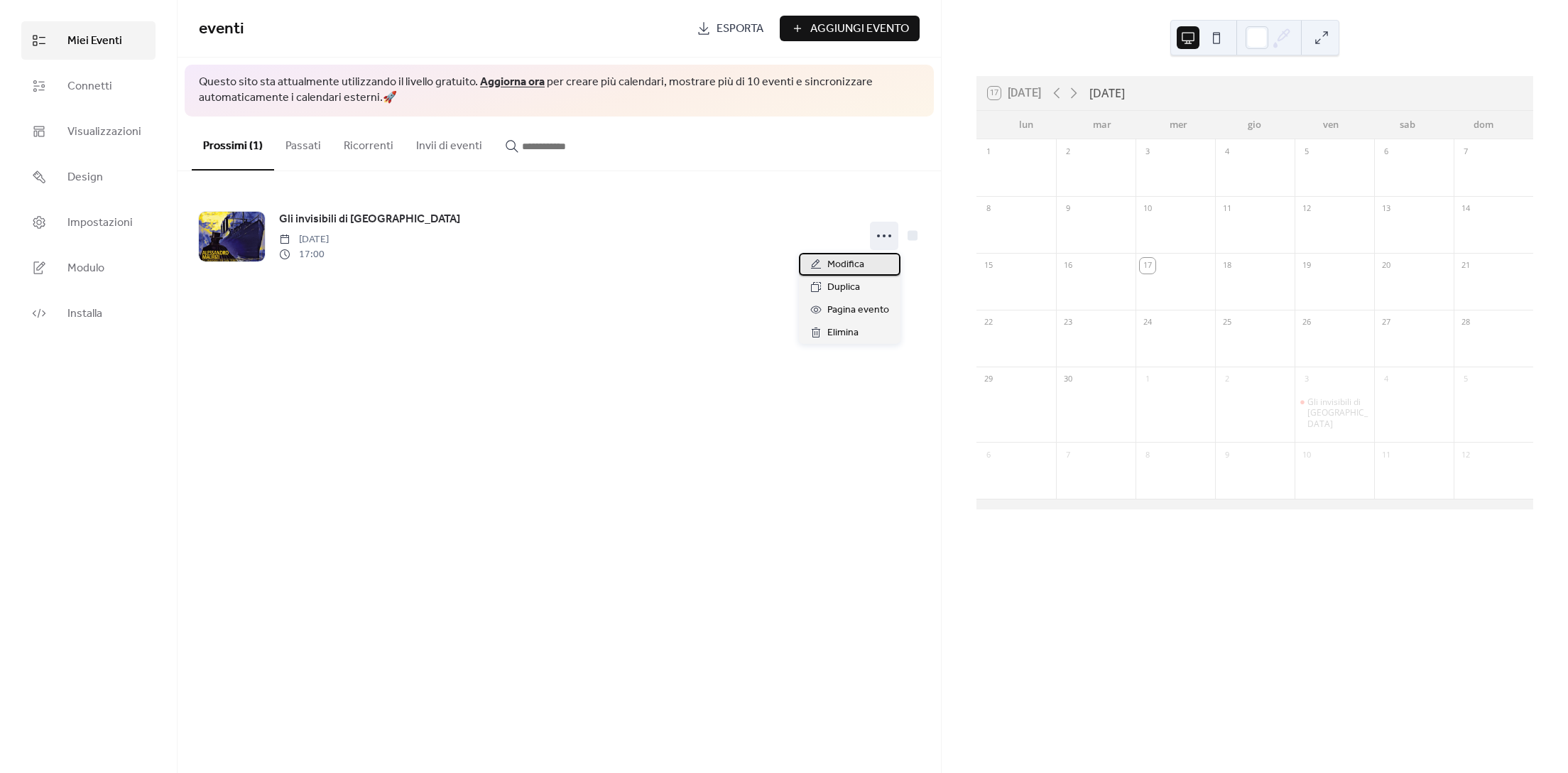
click at [870, 258] on div "Modifica" at bounding box center [850, 265] width 102 height 23
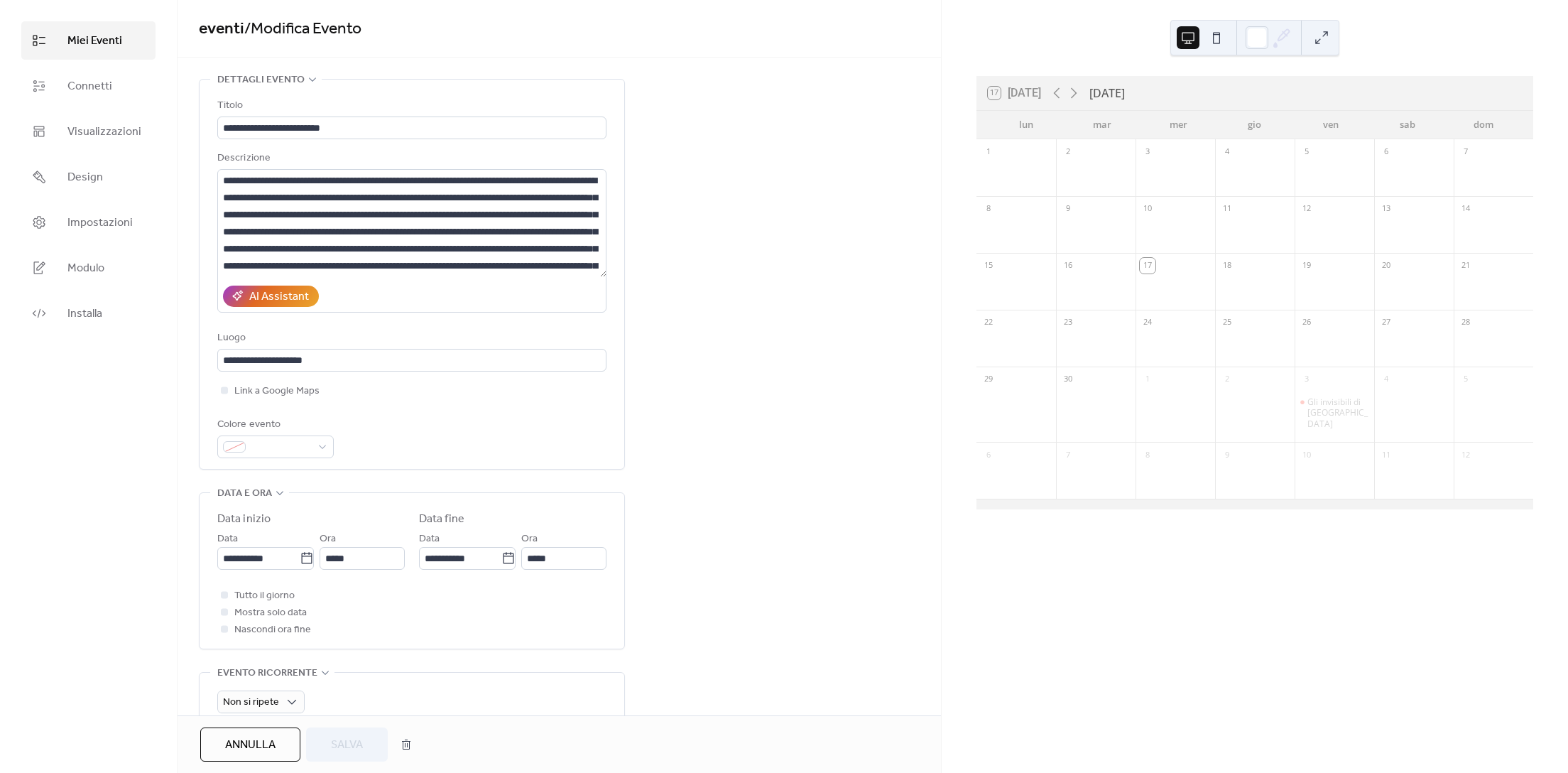
click at [384, 287] on div "AI Assistant" at bounding box center [412, 296] width 389 height 33
click at [275, 253] on textarea at bounding box center [412, 223] width 389 height 108
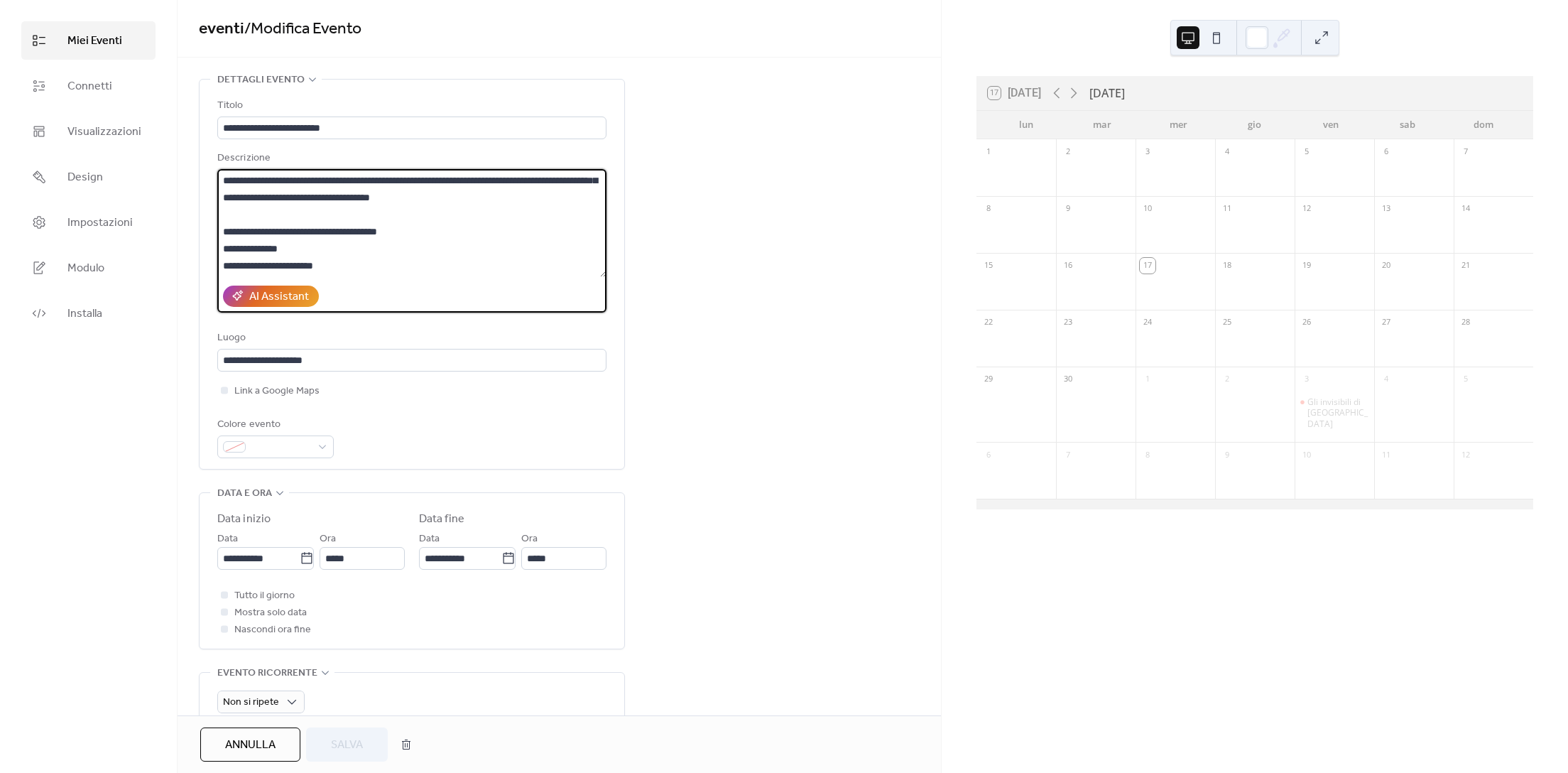
scroll to position [1, 0]
click at [253, 562] on input "**********" at bounding box center [258, 558] width 82 height 23
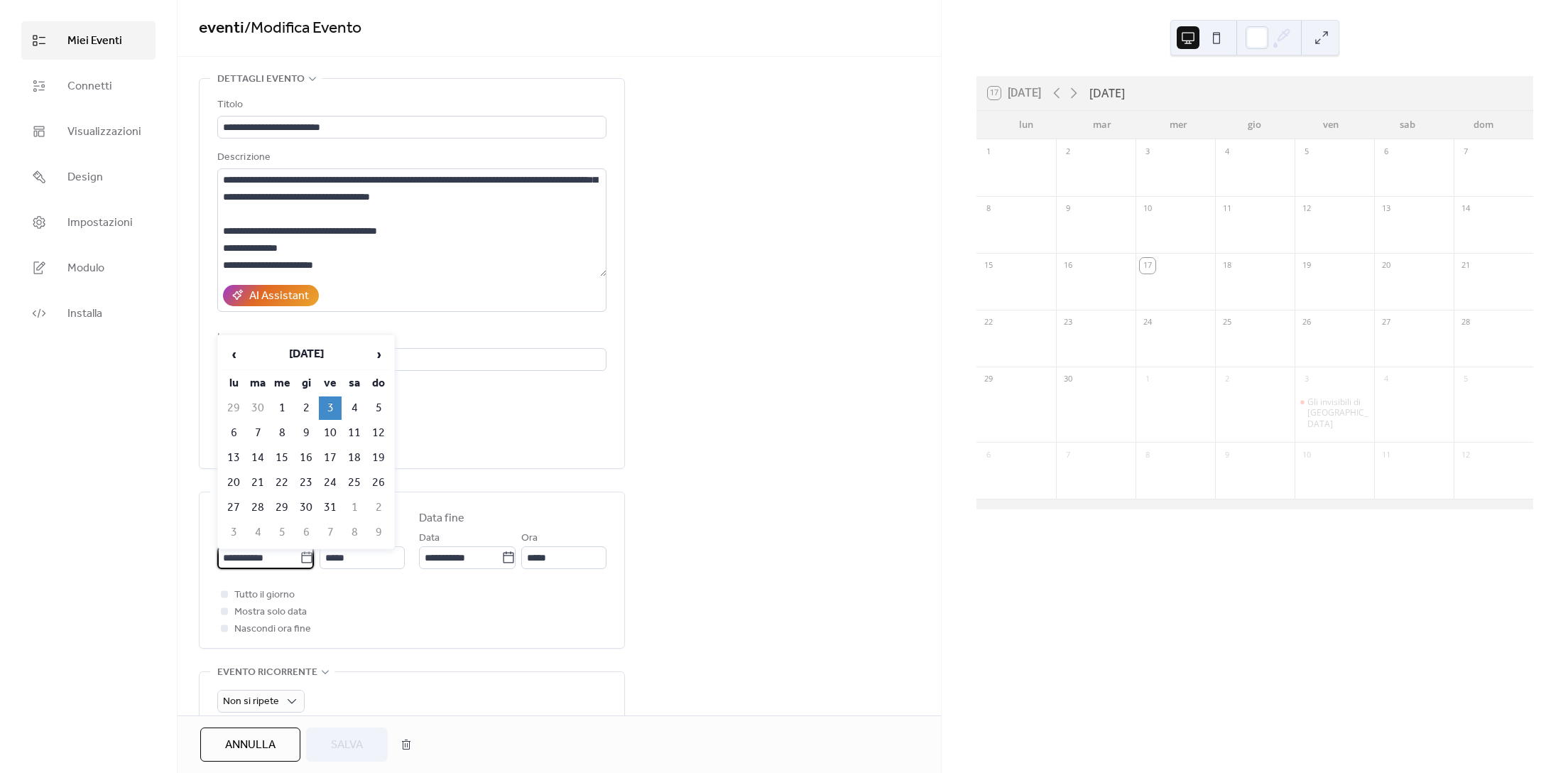
click at [540, 631] on div "Tutto il giorno Mostra solo data Nascondi ora fine" at bounding box center [412, 611] width 389 height 51
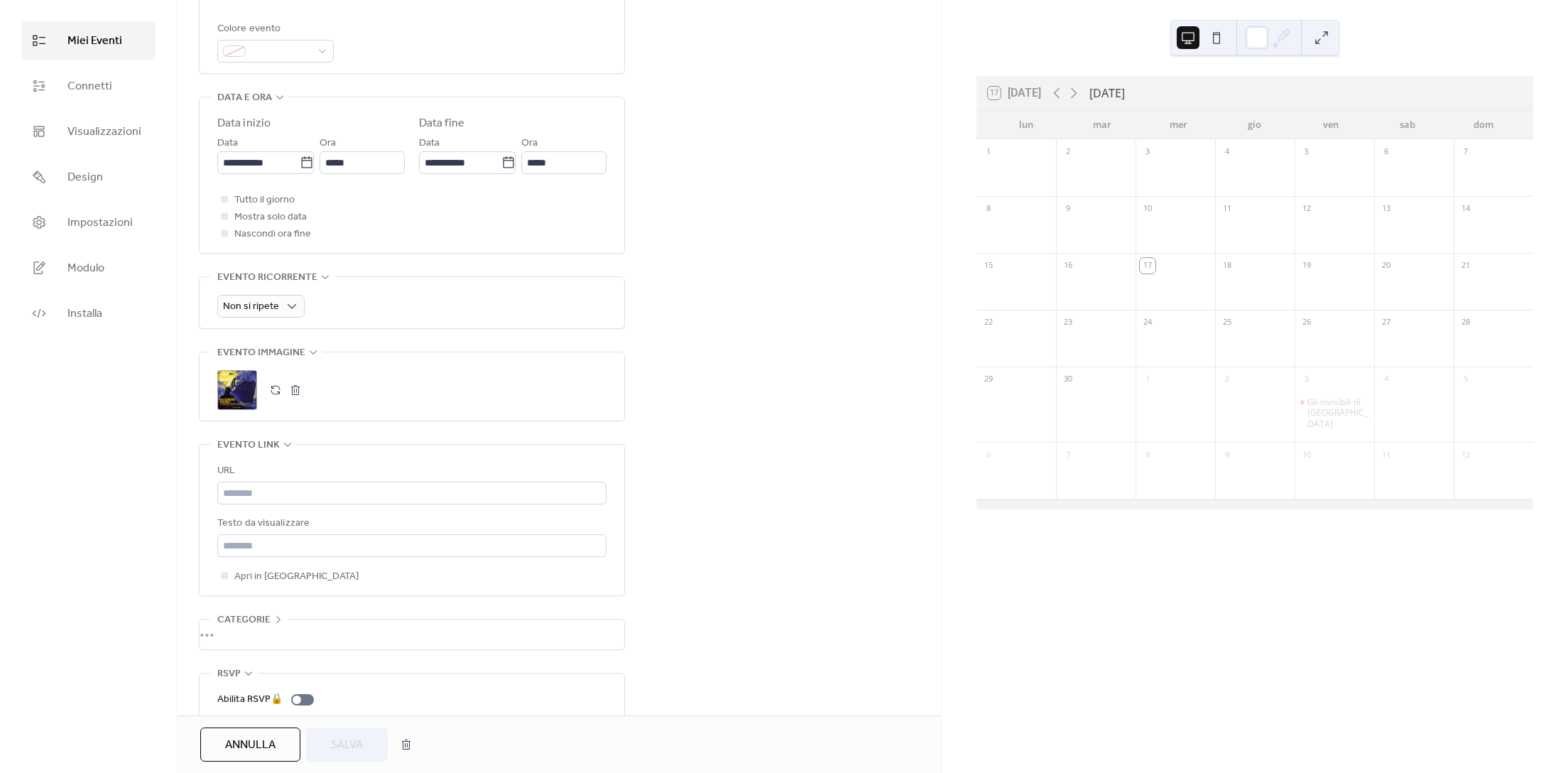
scroll to position [395, 0]
click at [1323, 406] on div "Gli invisibili di [GEOGRAPHIC_DATA]" at bounding box center [1338, 413] width 61 height 33
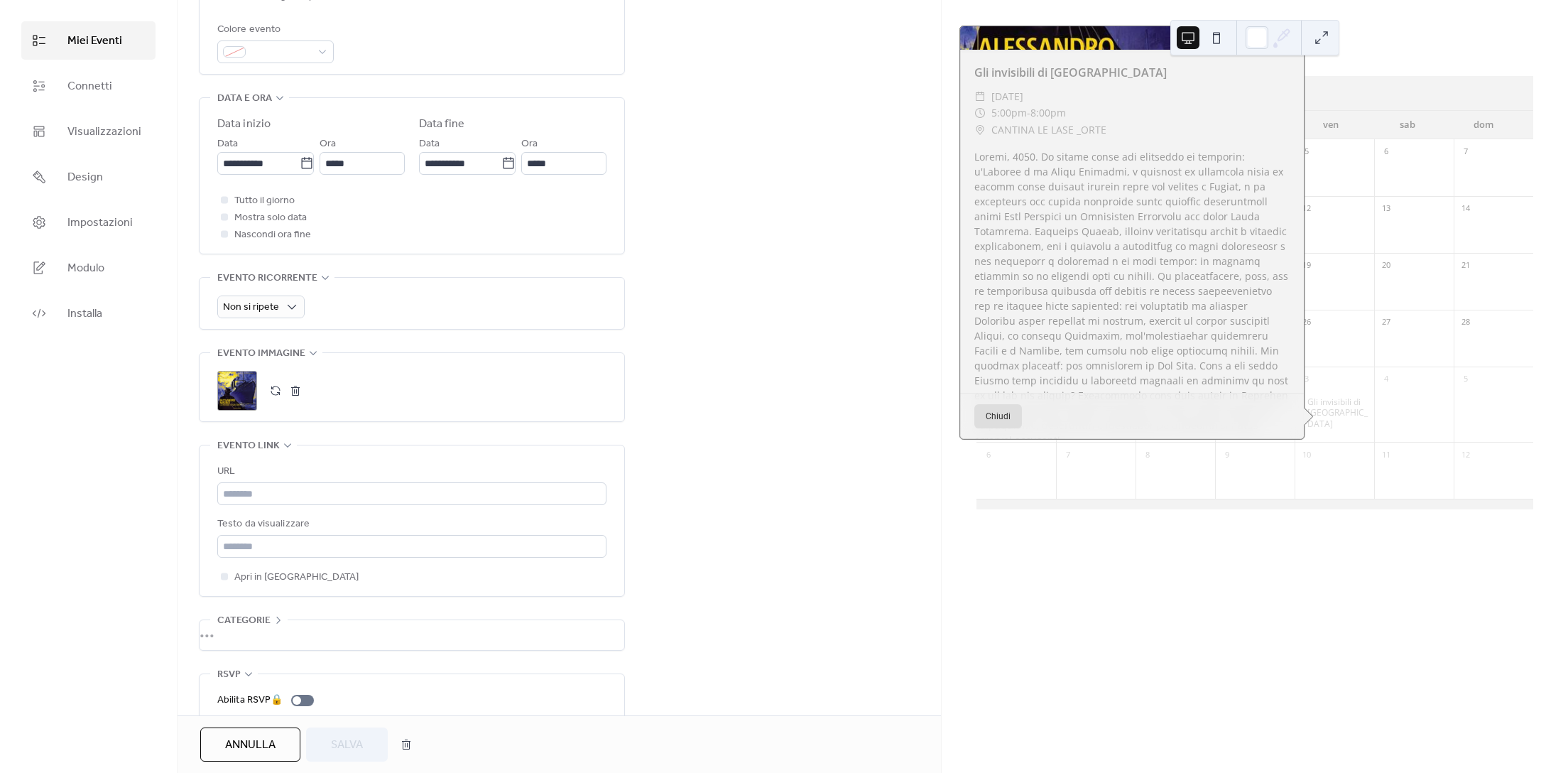
scroll to position [147, 0]
click at [231, 233] on div at bounding box center [224, 233] width 14 height 14
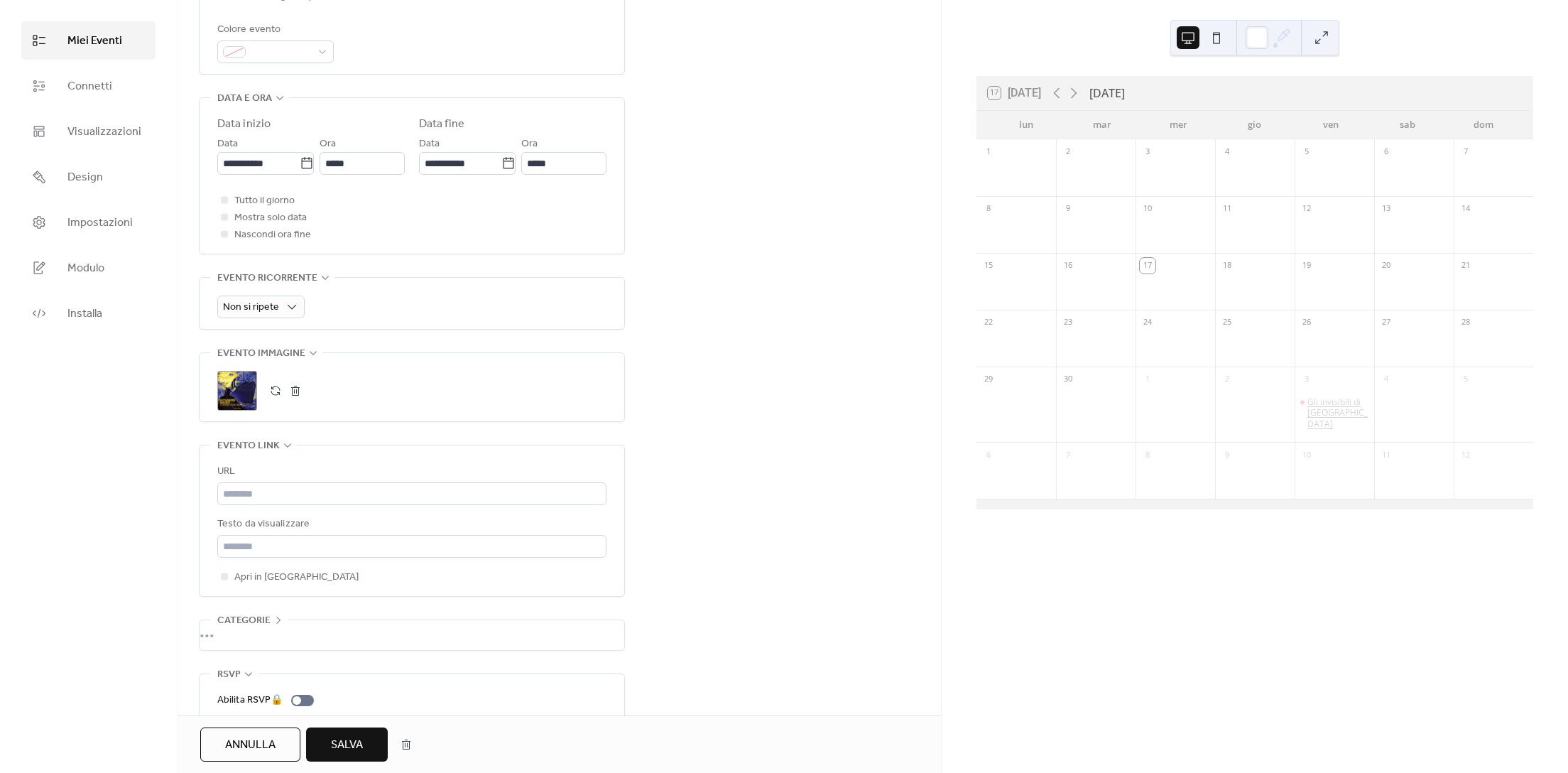
click at [1308, 399] on div "Gli invisibili di [GEOGRAPHIC_DATA]" at bounding box center [1338, 413] width 61 height 33
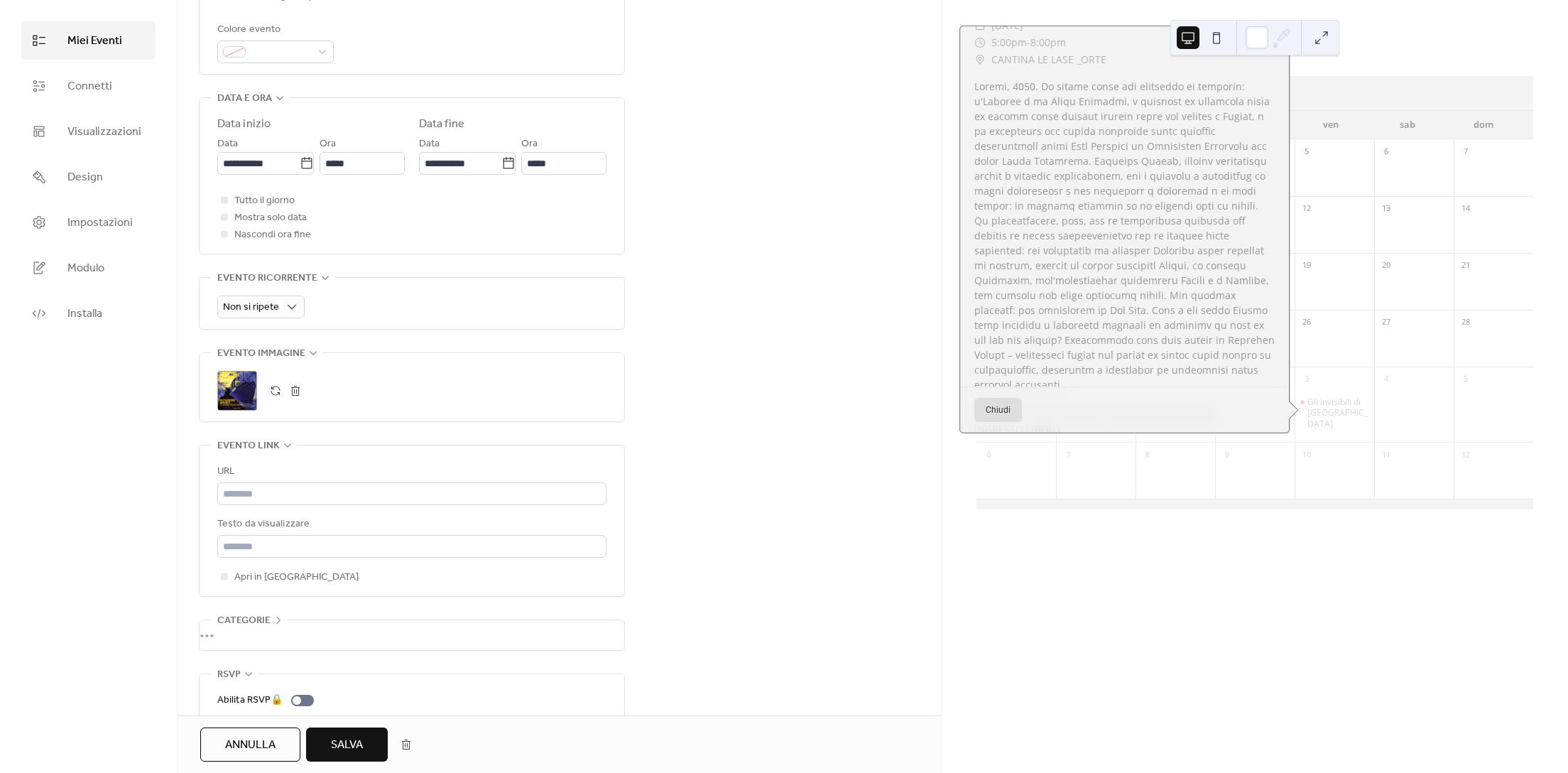
scroll to position [274, 0]
click at [987, 398] on button "Chiudi" at bounding box center [998, 410] width 48 height 24
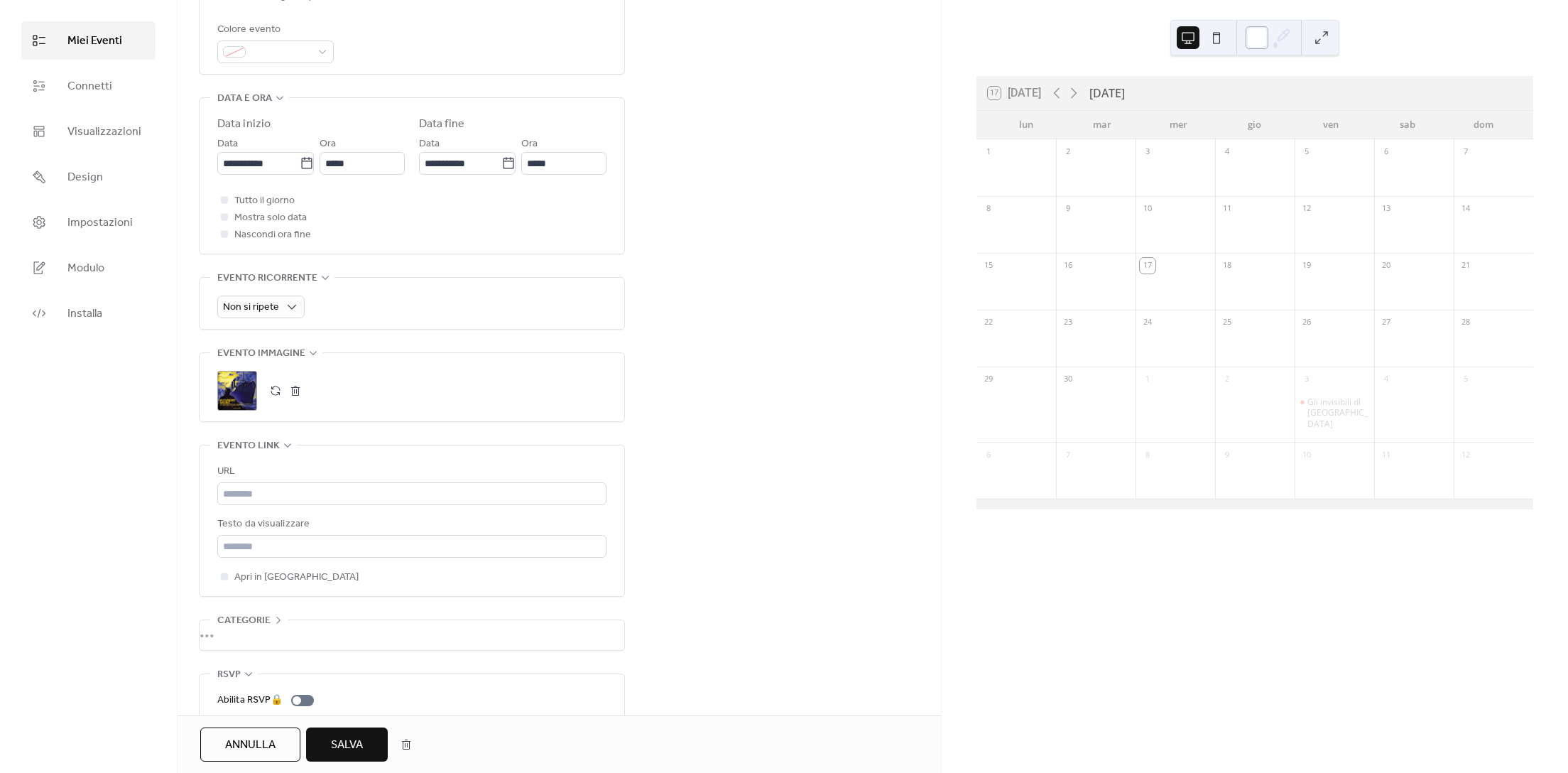
click at [1257, 38] on div at bounding box center [1257, 38] width 23 height 23
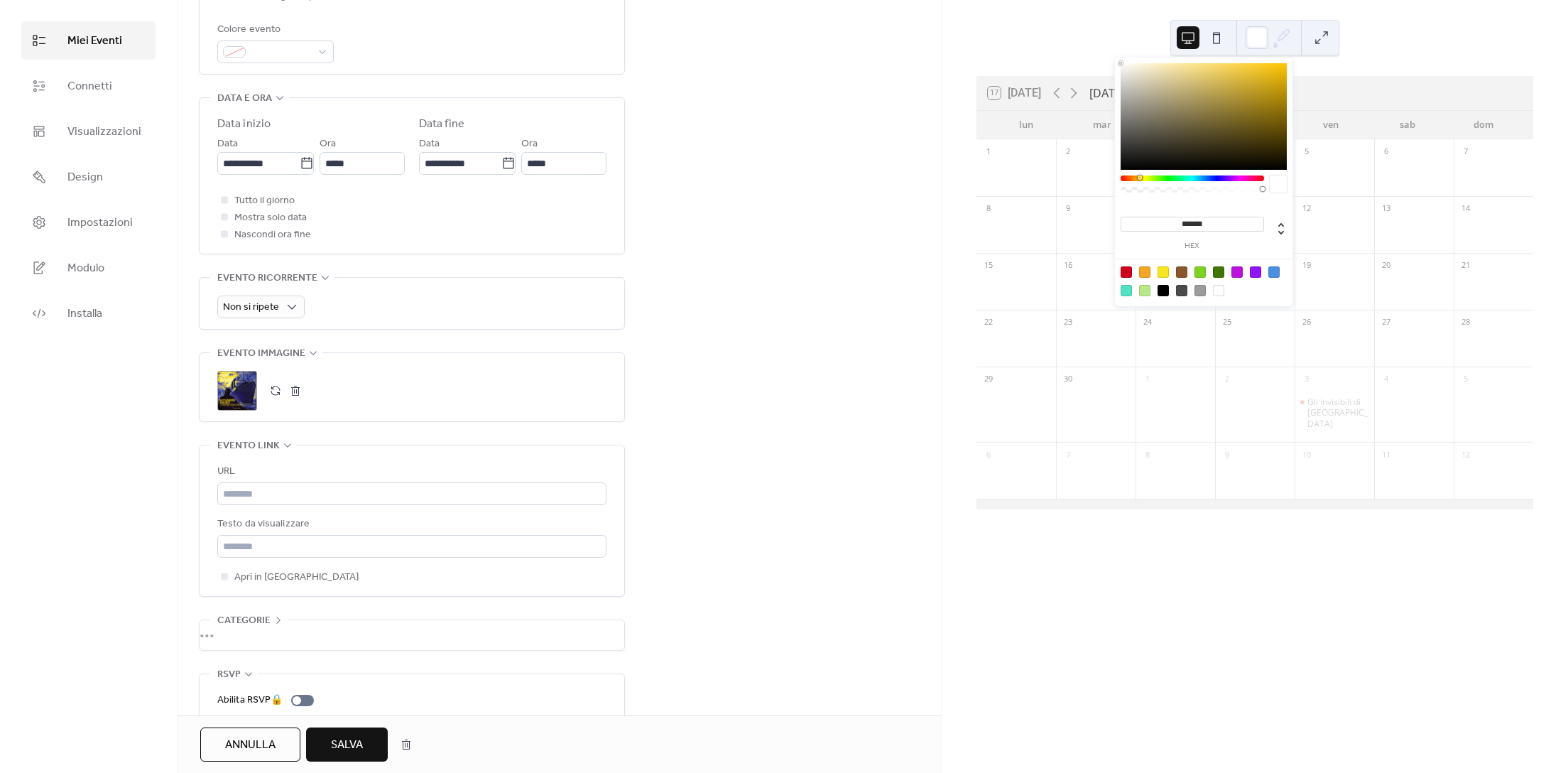
drag, startPoint x: 1126, startPoint y: 179, endPoint x: 1139, endPoint y: 179, distance: 13.0
click at [1139, 179] on div at bounding box center [1193, 178] width 144 height 5
click at [1273, 268] on div at bounding box center [1274, 271] width 11 height 11
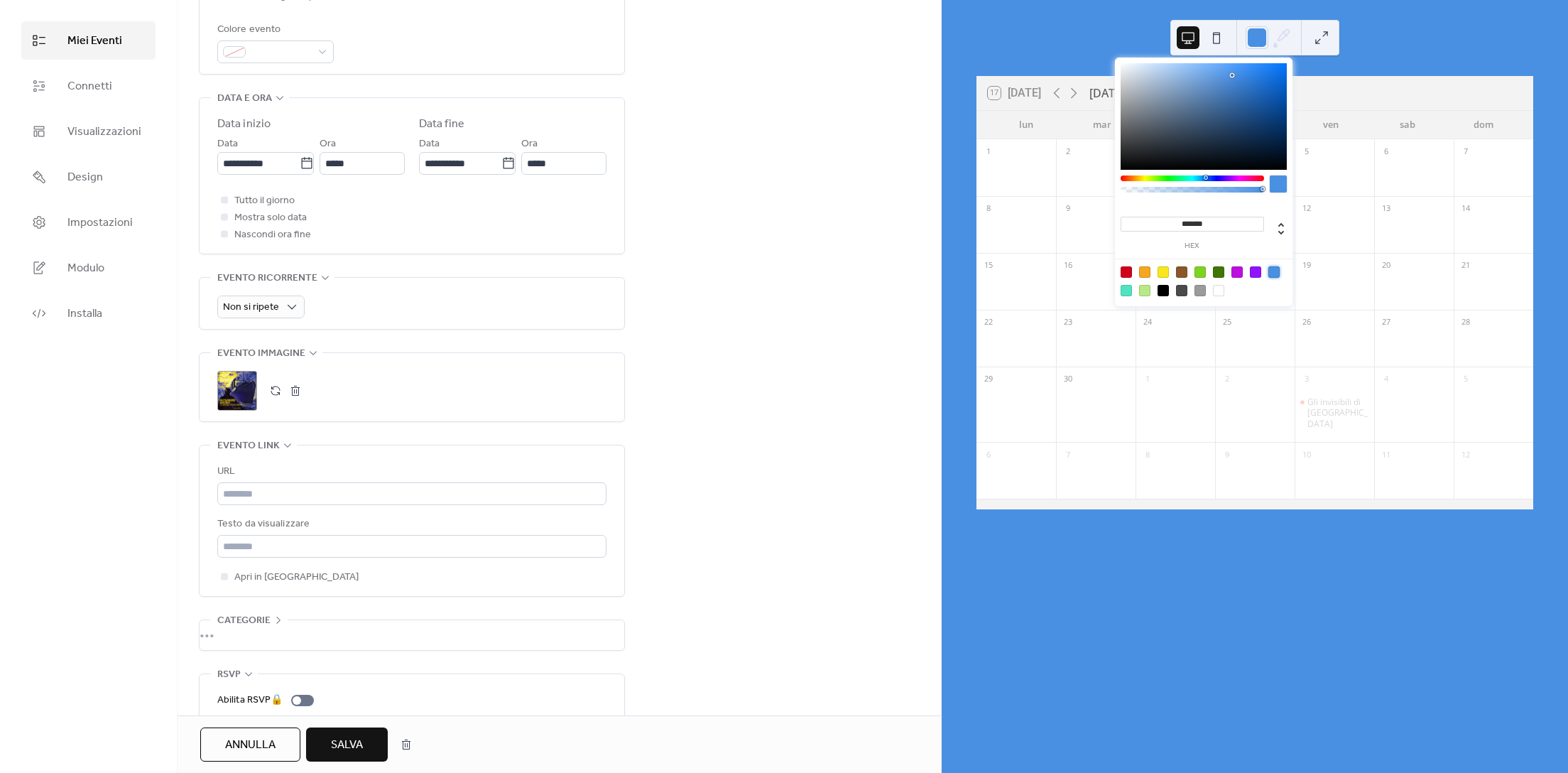
click at [1223, 290] on div at bounding box center [1218, 290] width 11 height 11
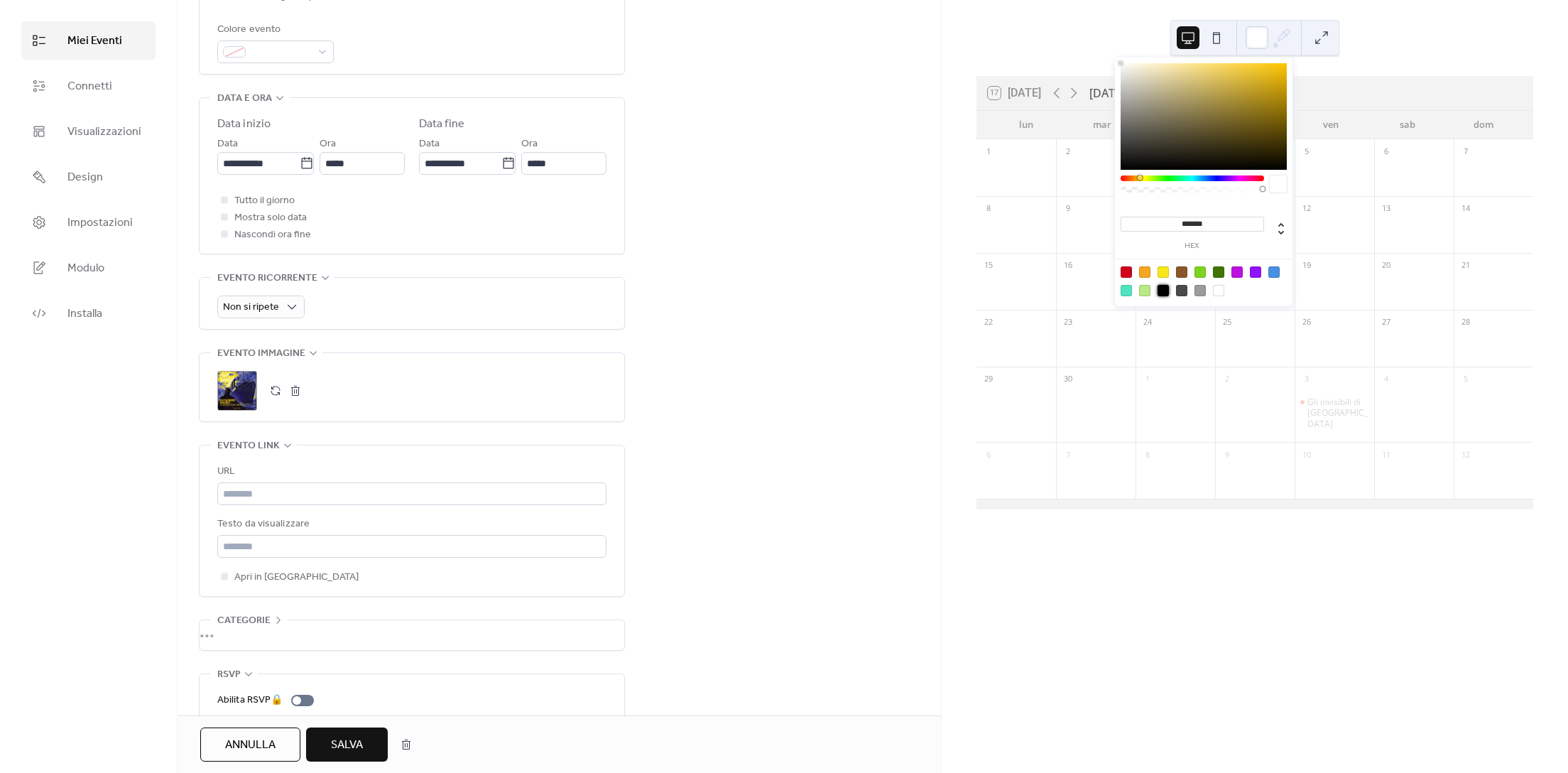
click at [1165, 289] on div at bounding box center [1163, 290] width 11 height 11
type input "*******"
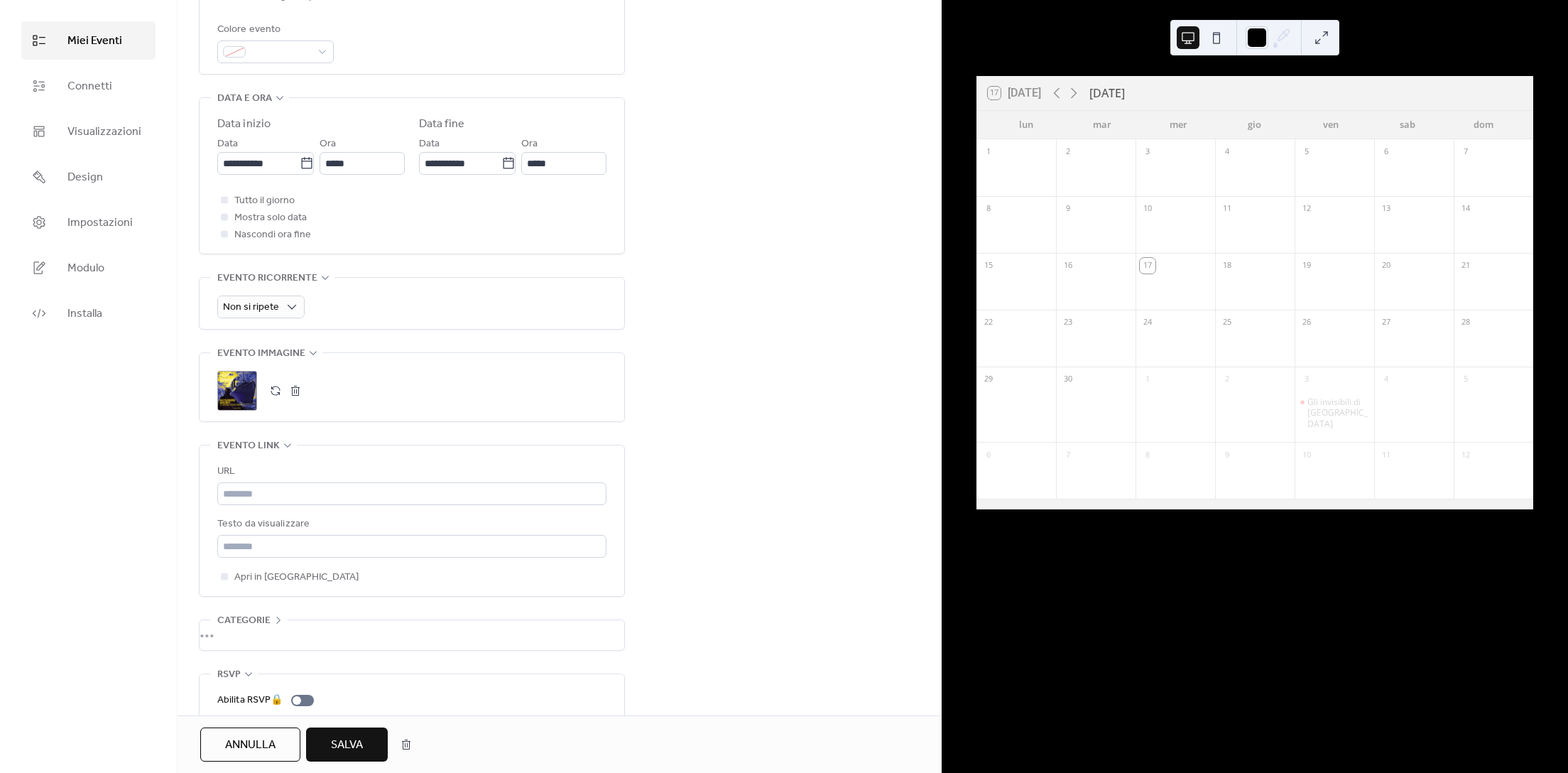
click at [1401, 50] on div "17 [DATE] [DATE] lun mar mer gio ven sab dom 1 2 3 4 5 6 7 8 9 10 11 12 13 14 1…" at bounding box center [1255, 386] width 626 height 773
click at [1323, 404] on div "Gli invisibili di [GEOGRAPHIC_DATA]" at bounding box center [1338, 413] width 61 height 33
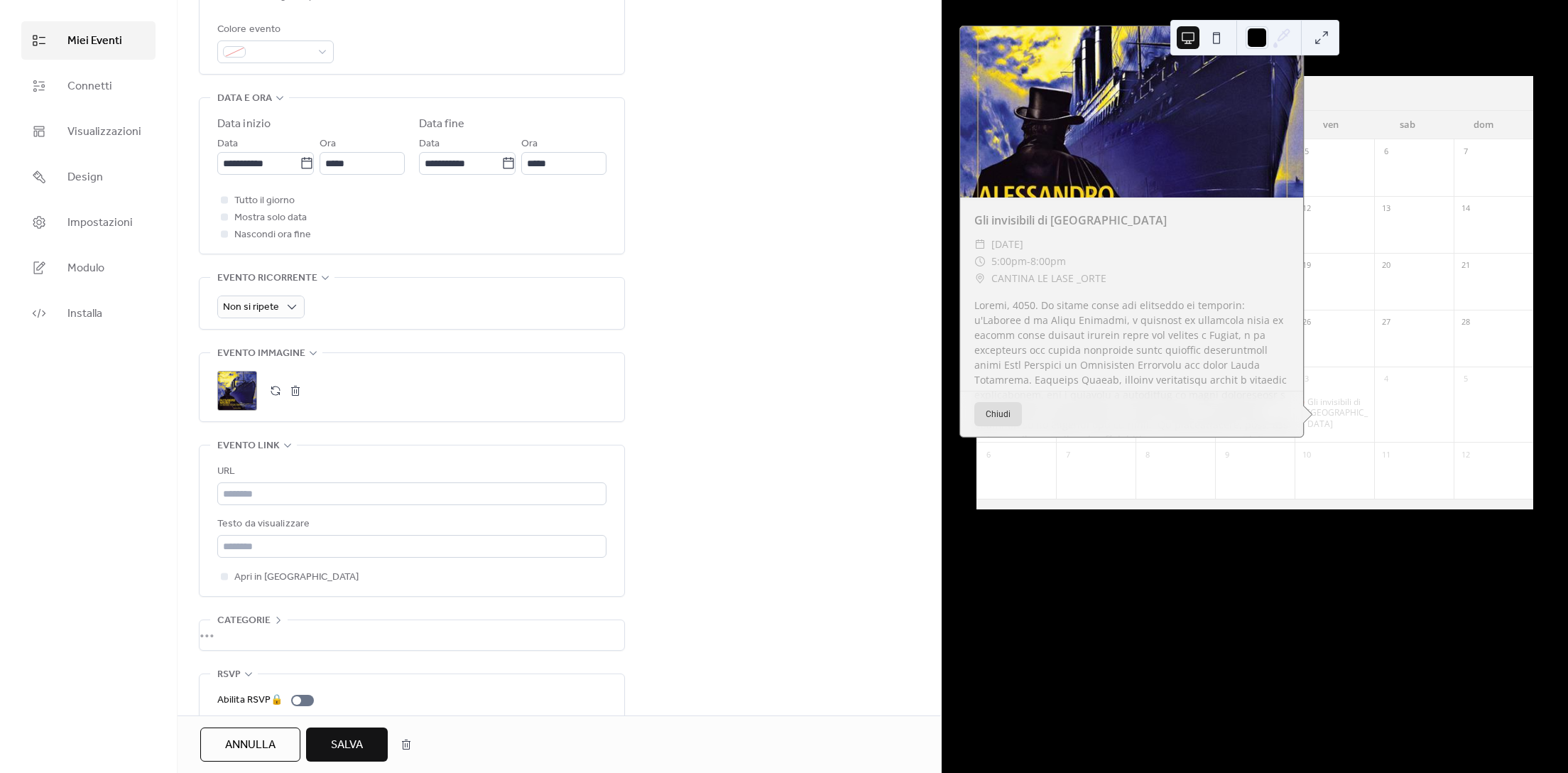
click at [1379, 59] on div "17 [DATE] [DATE] lun mar mer gio ven sab dom 1 2 3 4 5 6 7 8 9 10 11 12 13 14 1…" at bounding box center [1255, 386] width 626 height 773
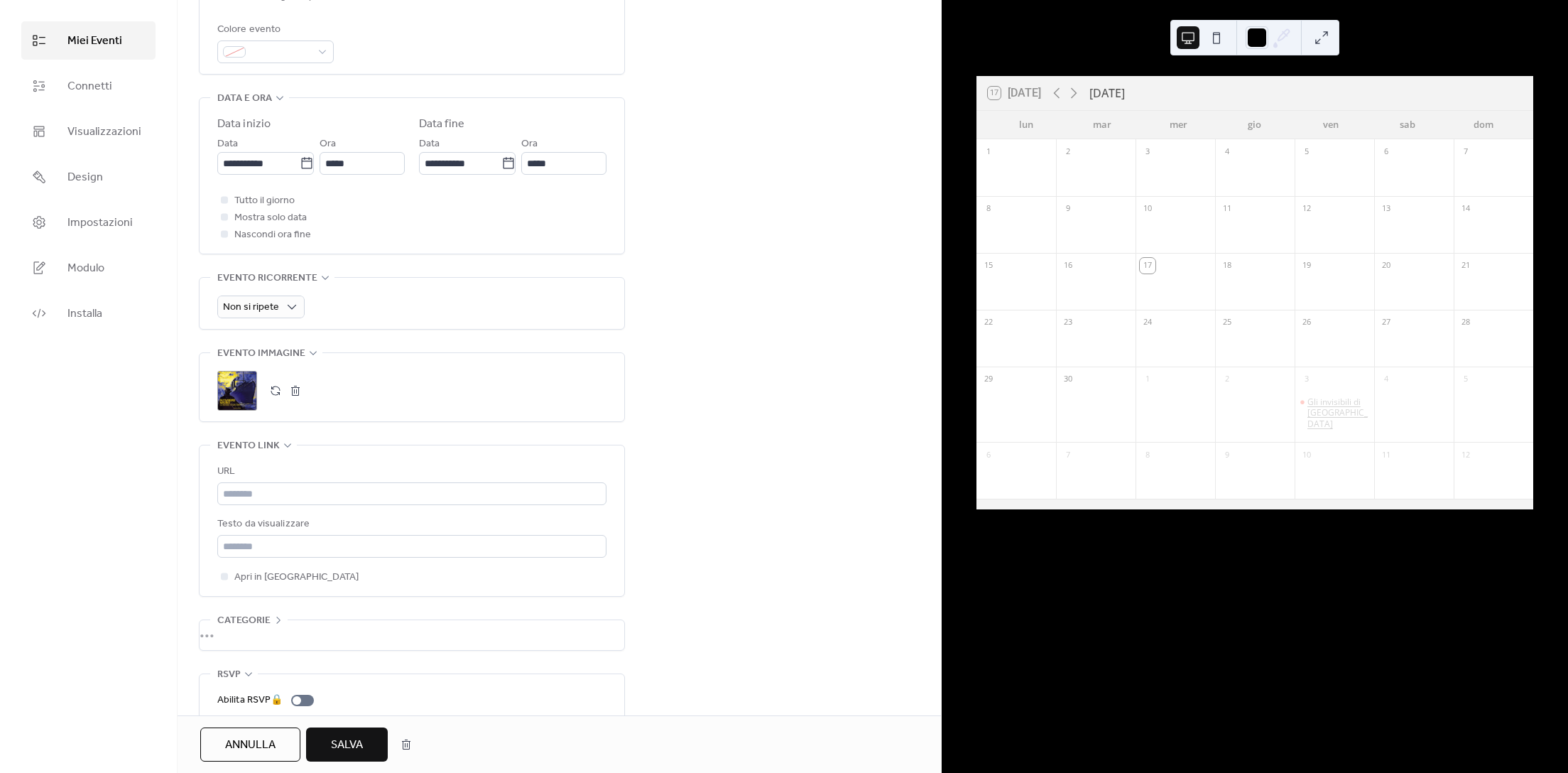
click at [1316, 406] on div "Gli invisibili di [GEOGRAPHIC_DATA]" at bounding box center [1338, 413] width 61 height 33
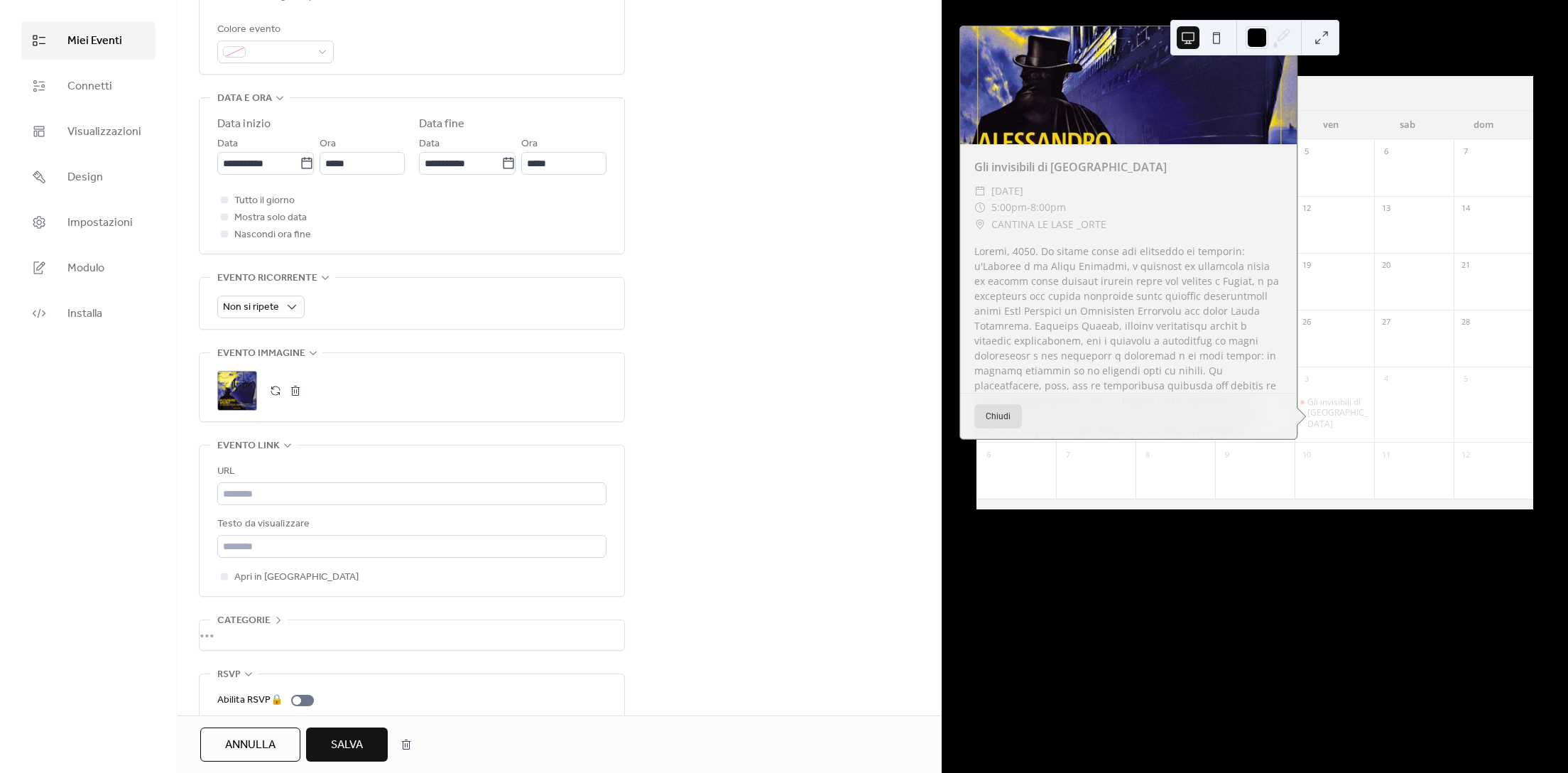
scroll to position [0, 0]
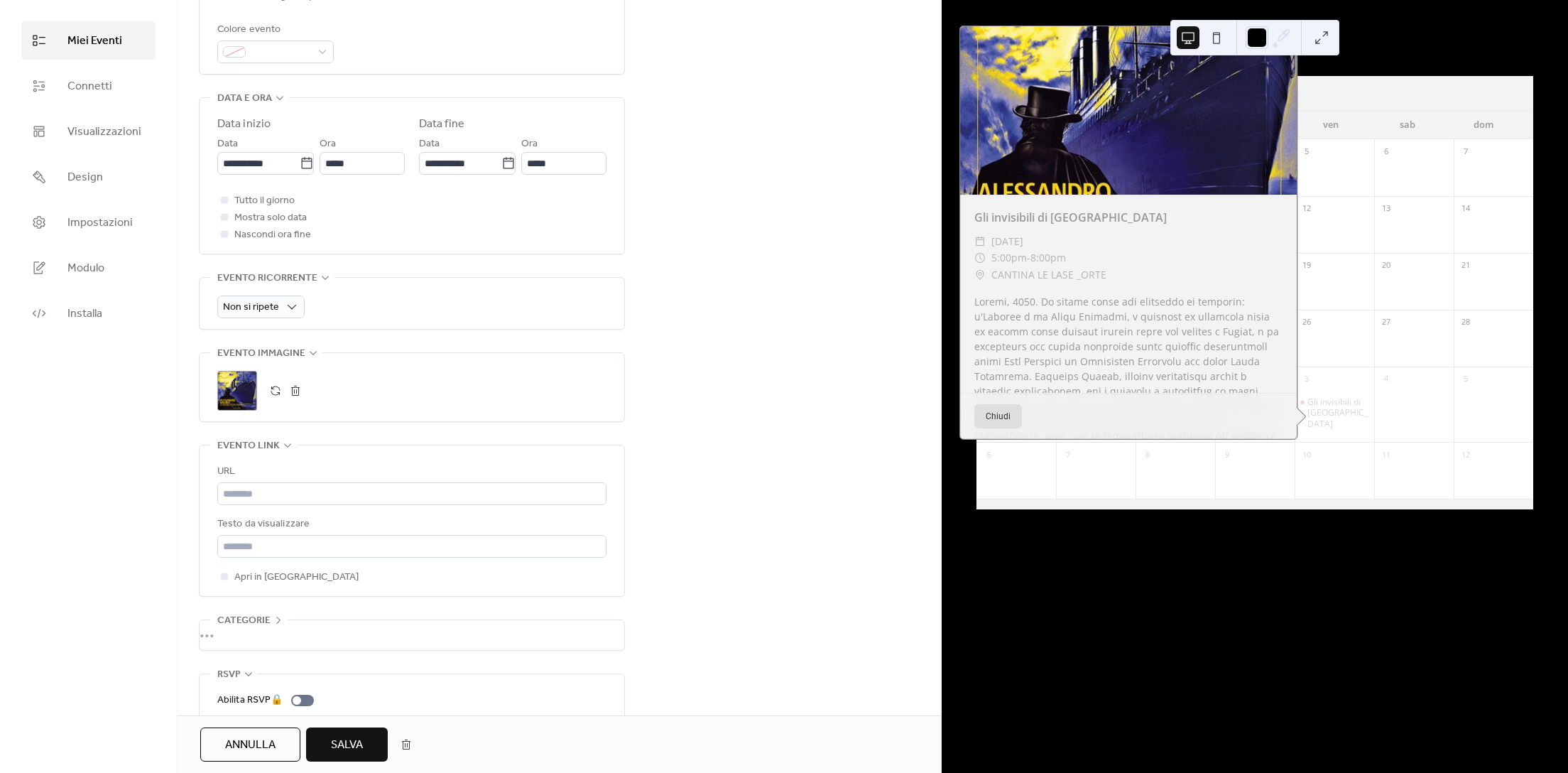
click at [1119, 135] on div at bounding box center [1128, 110] width 337 height 168
click at [1329, 287] on div at bounding box center [1335, 290] width 80 height 29
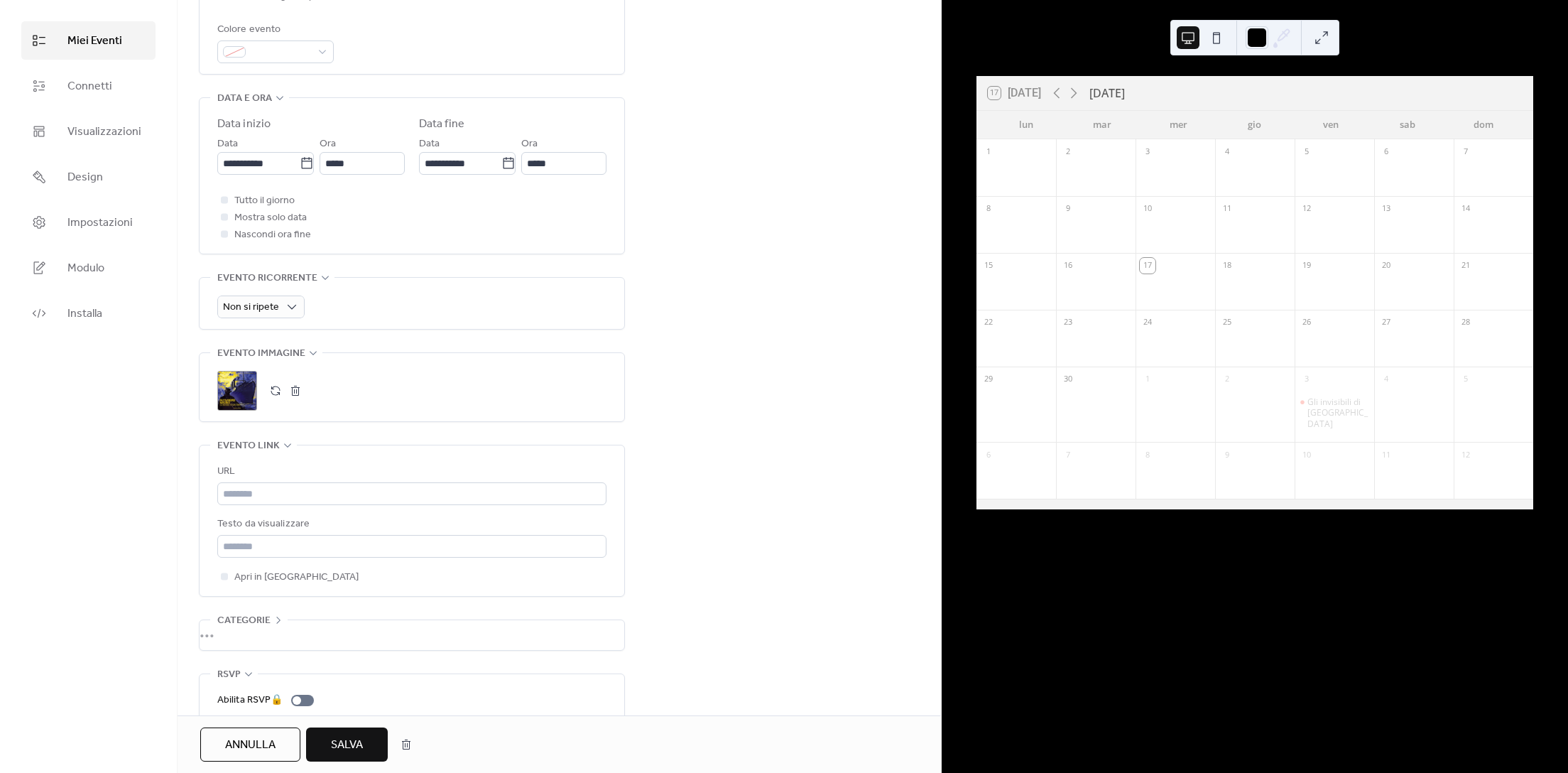
scroll to position [451, 0]
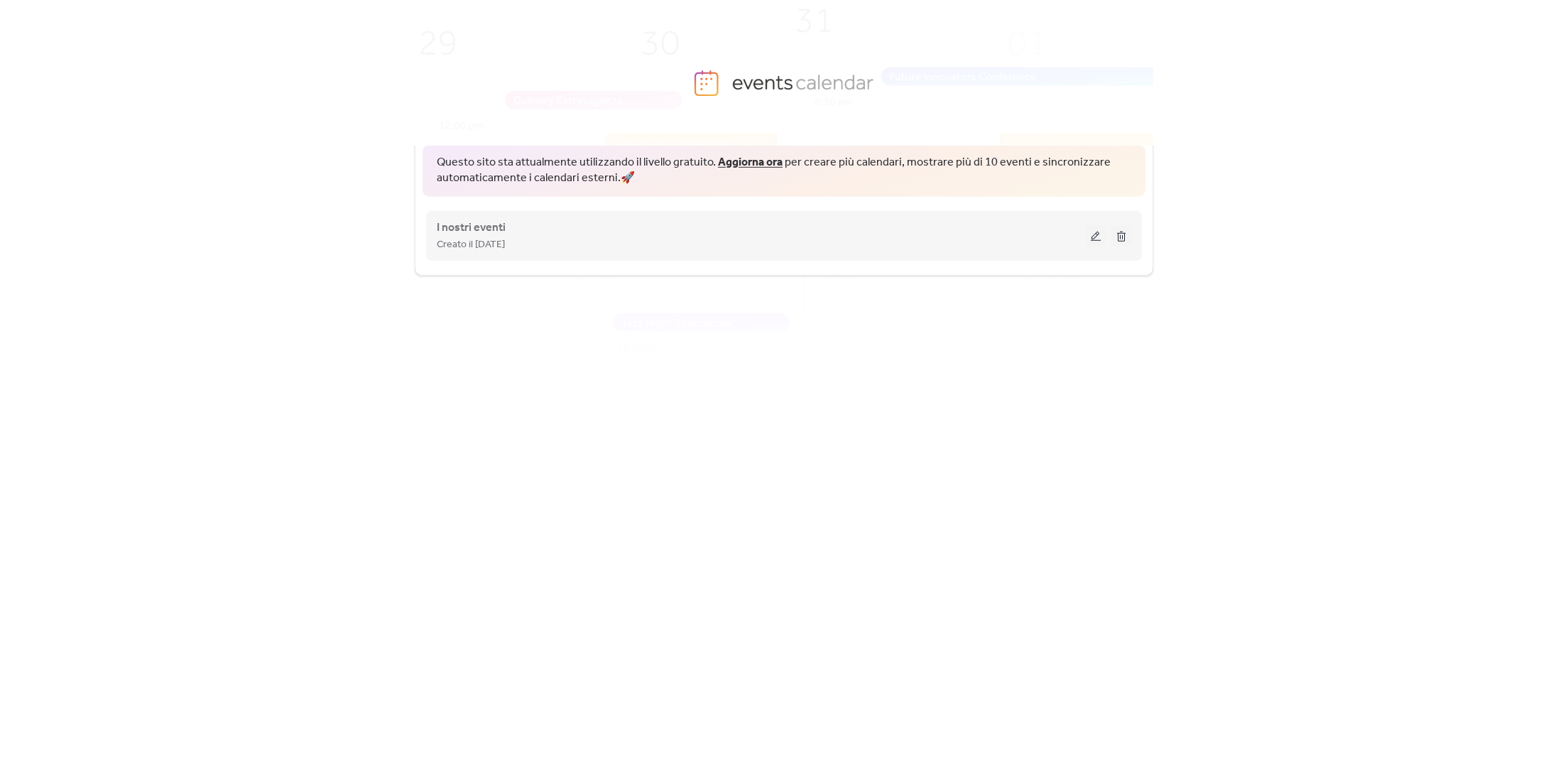
click at [1101, 234] on button at bounding box center [1096, 236] width 20 height 21
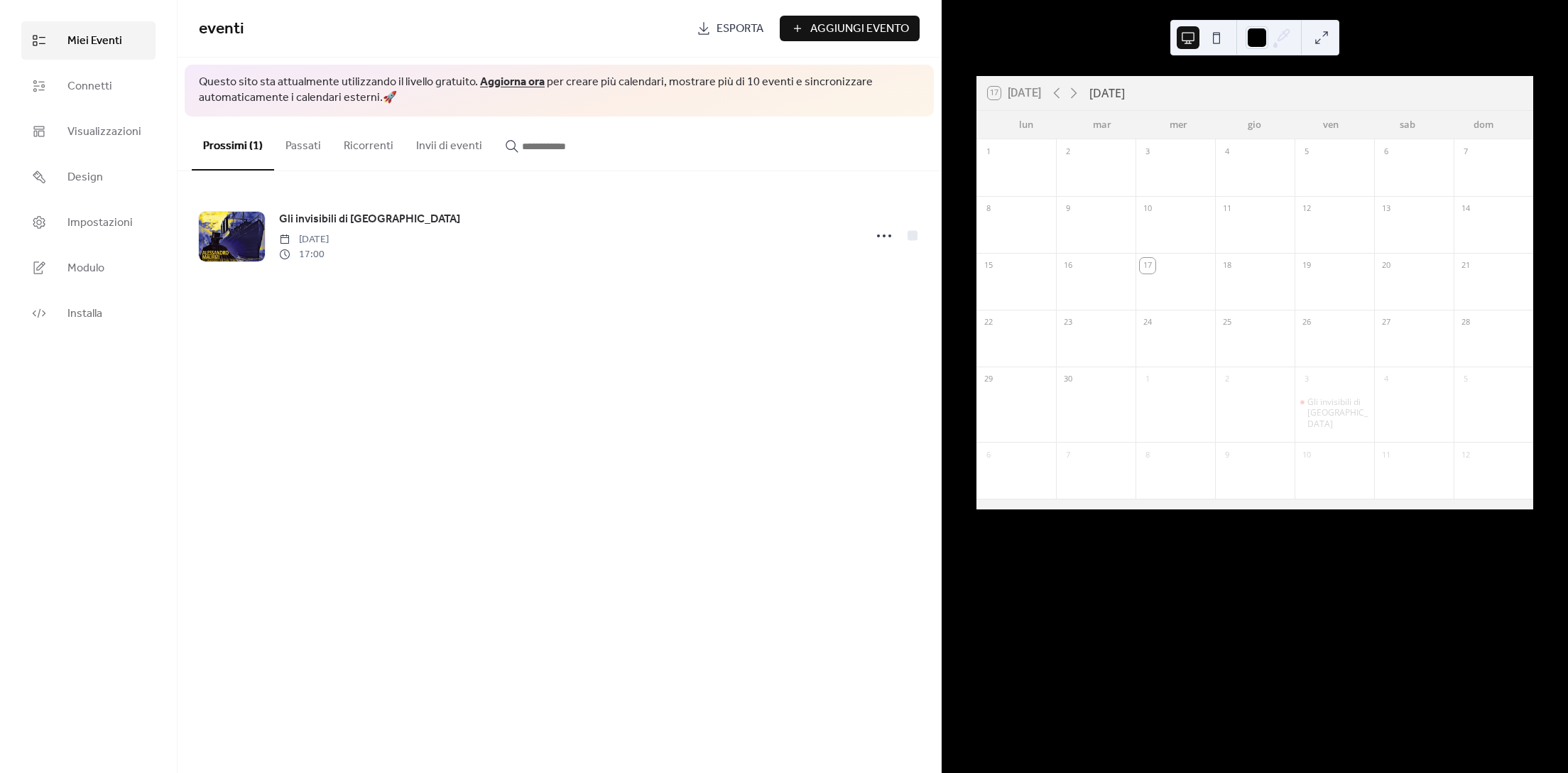
click at [429, 143] on button "Invii di eventi" at bounding box center [449, 142] width 89 height 52
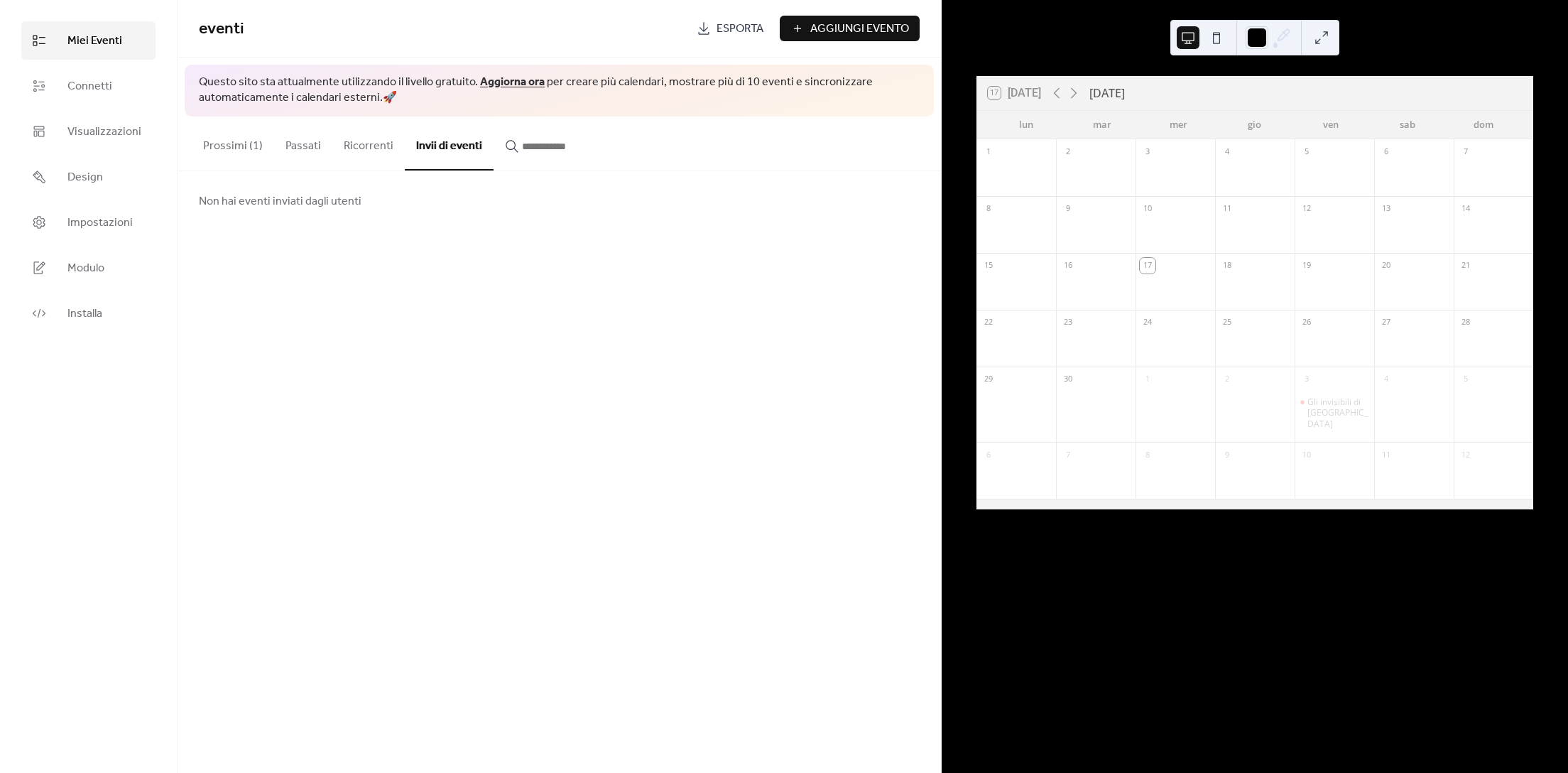
click at [352, 151] on button "Ricorrenti" at bounding box center [368, 142] width 72 height 52
